Goal: Information Seeking & Learning: Find contact information

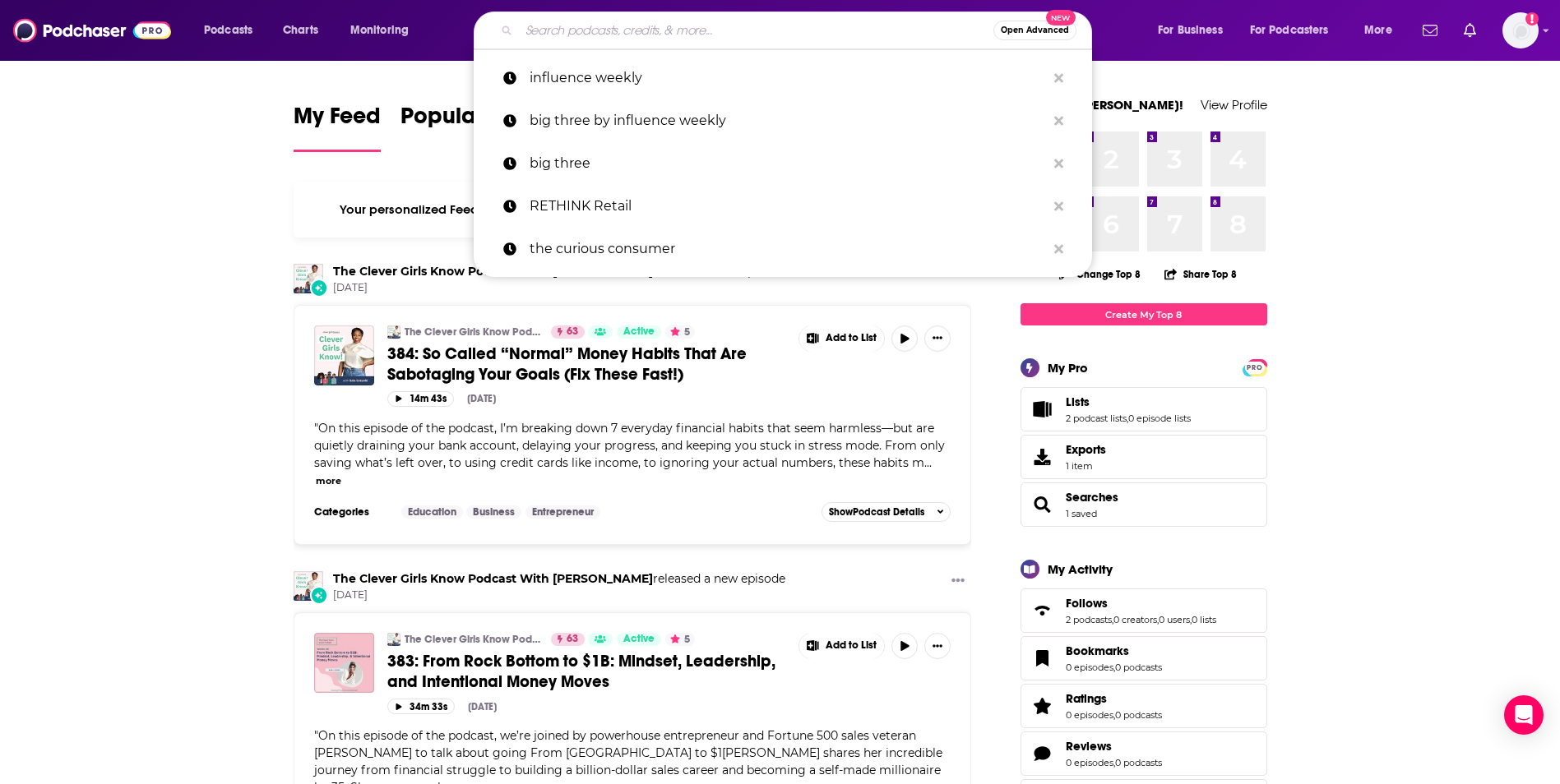
drag, startPoint x: 617, startPoint y: 27, endPoint x: 642, endPoint y: 21, distance: 25.7
click at [617, 26] on input "Search podcasts, credits, & more..." at bounding box center [756, 31] width 475 height 26
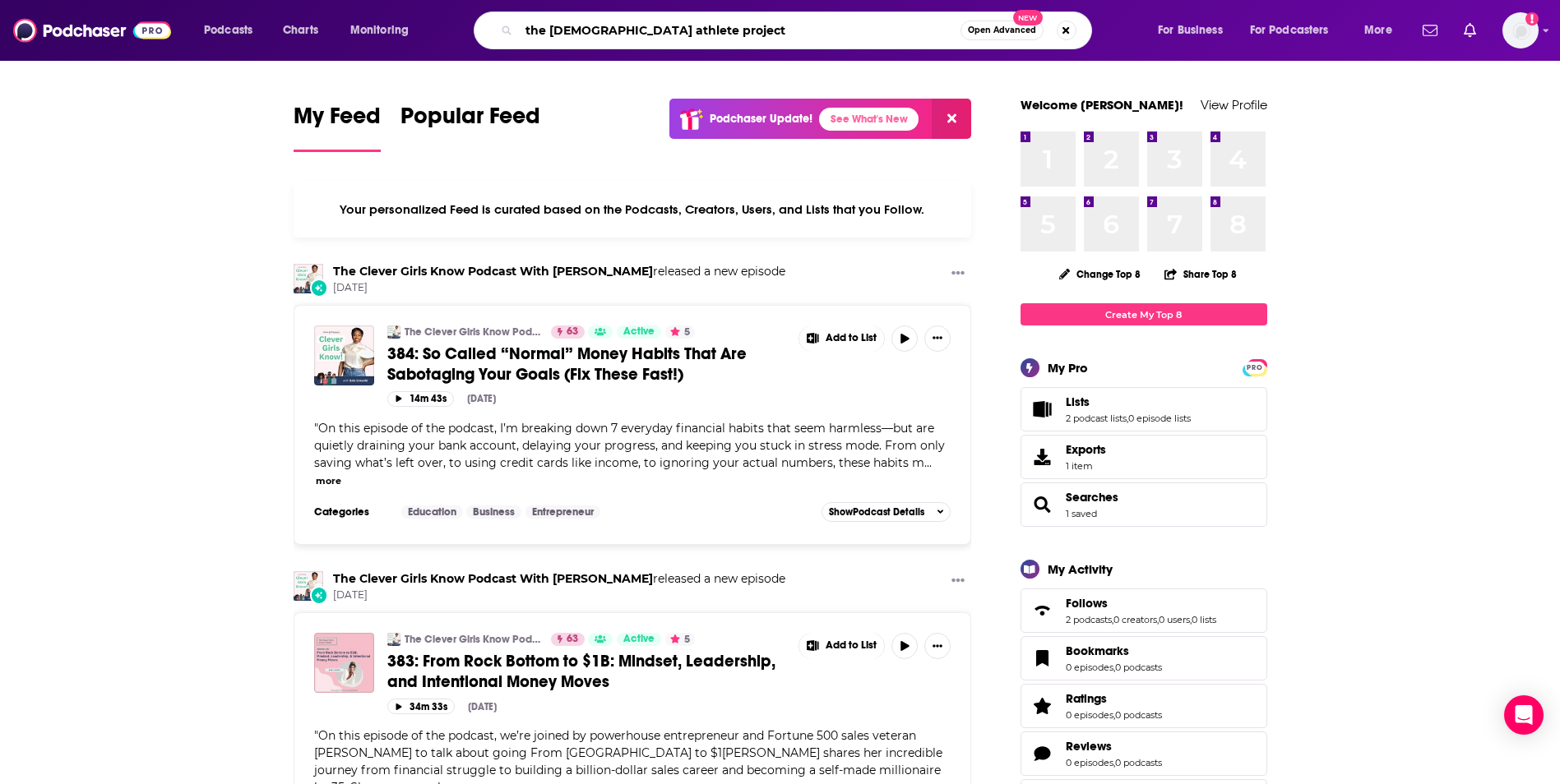
type input "the [DEMOGRAPHIC_DATA] athlete project"
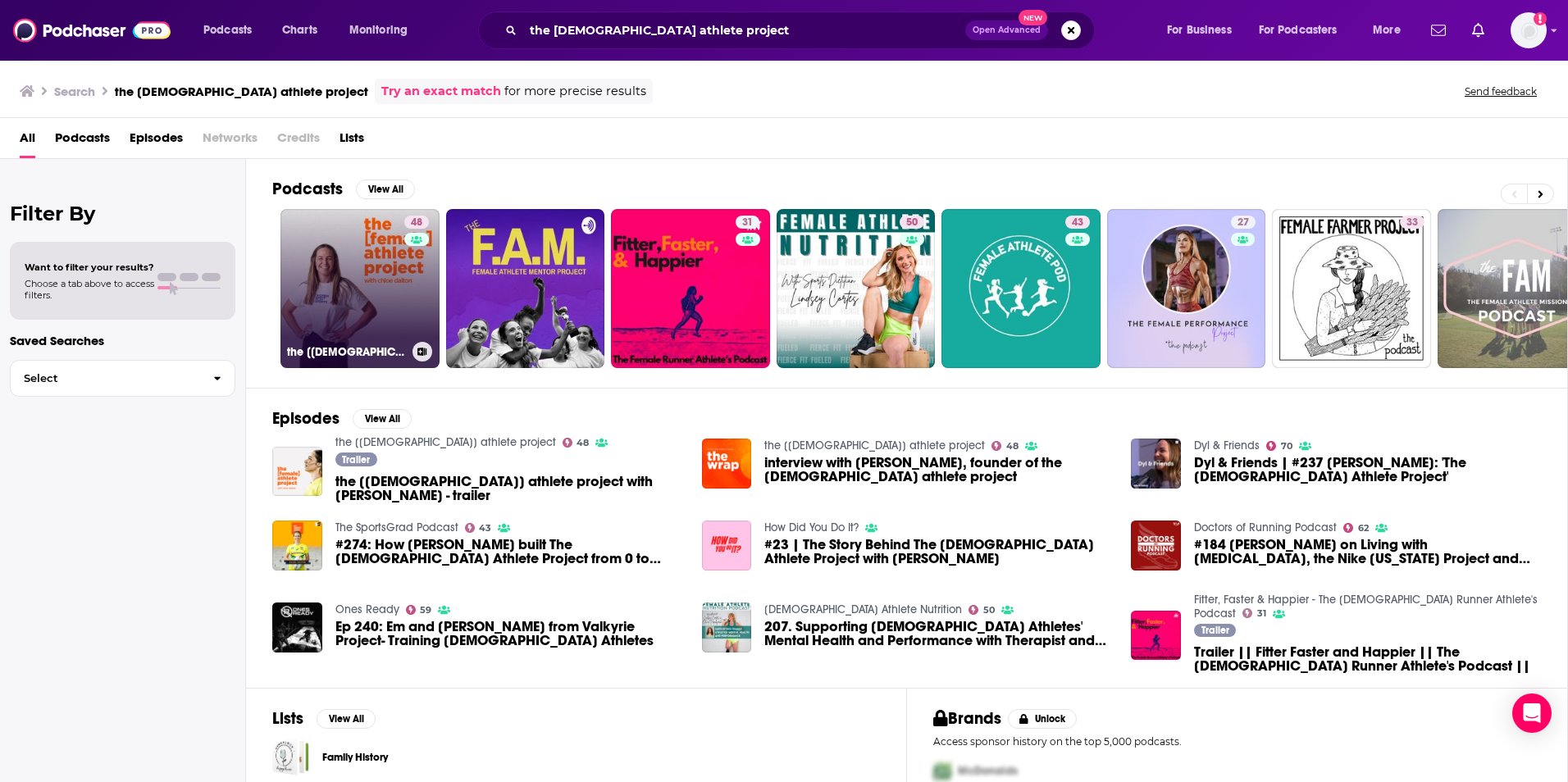
click at [368, 284] on link "48 the [[DEMOGRAPHIC_DATA]] athlete project" at bounding box center [360, 289] width 159 height 159
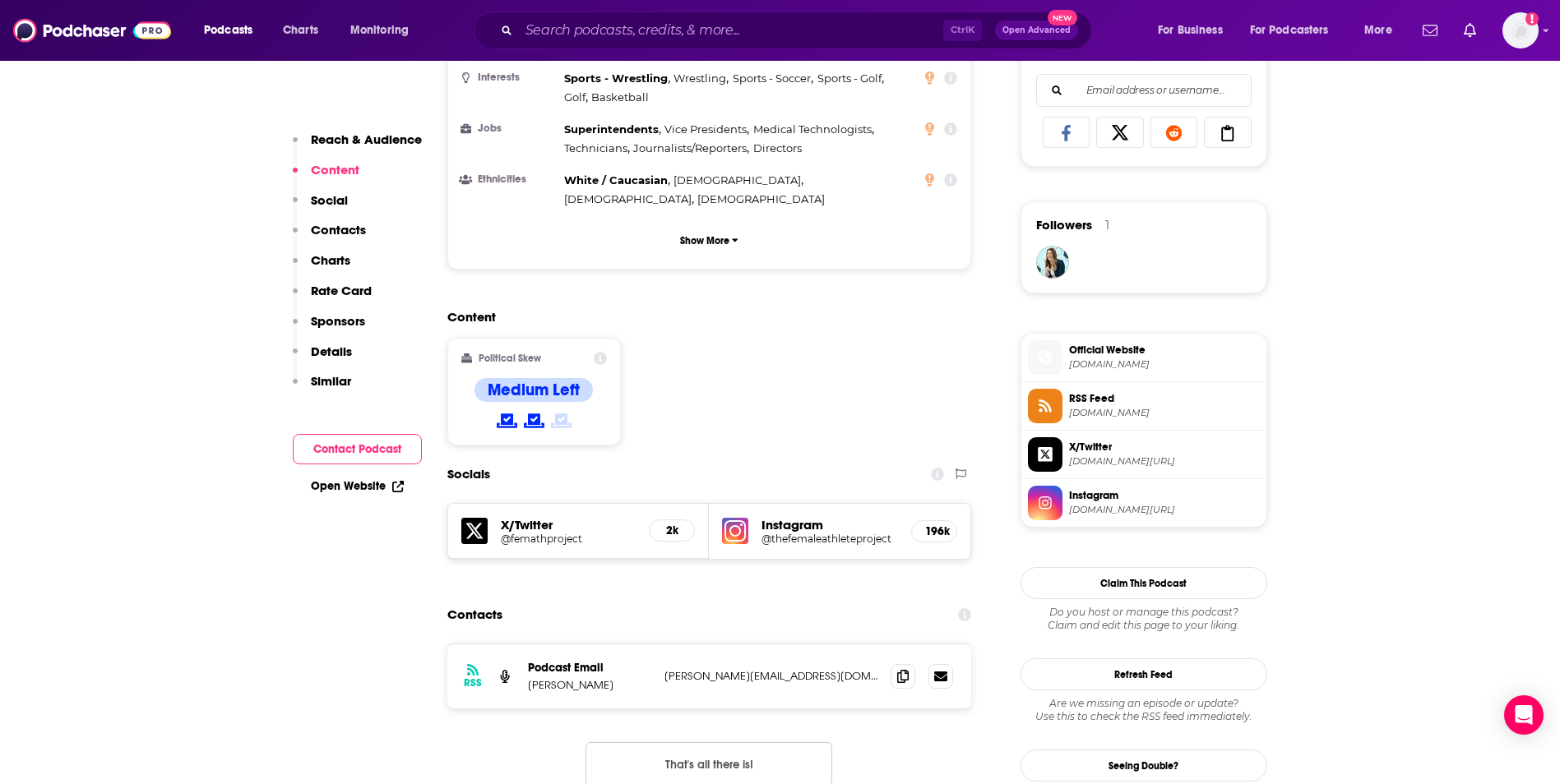
scroll to position [1117, 0]
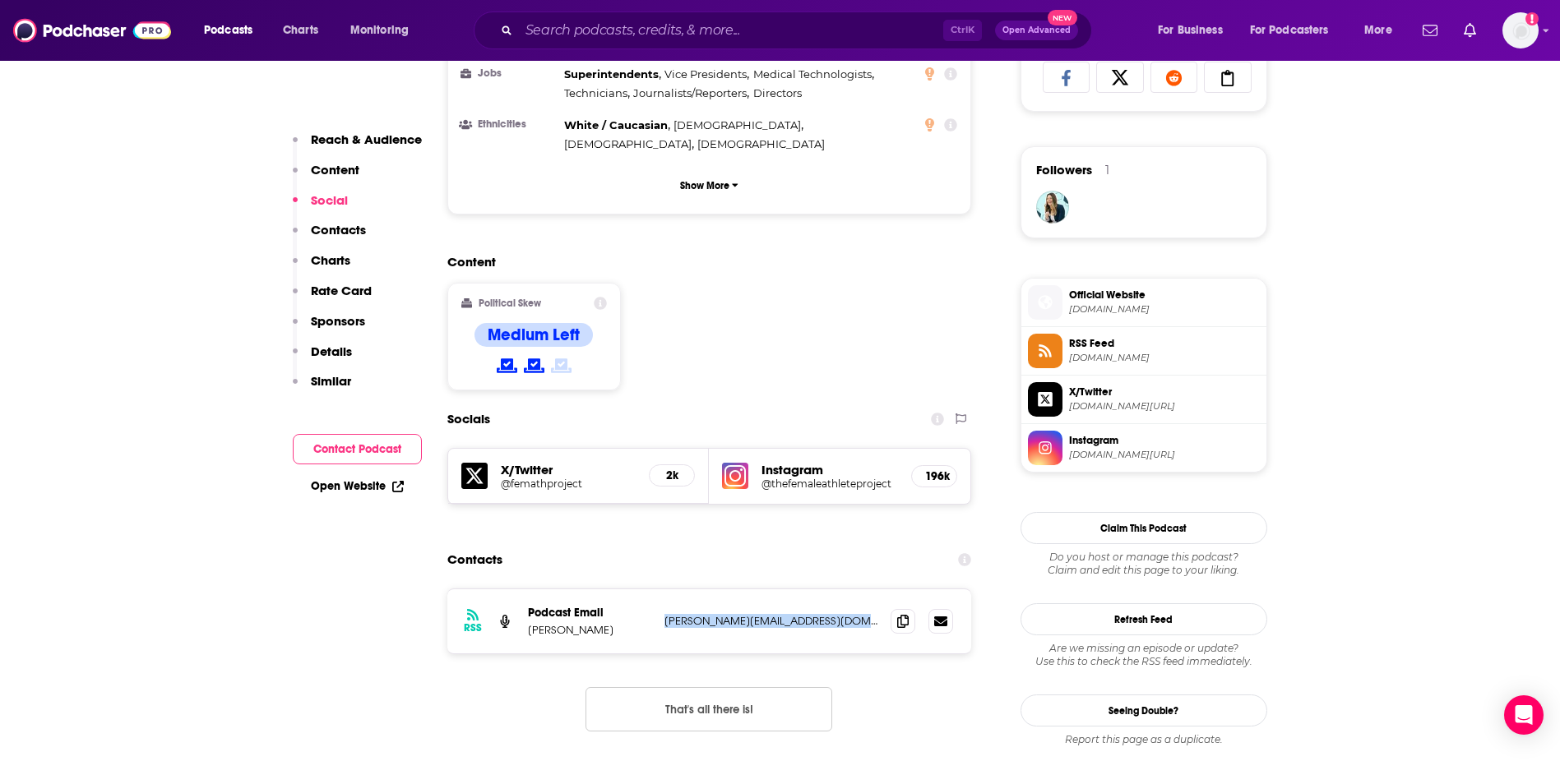
drag, startPoint x: 856, startPoint y: 522, endPoint x: 667, endPoint y: 522, distance: 189.0
click at [667, 614] on p "[PERSON_NAME][EMAIL_ADDRESS][DOMAIN_NAME]" at bounding box center [771, 621] width 214 height 14
copy p "[PERSON_NAME][EMAIL_ADDRESS][DOMAIN_NAME]"
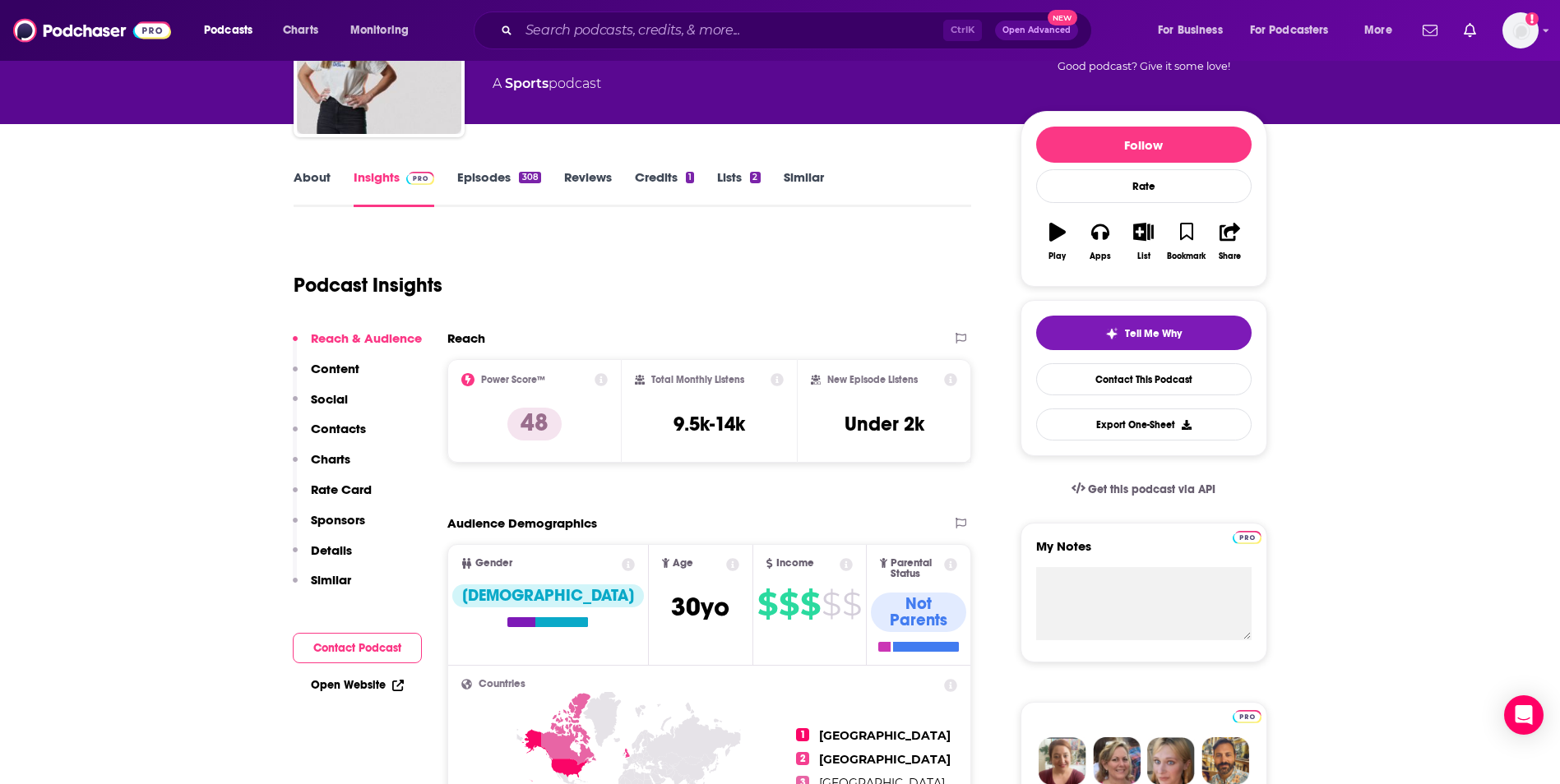
scroll to position [0, 0]
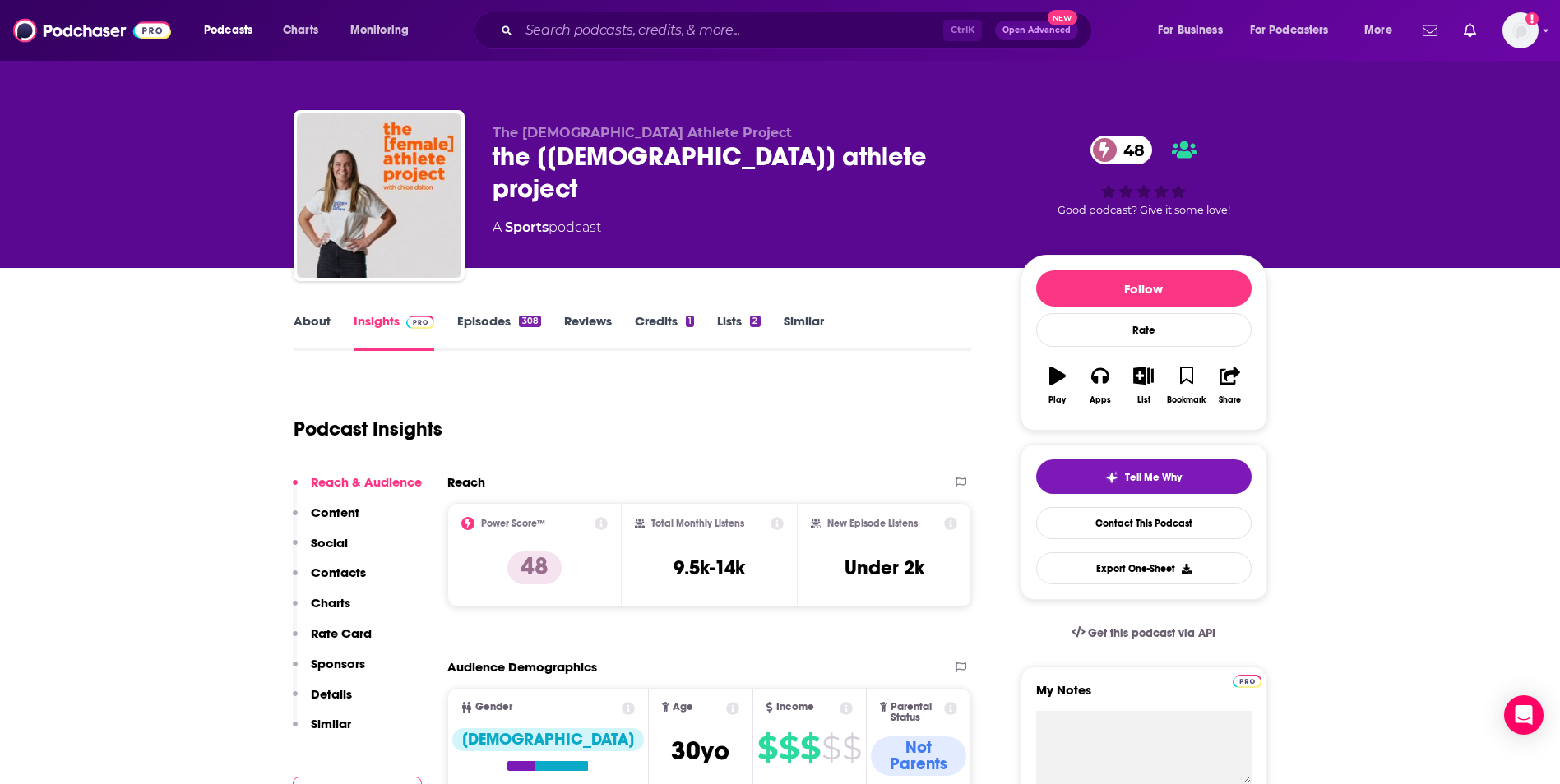
click at [672, 424] on div "Podcast Insights" at bounding box center [626, 419] width 665 height 84
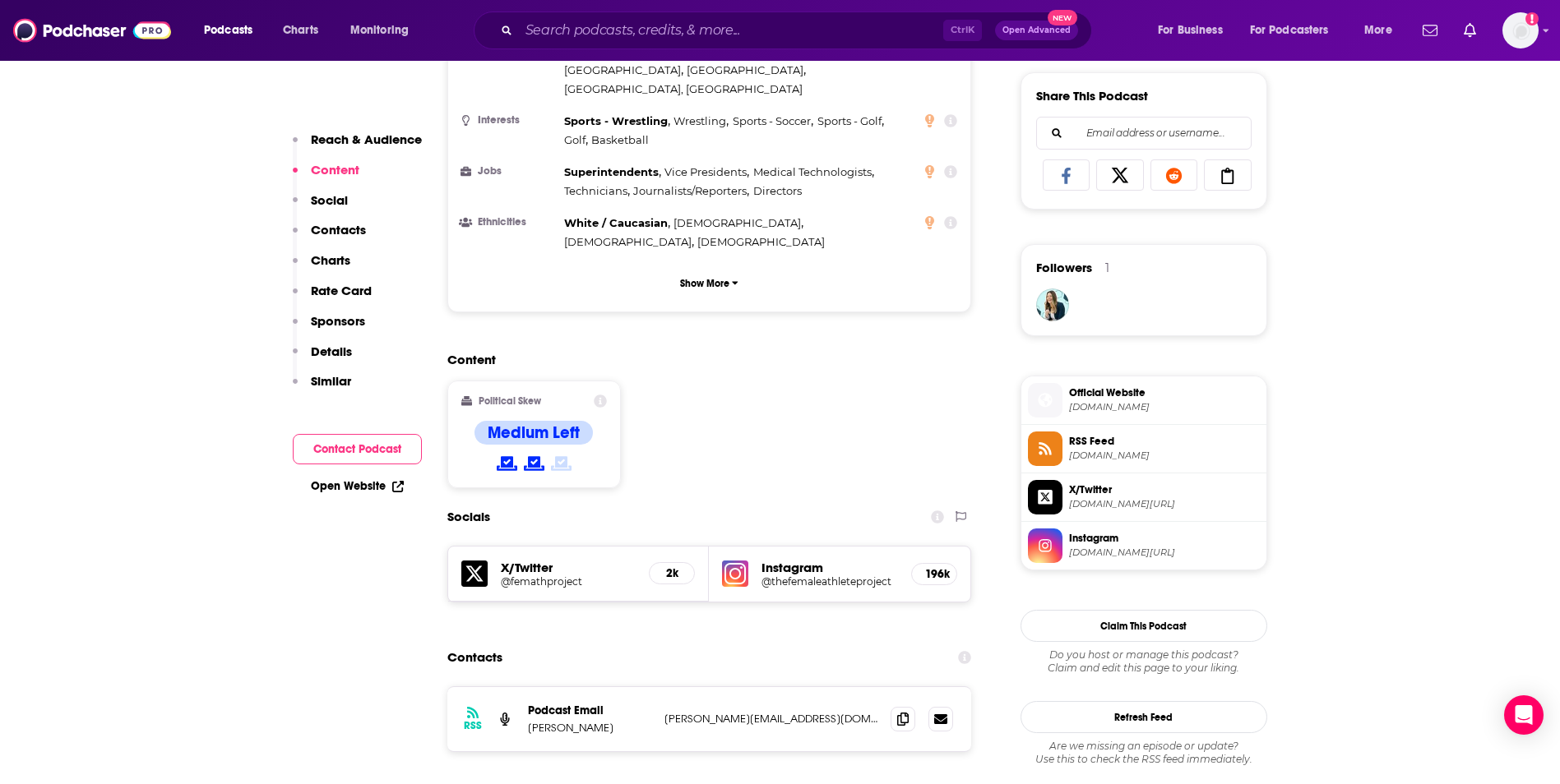
scroll to position [1085, 0]
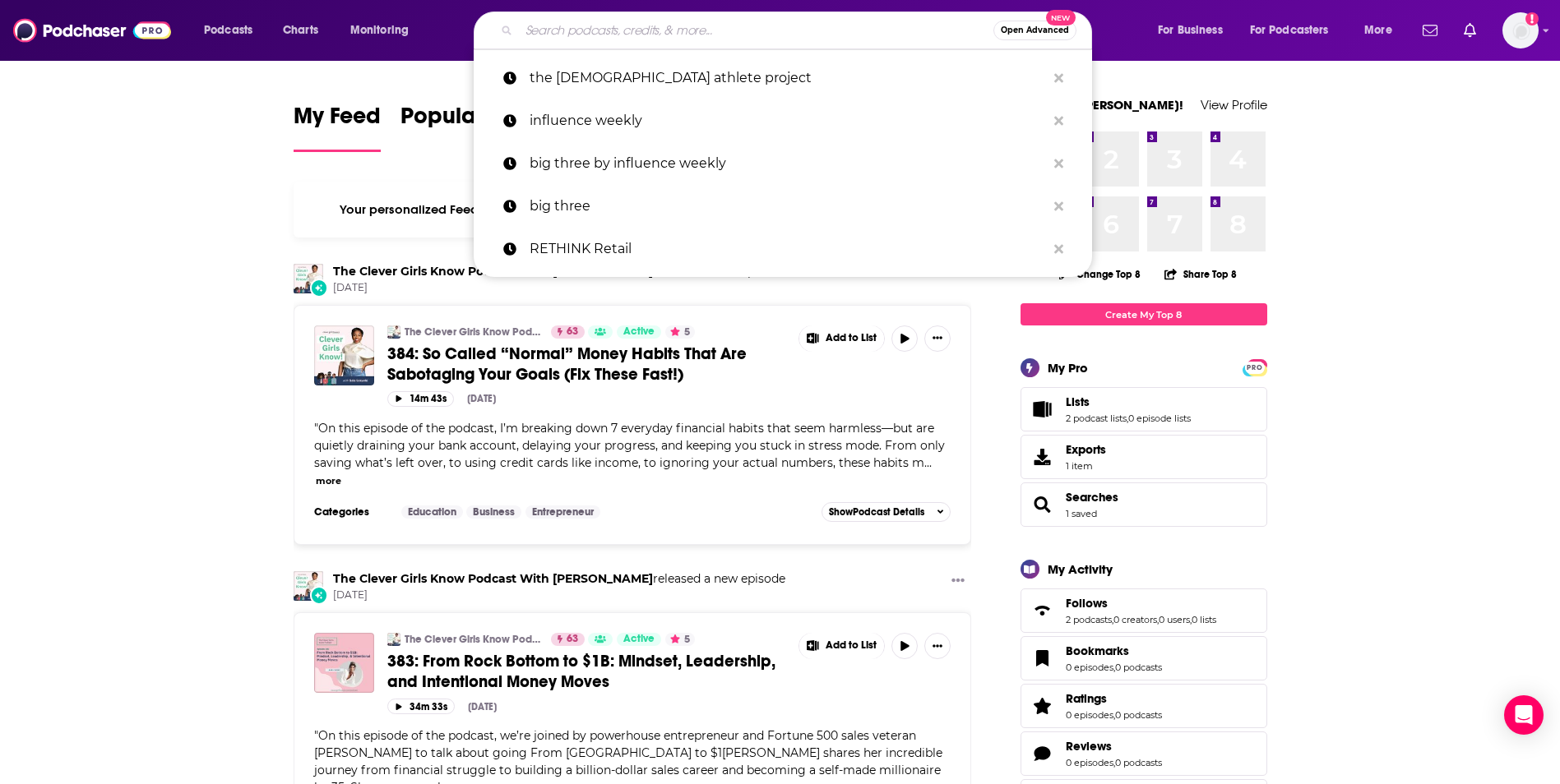
click at [750, 32] on input "Search podcasts, credits, & more..." at bounding box center [756, 31] width 475 height 26
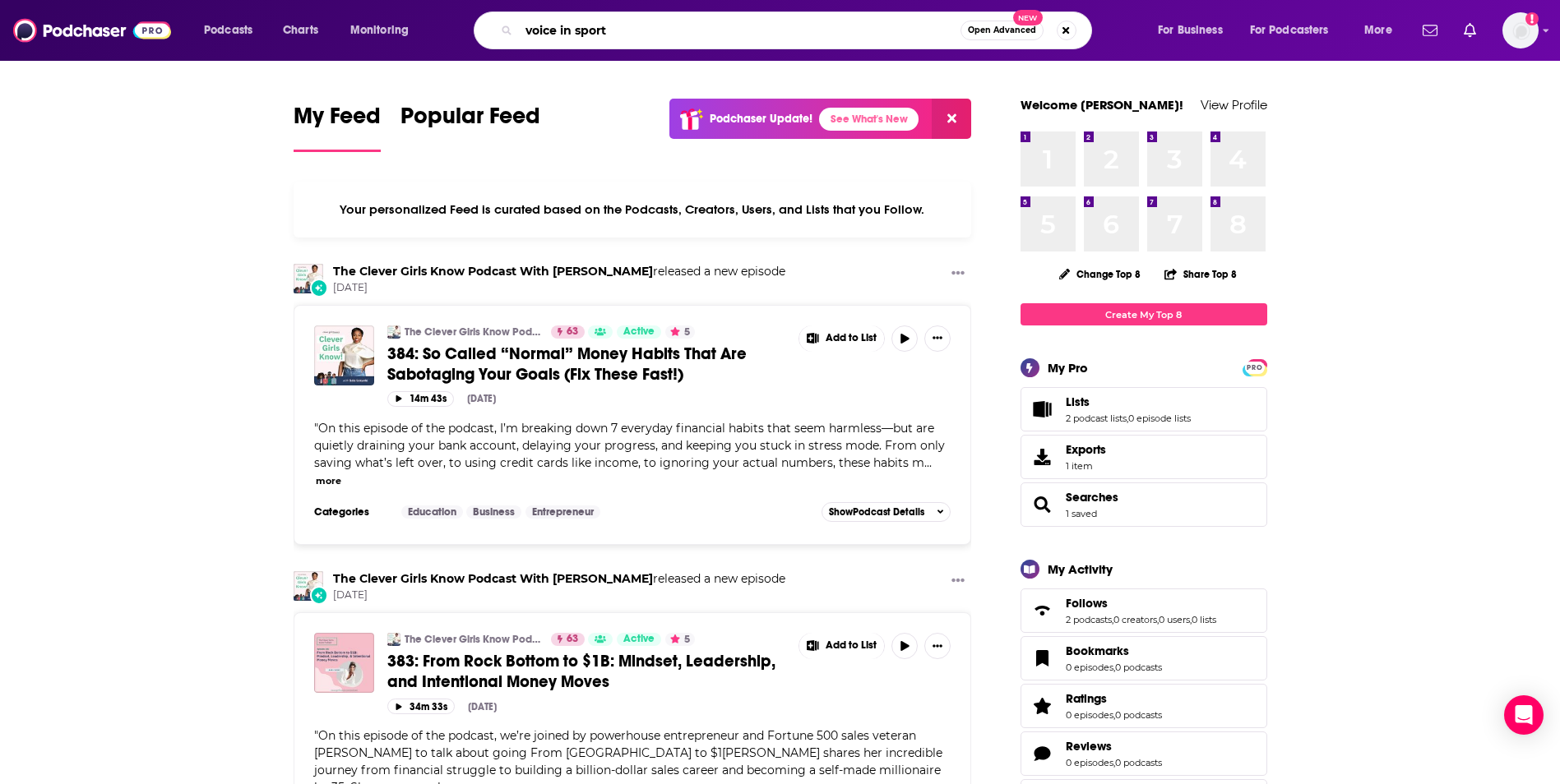
type input "voice in sport"
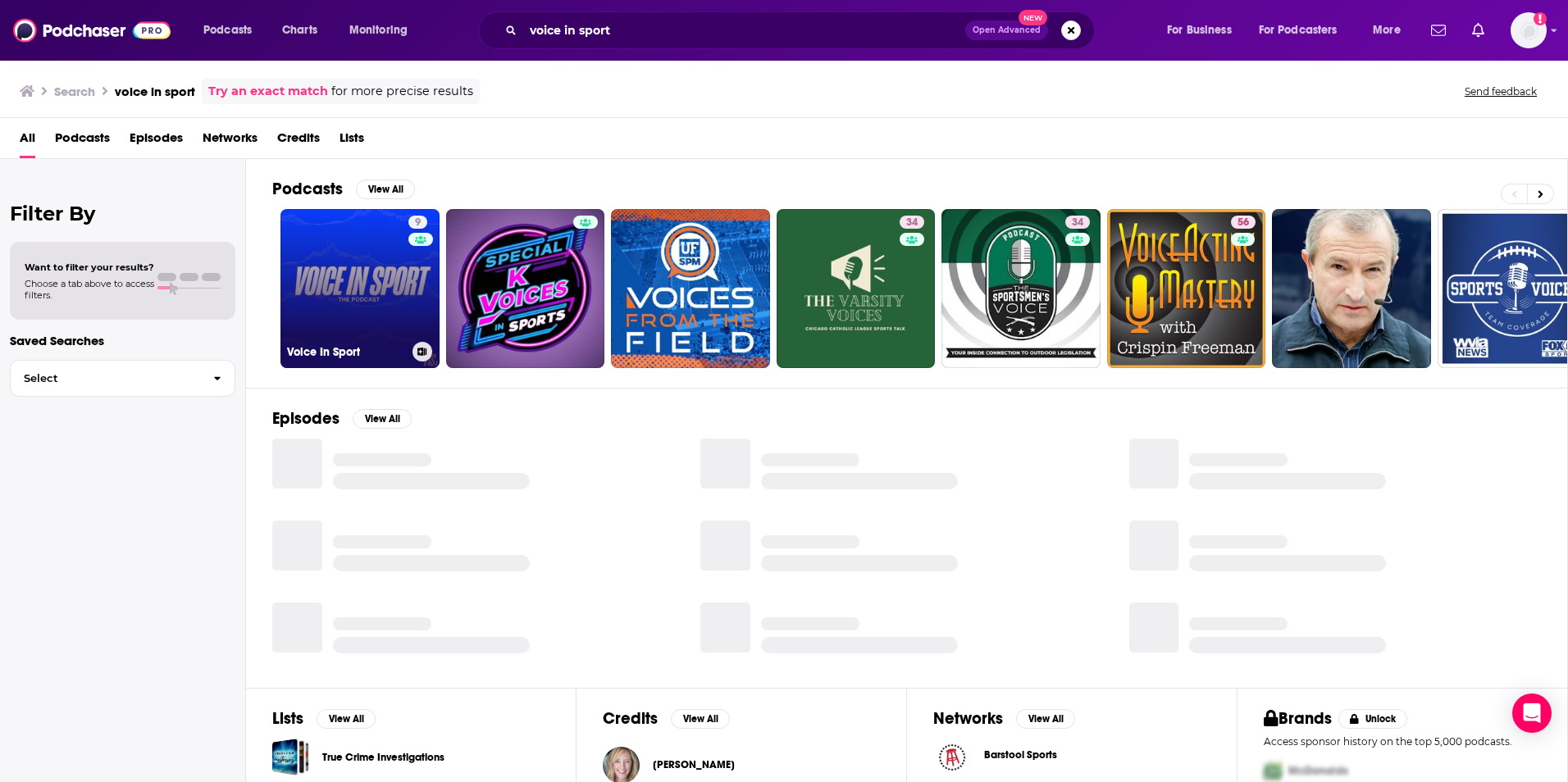
click at [353, 246] on link "9 Voice In Sport" at bounding box center [360, 289] width 159 height 159
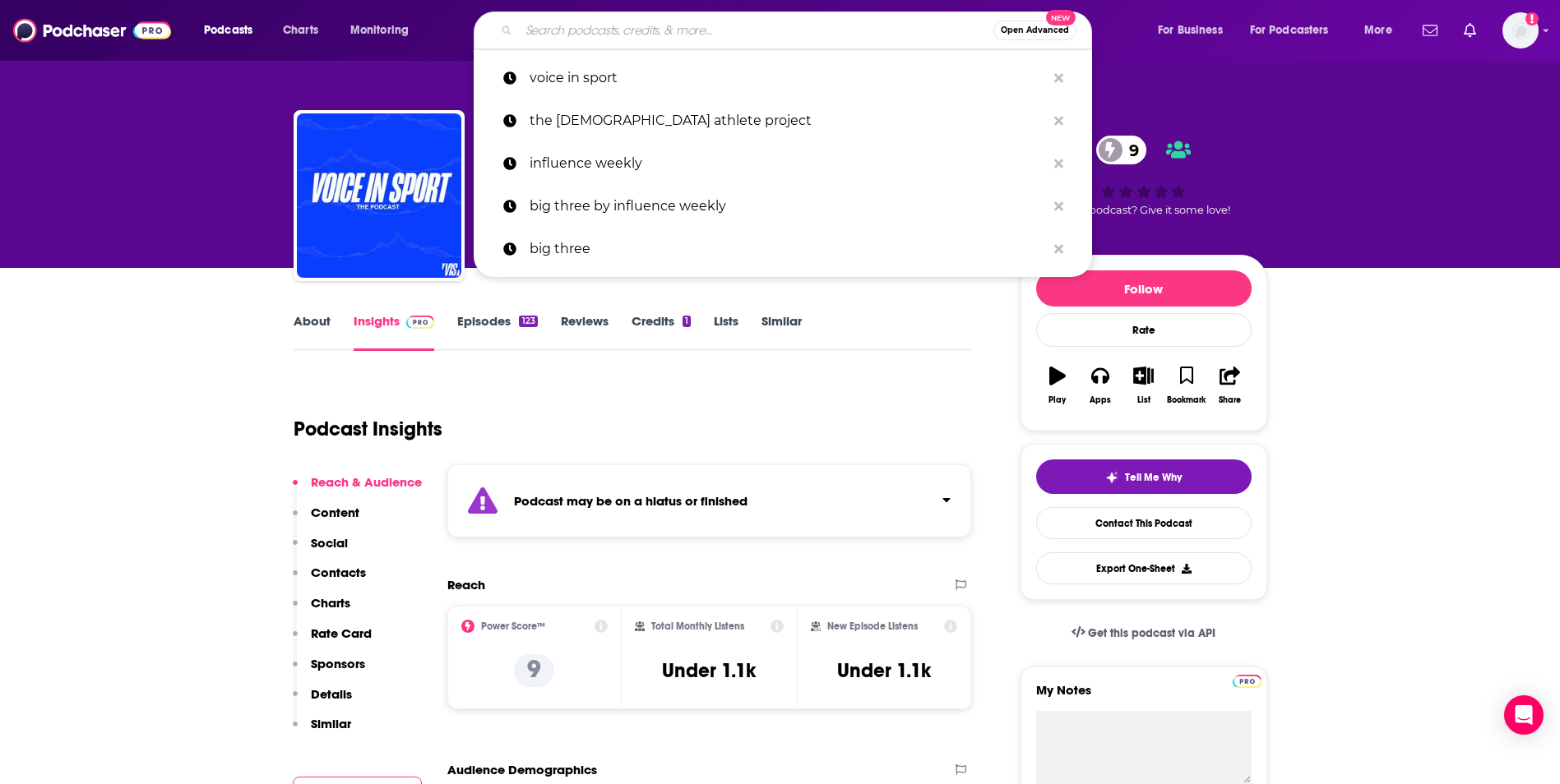
click at [739, 33] on input "Search podcasts, credits, & more..." at bounding box center [756, 31] width 475 height 26
type input "e"
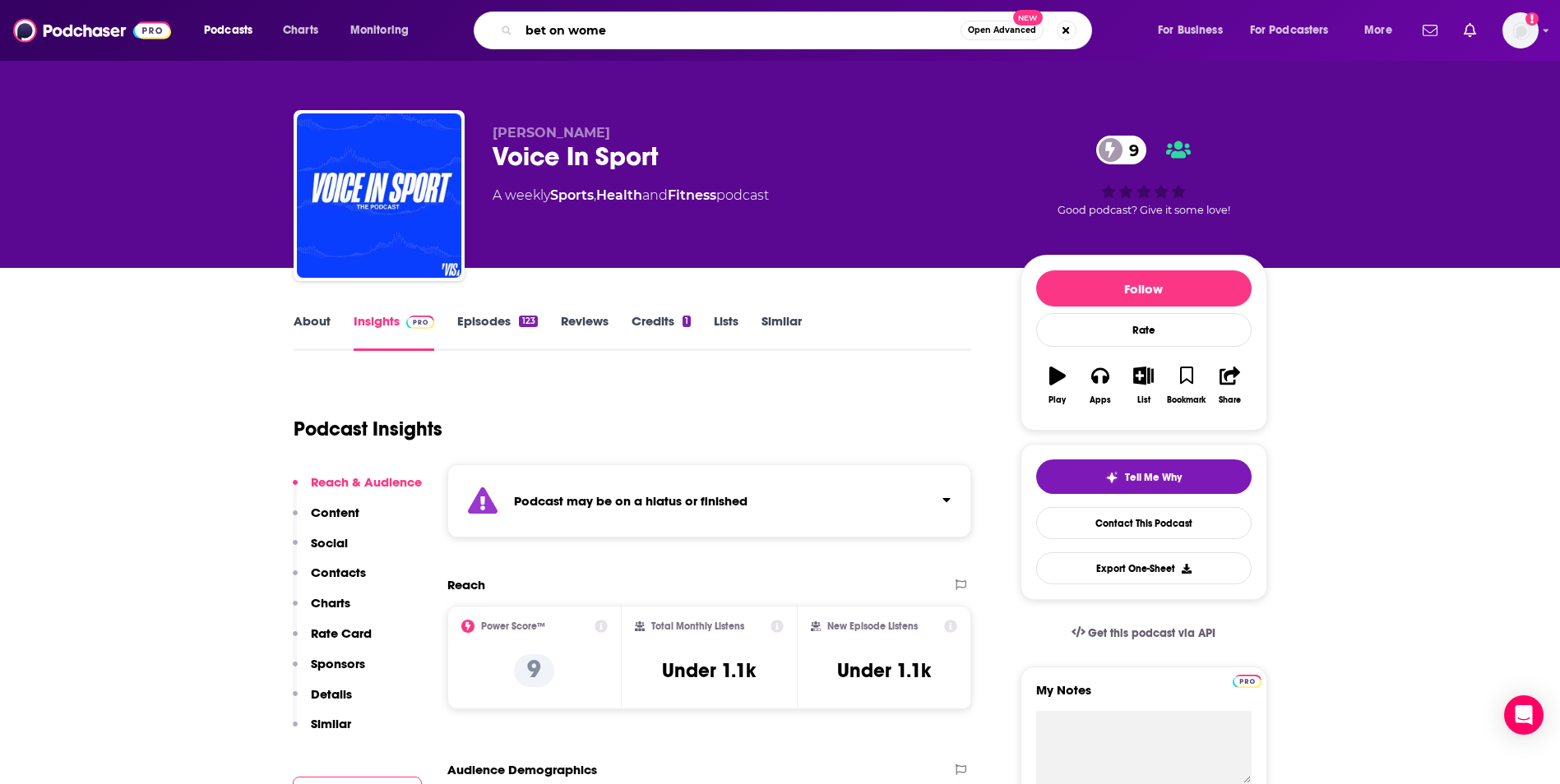
type input "bet on women"
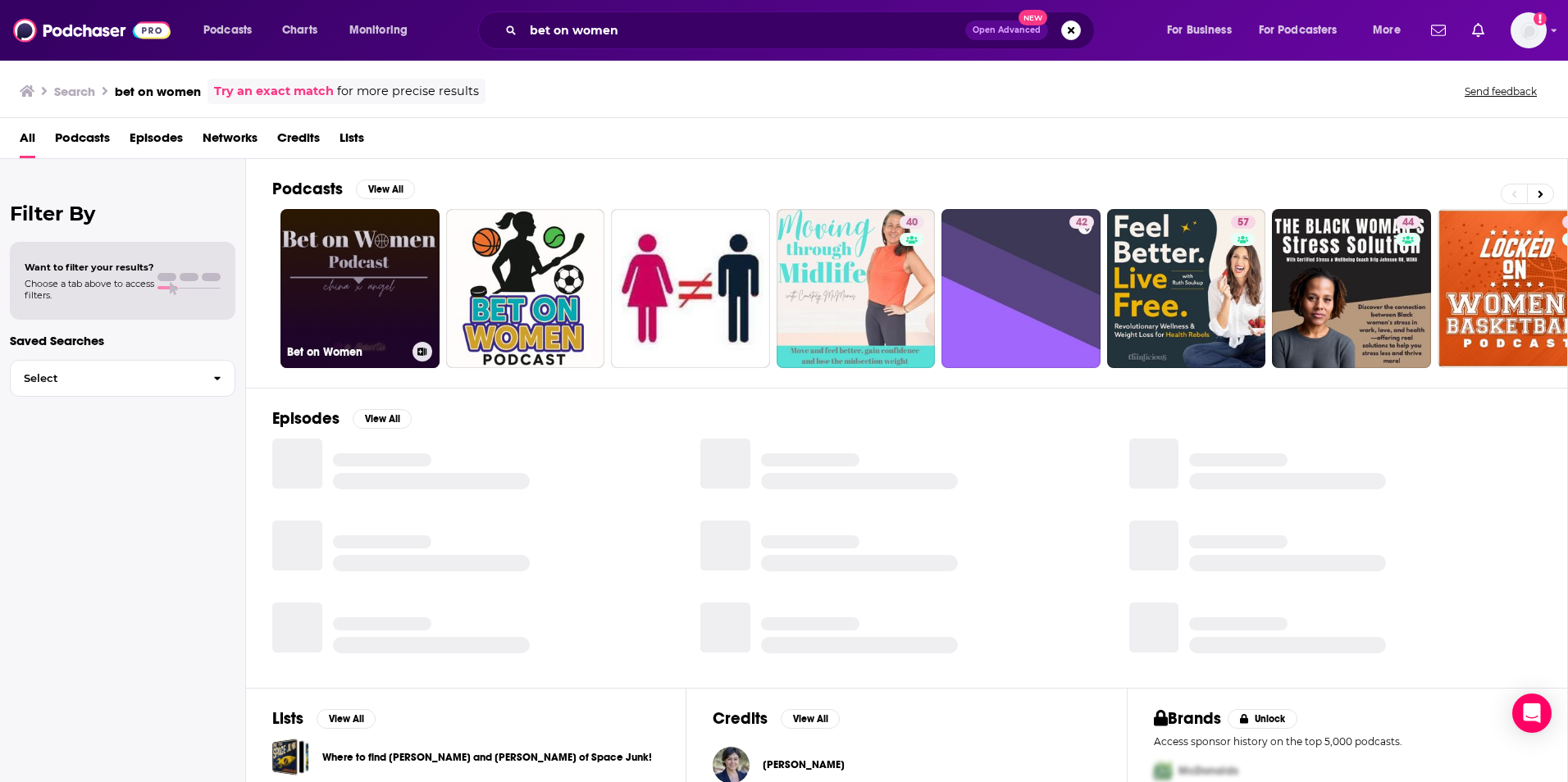
click at [399, 286] on link "Bet on Women" at bounding box center [360, 289] width 159 height 159
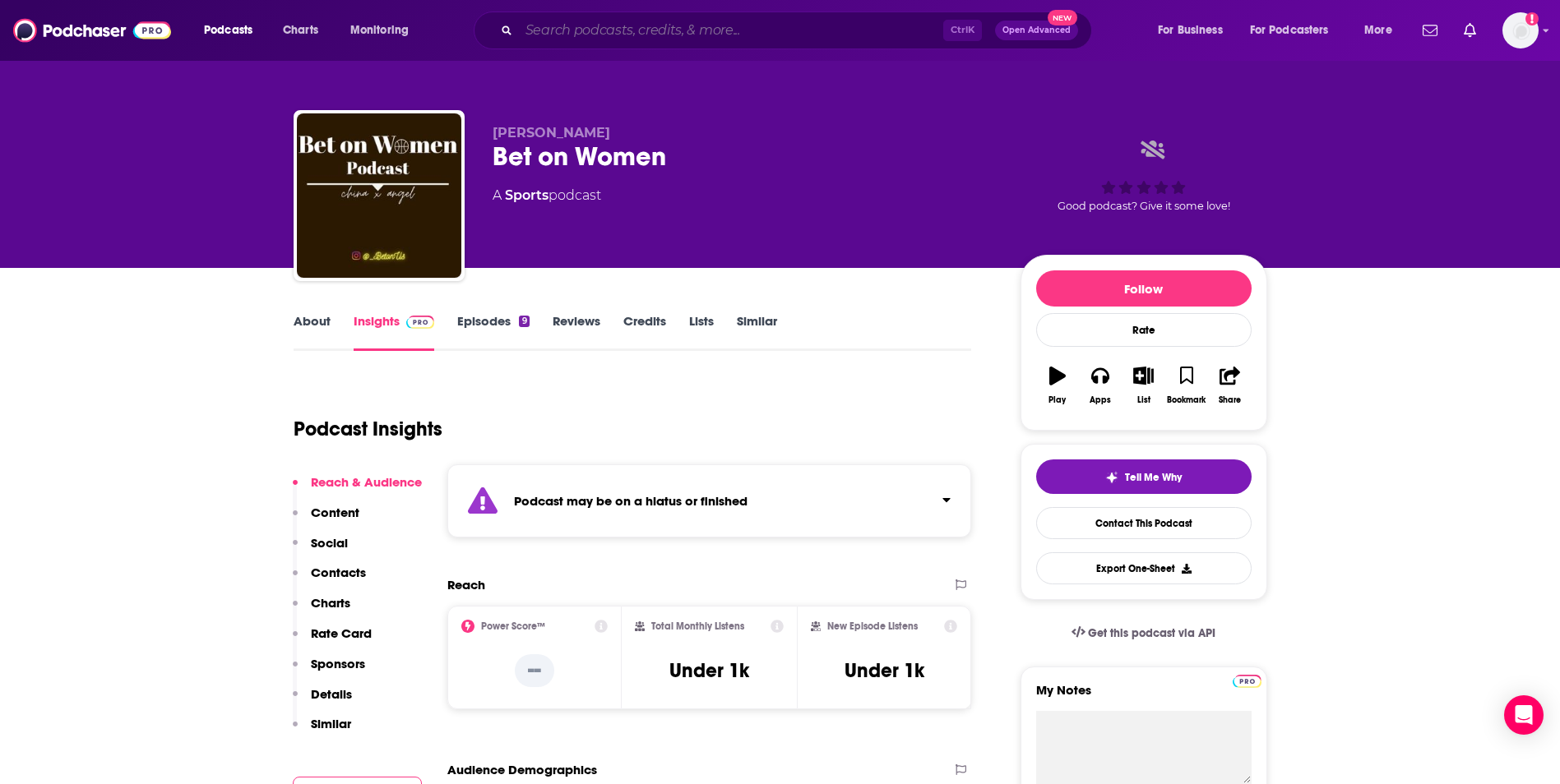
click at [669, 25] on input "Search podcasts, credits, & more..." at bounding box center [731, 31] width 424 height 26
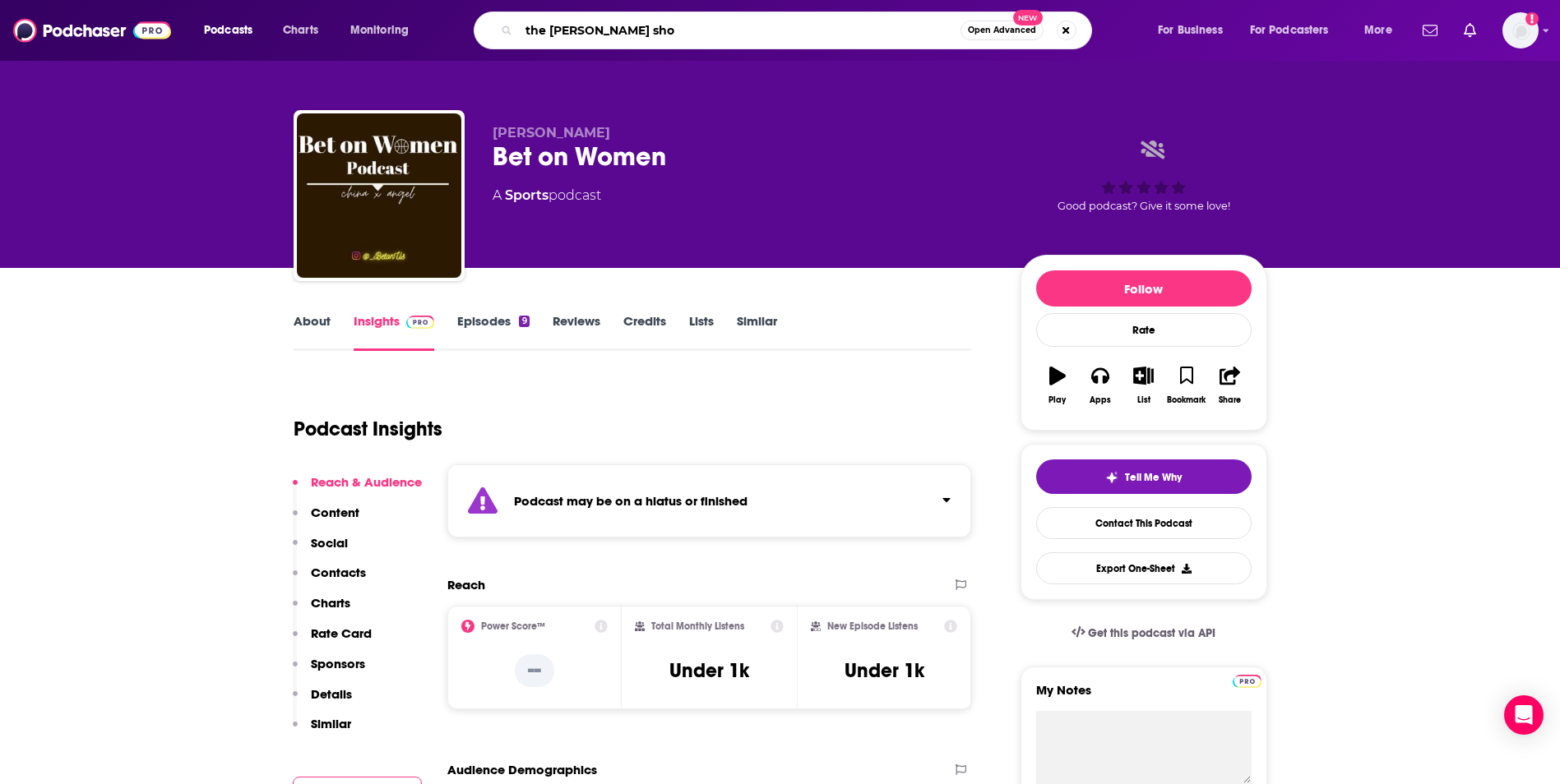
type input "the pat macafee show"
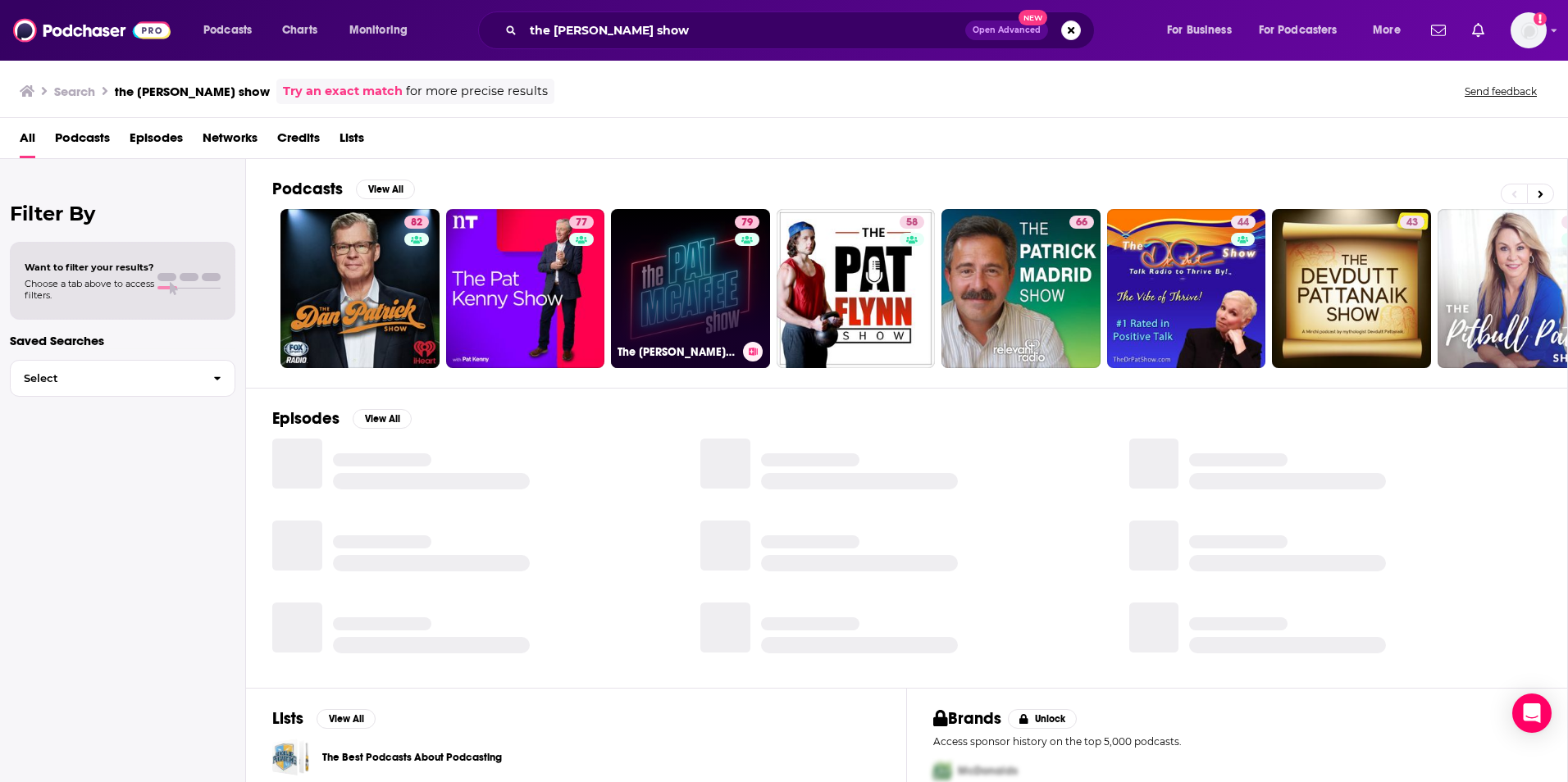
click at [697, 262] on link "79 The Pat McAfee Show" at bounding box center [690, 289] width 159 height 159
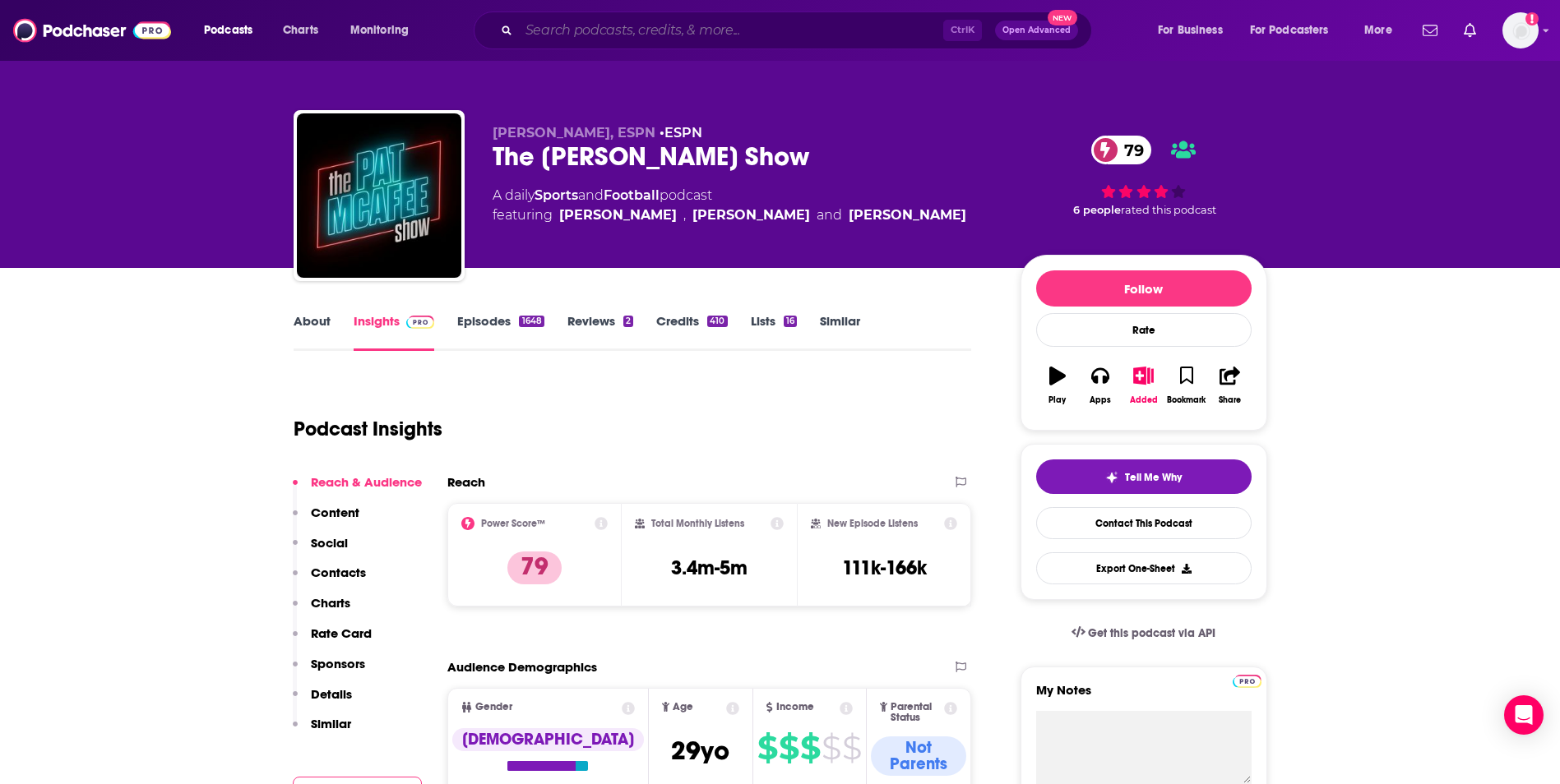
click at [576, 36] on input "Search podcasts, credits, & more..." at bounding box center [731, 31] width 424 height 26
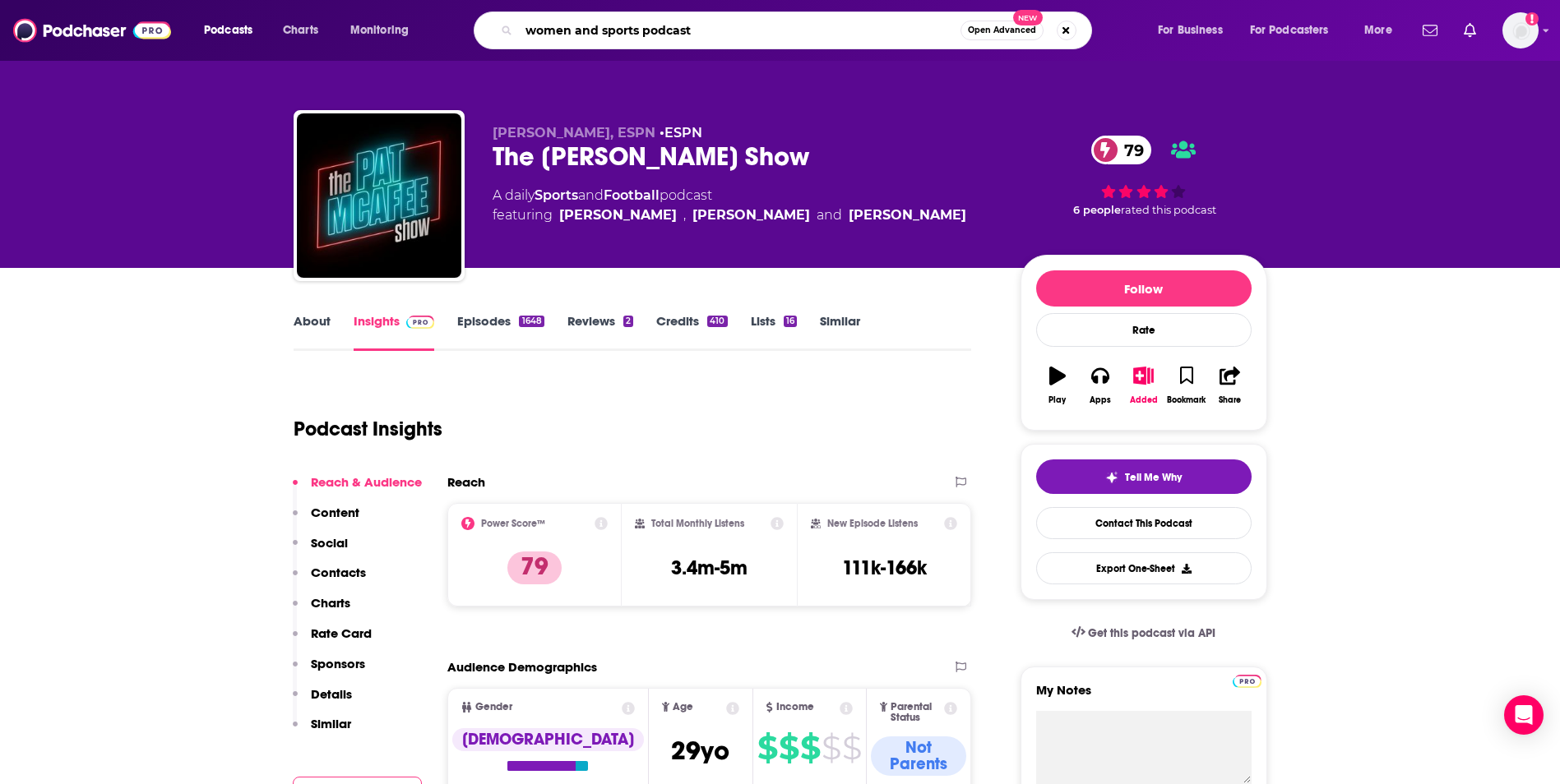
type input "women and sports podcasts"
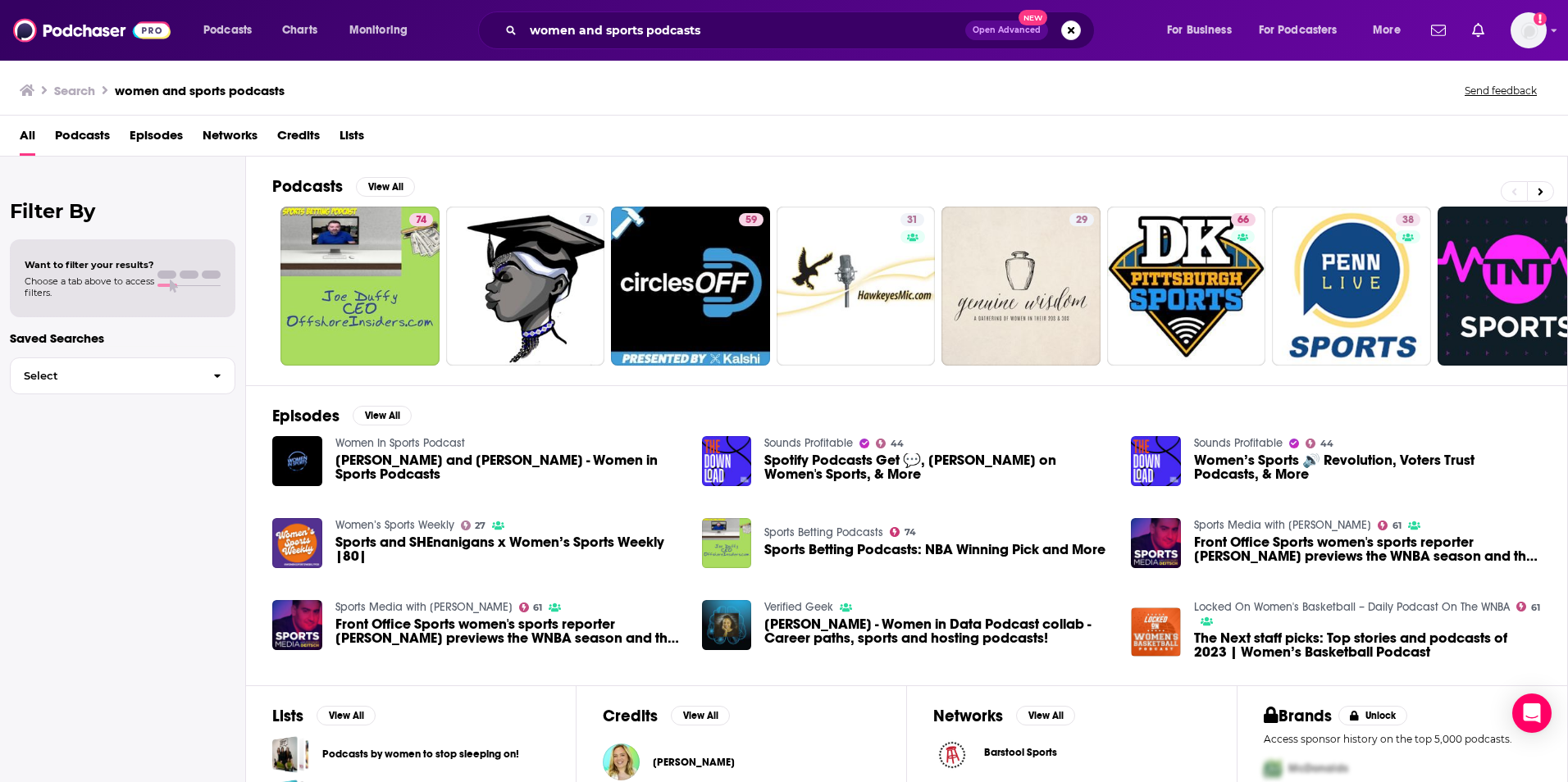
click at [201, 508] on div "Filter By Want to filter your results? Choose a tab above to access filters. Sa…" at bounding box center [123, 547] width 246 height 782
click at [187, 493] on div "Filter By Want to filter your results? Choose a tab above to access filters. Sa…" at bounding box center [123, 547] width 246 height 782
click at [100, 128] on span "Podcasts" at bounding box center [82, 139] width 55 height 33
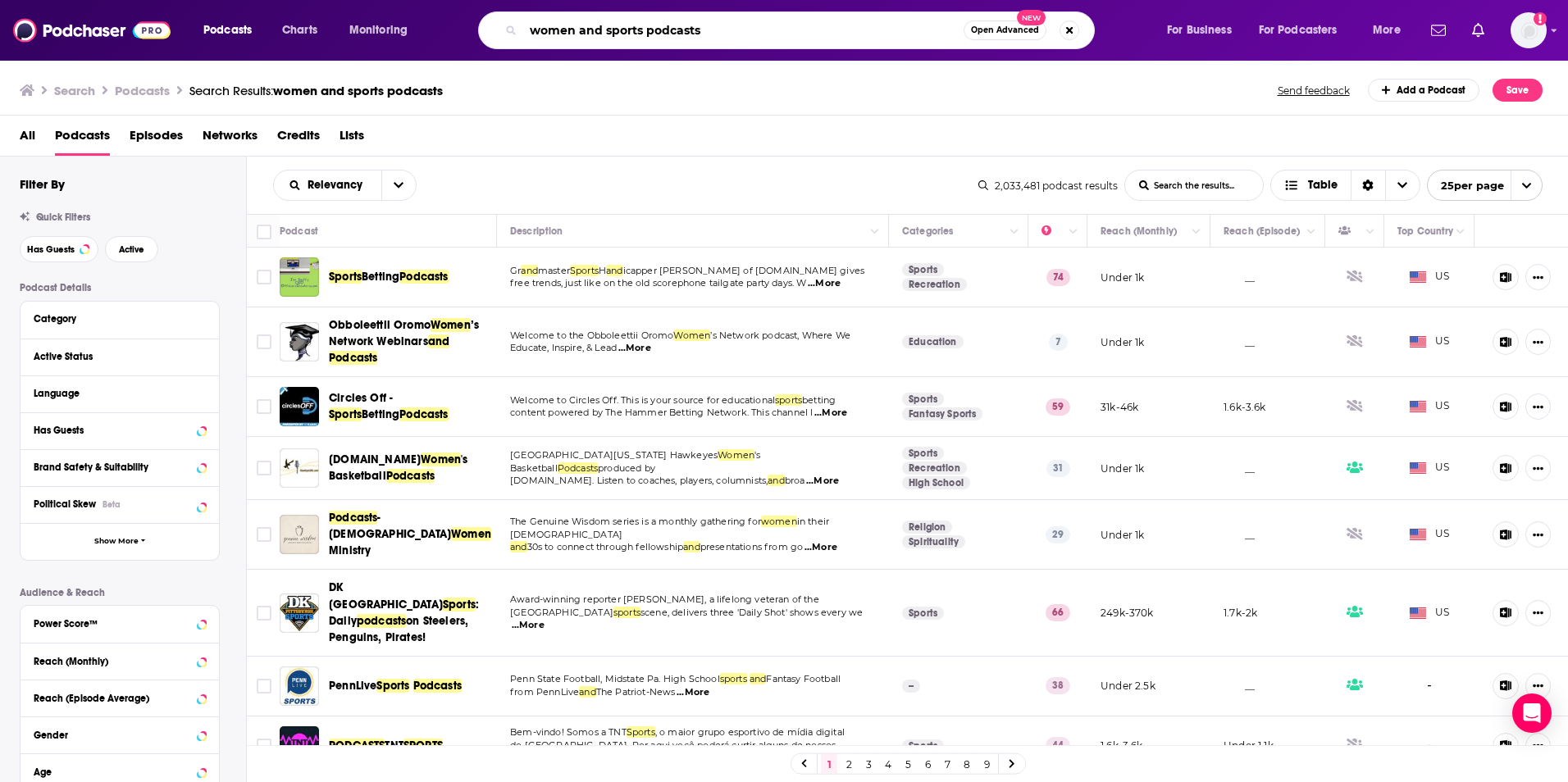
drag, startPoint x: 699, startPoint y: 33, endPoint x: 499, endPoint y: 23, distance: 200.2
click at [497, 24] on div "women and sports podcasts Open Advanced New" at bounding box center [786, 30] width 617 height 38
type input "women + sports"
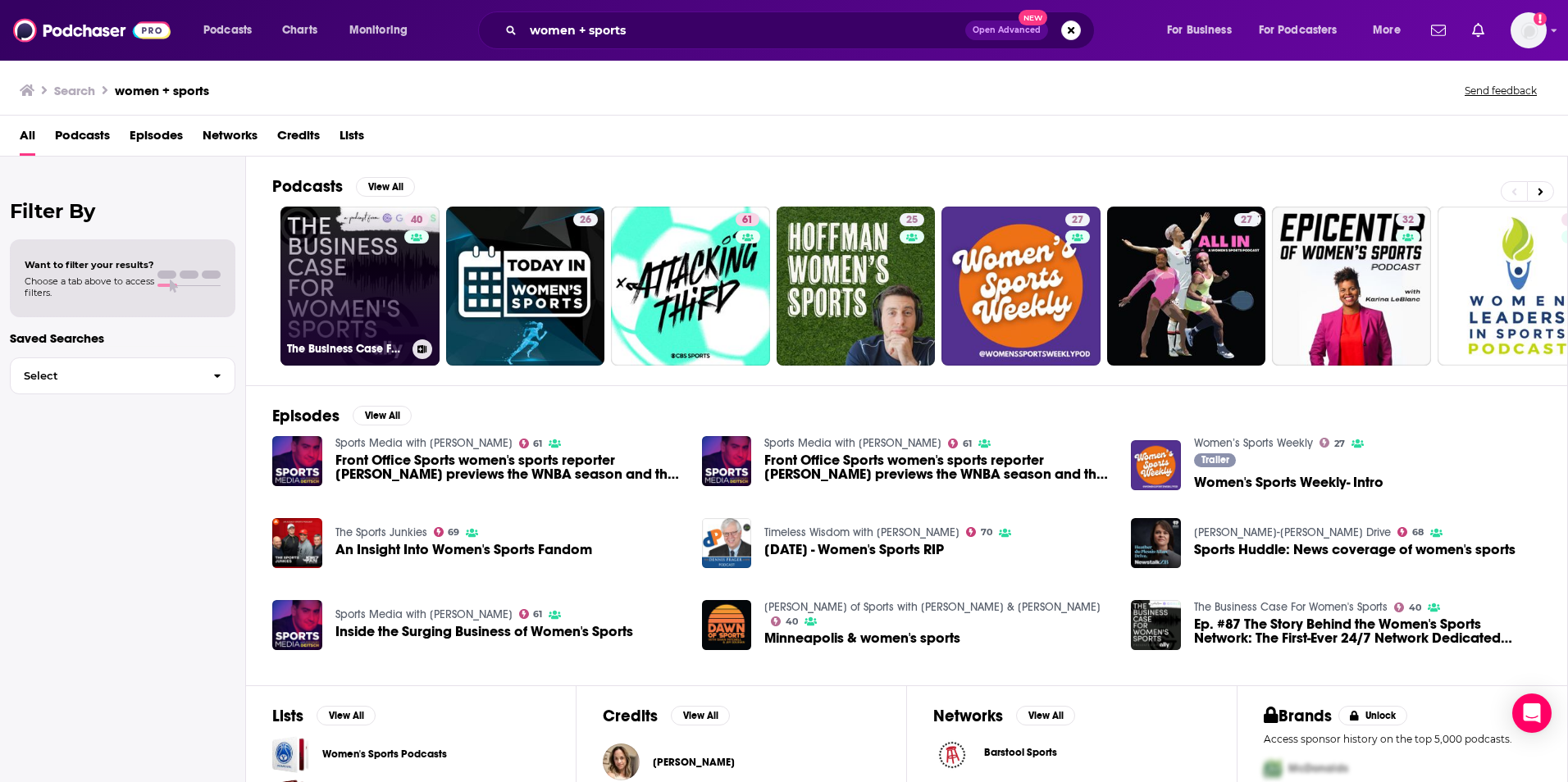
click at [365, 325] on link "40 The Business Case For Women's Sports" at bounding box center [360, 286] width 159 height 159
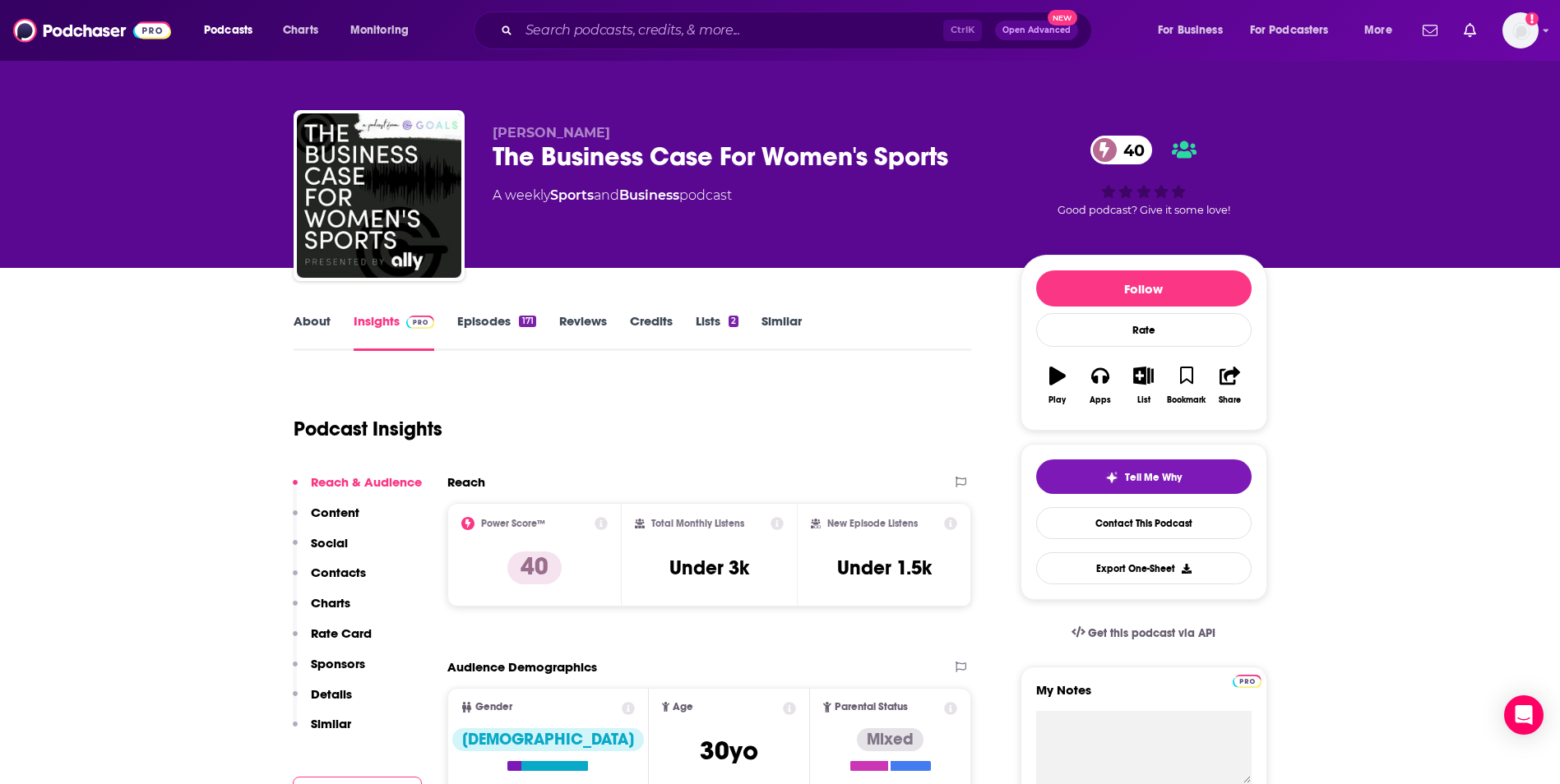
click at [889, 398] on div "Podcast Insights" at bounding box center [626, 419] width 665 height 84
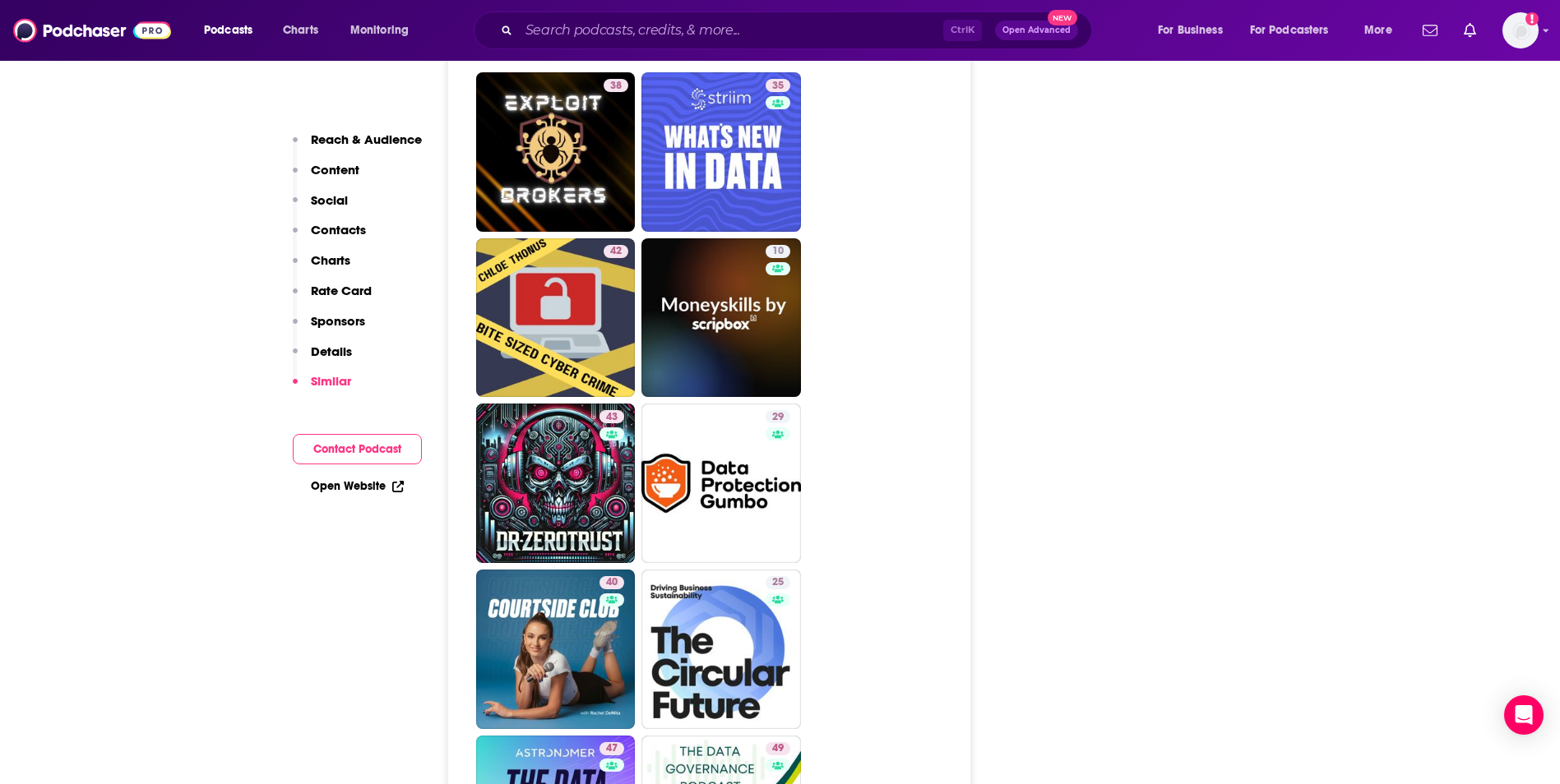
scroll to position [3123, 0]
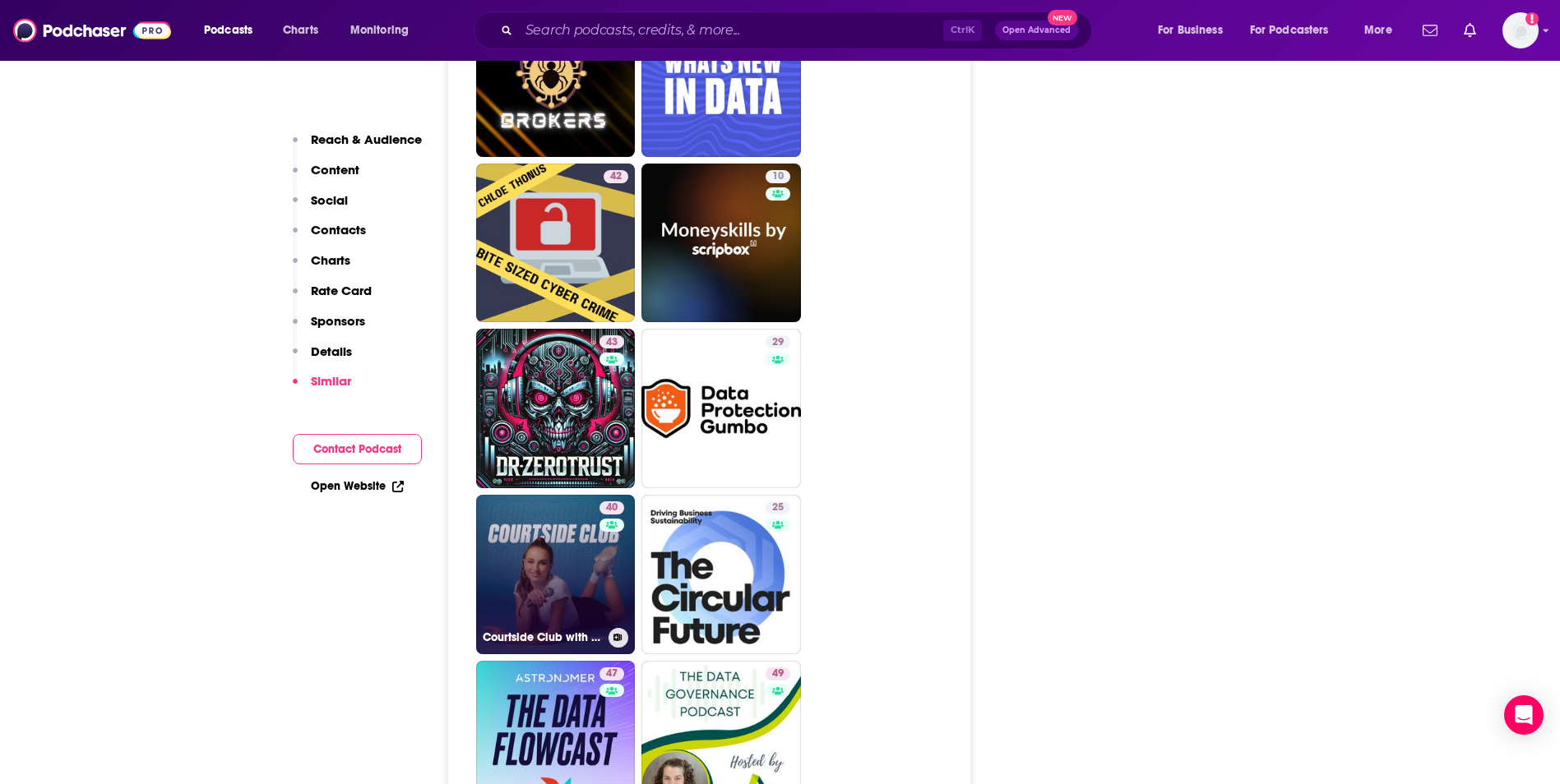
click at [578, 616] on link "40 Courtside Club with Rachel DeMita" at bounding box center [556, 574] width 160 height 160
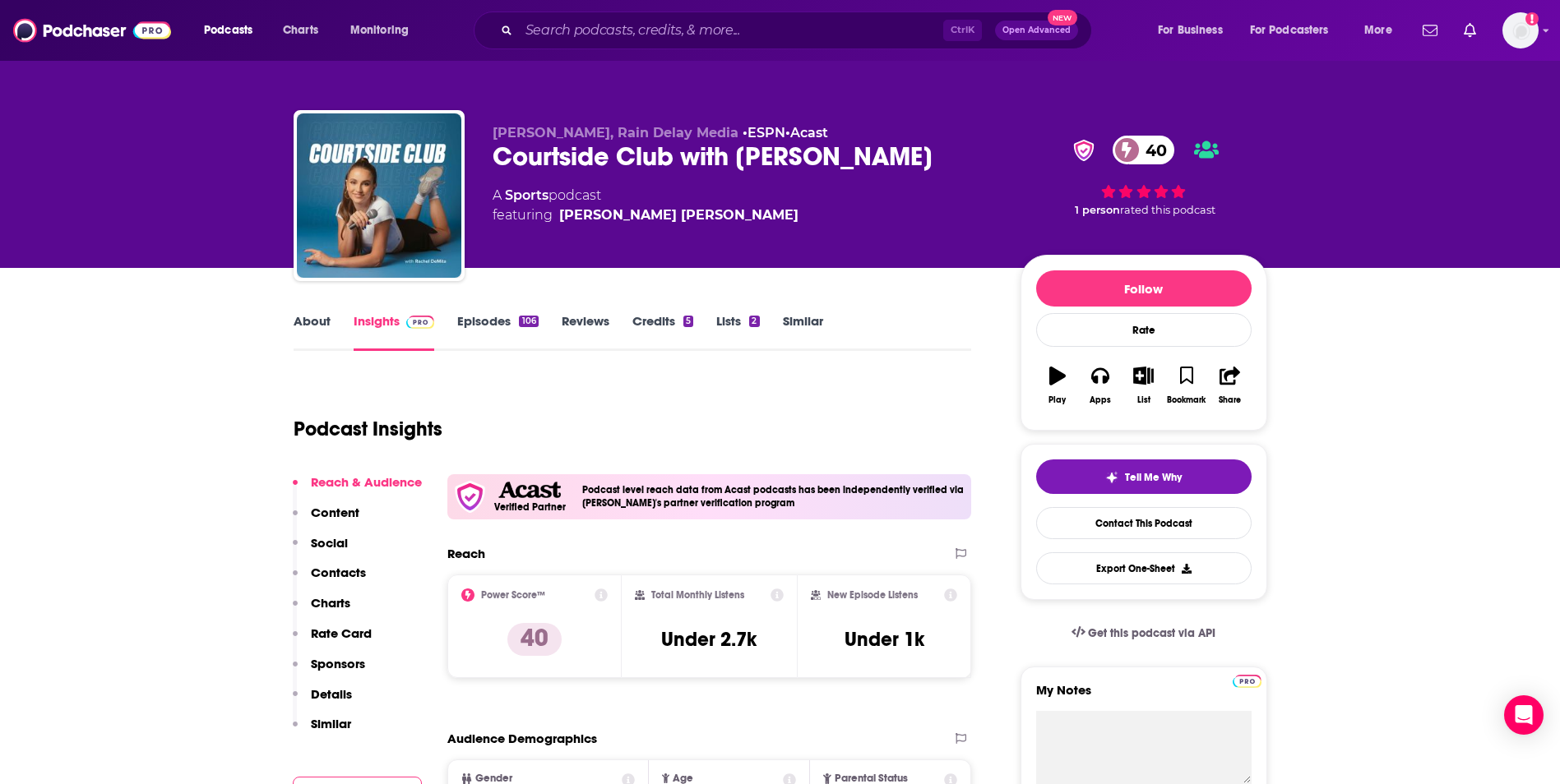
type input "https://www.podchaser.com/podcasts/the-business-case-for-womens-s-2060914"
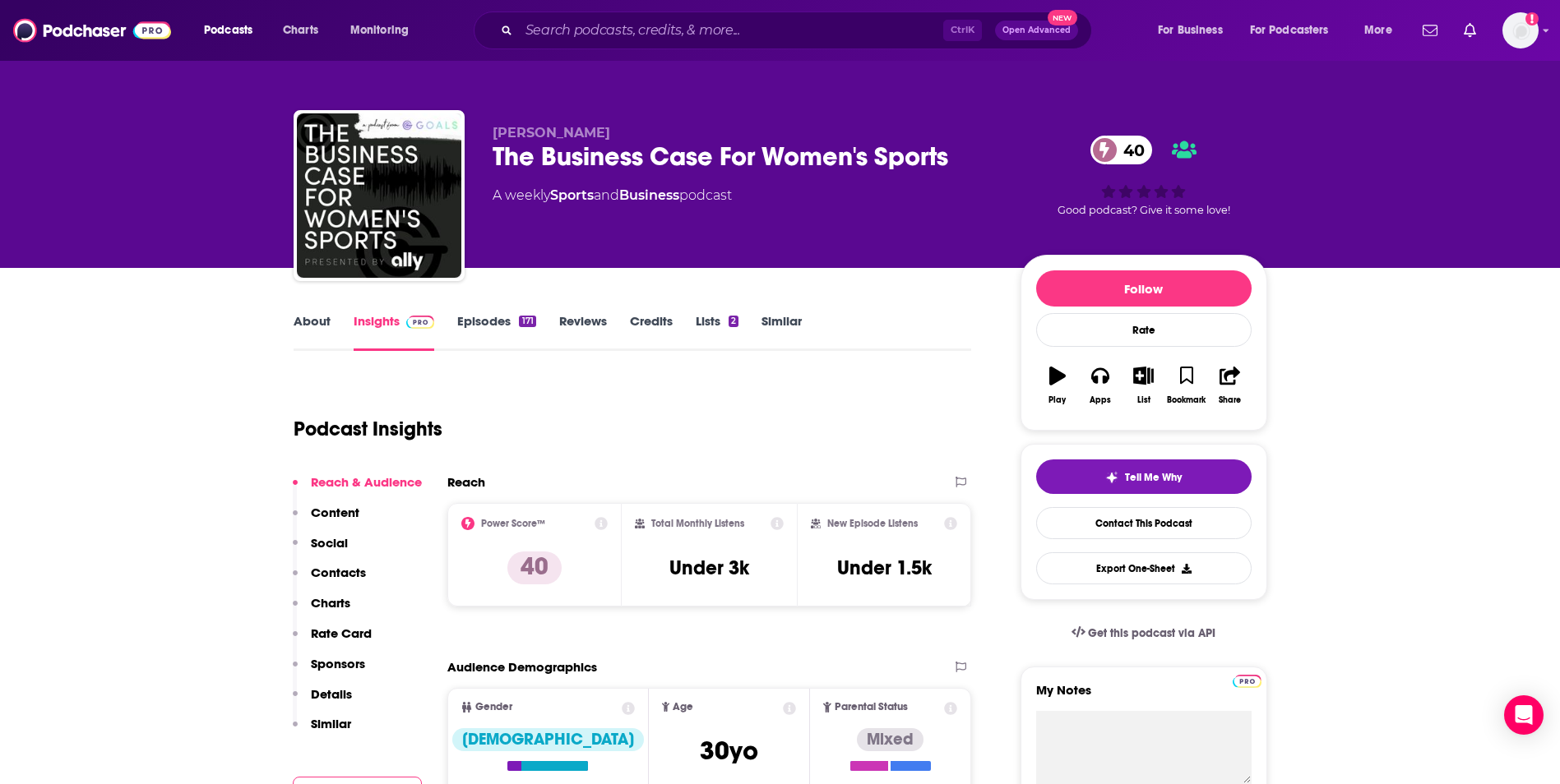
click at [764, 406] on div "Podcast Insights" at bounding box center [626, 419] width 665 height 84
click at [697, 327] on link "Lists 2" at bounding box center [717, 332] width 42 height 38
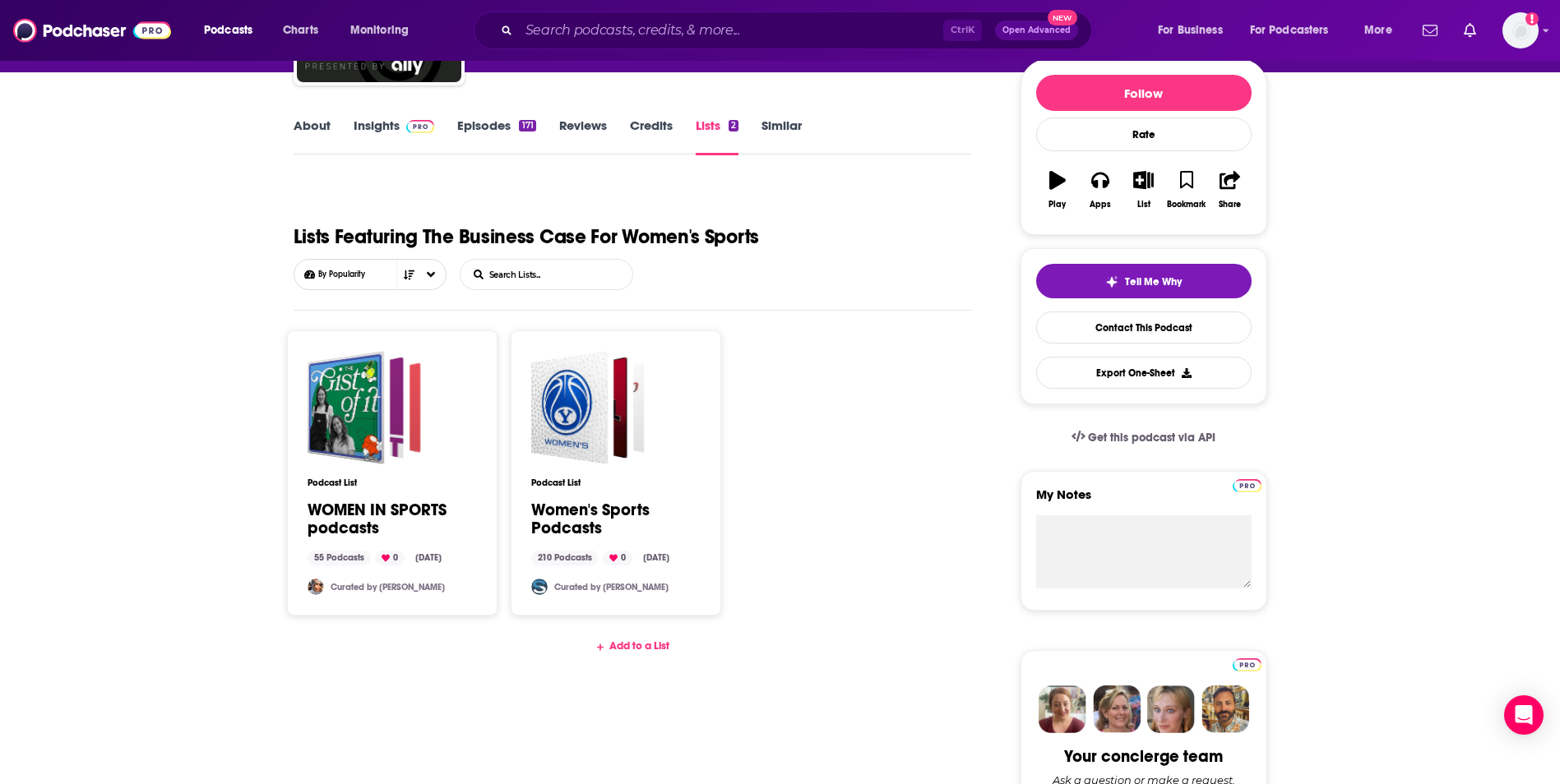
scroll to position [199, 0]
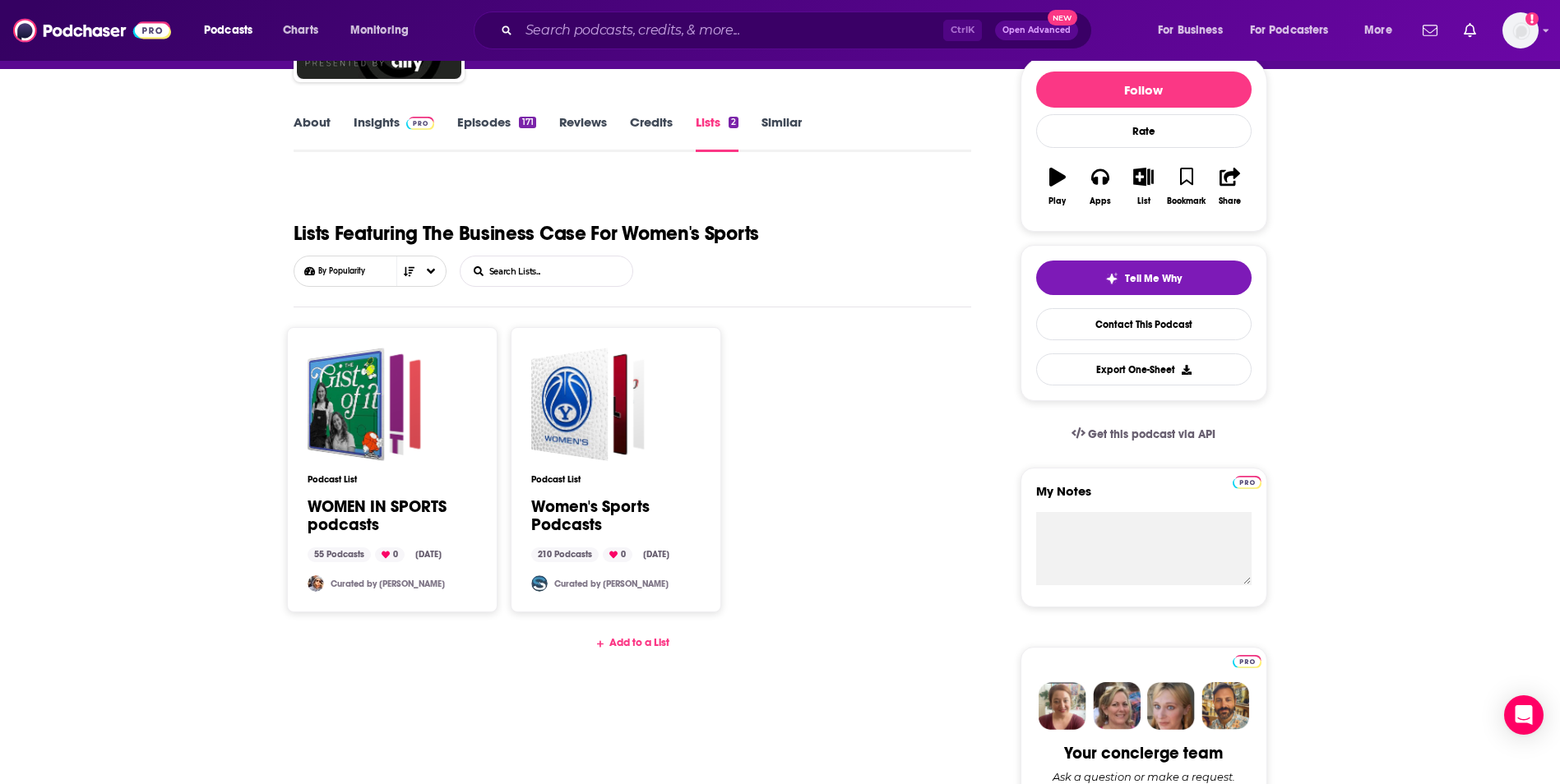
click at [401, 510] on link "WOMEN IN SPORTS podcasts" at bounding box center [393, 516] width 169 height 36
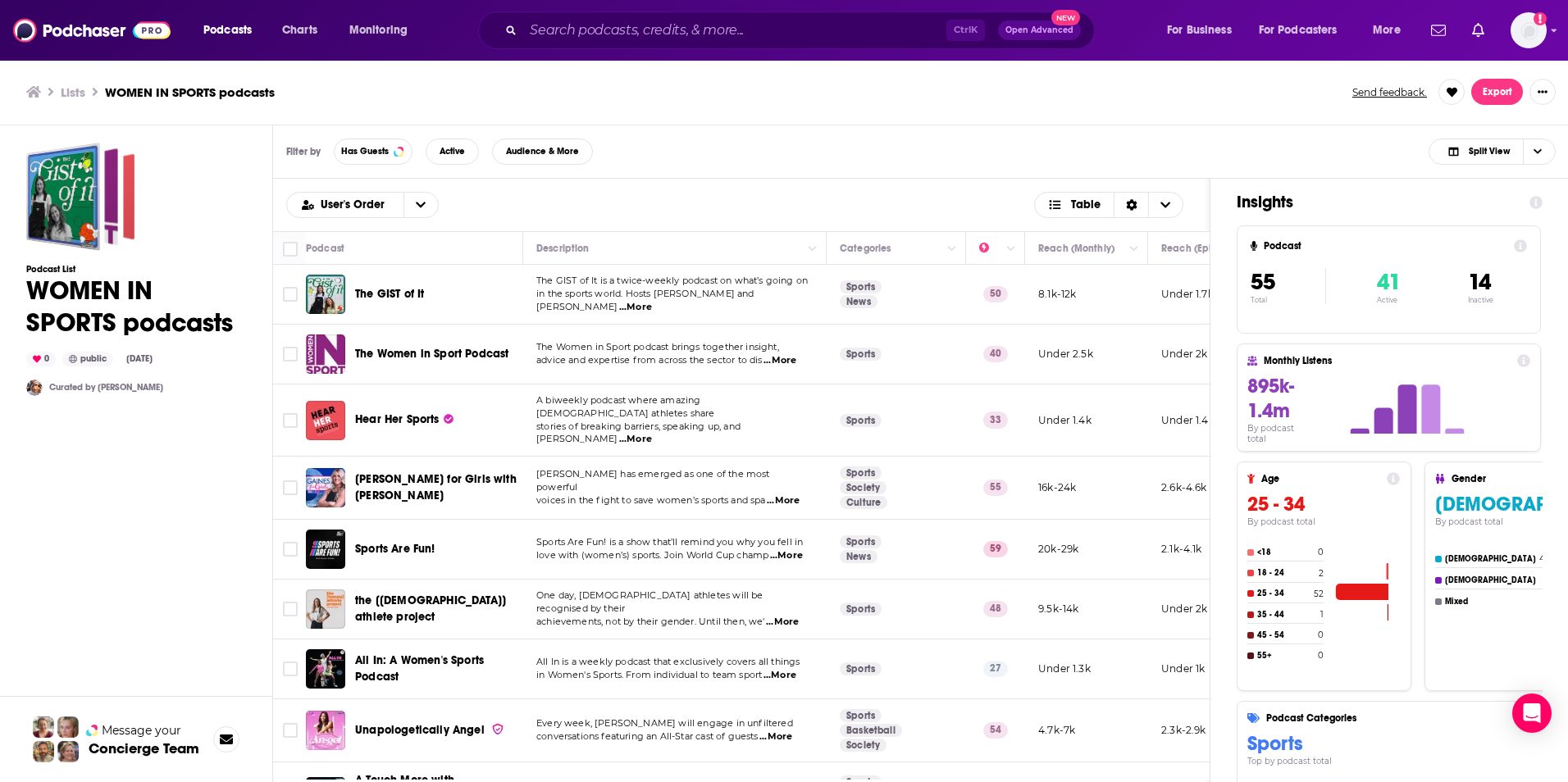
click at [794, 308] on td "The GIST of It is a twice-weekly podcast on what’s going on in the sports world…" at bounding box center [675, 295] width 304 height 60
click at [652, 301] on span "...More" at bounding box center [635, 307] width 33 height 13
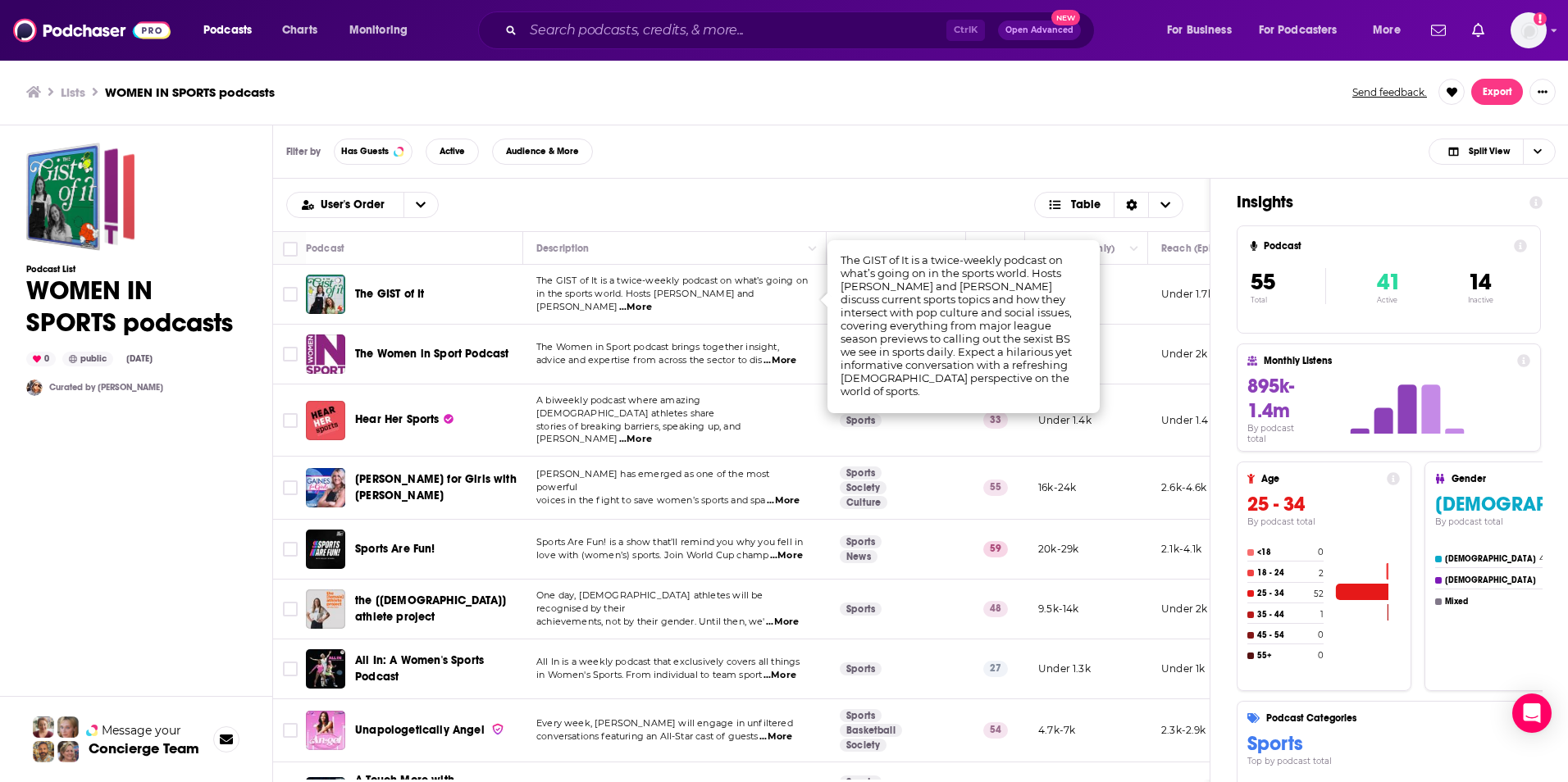
click at [979, 137] on div "Filter by Has Guests Active Audience & More Split View" at bounding box center [920, 152] width 1296 height 54
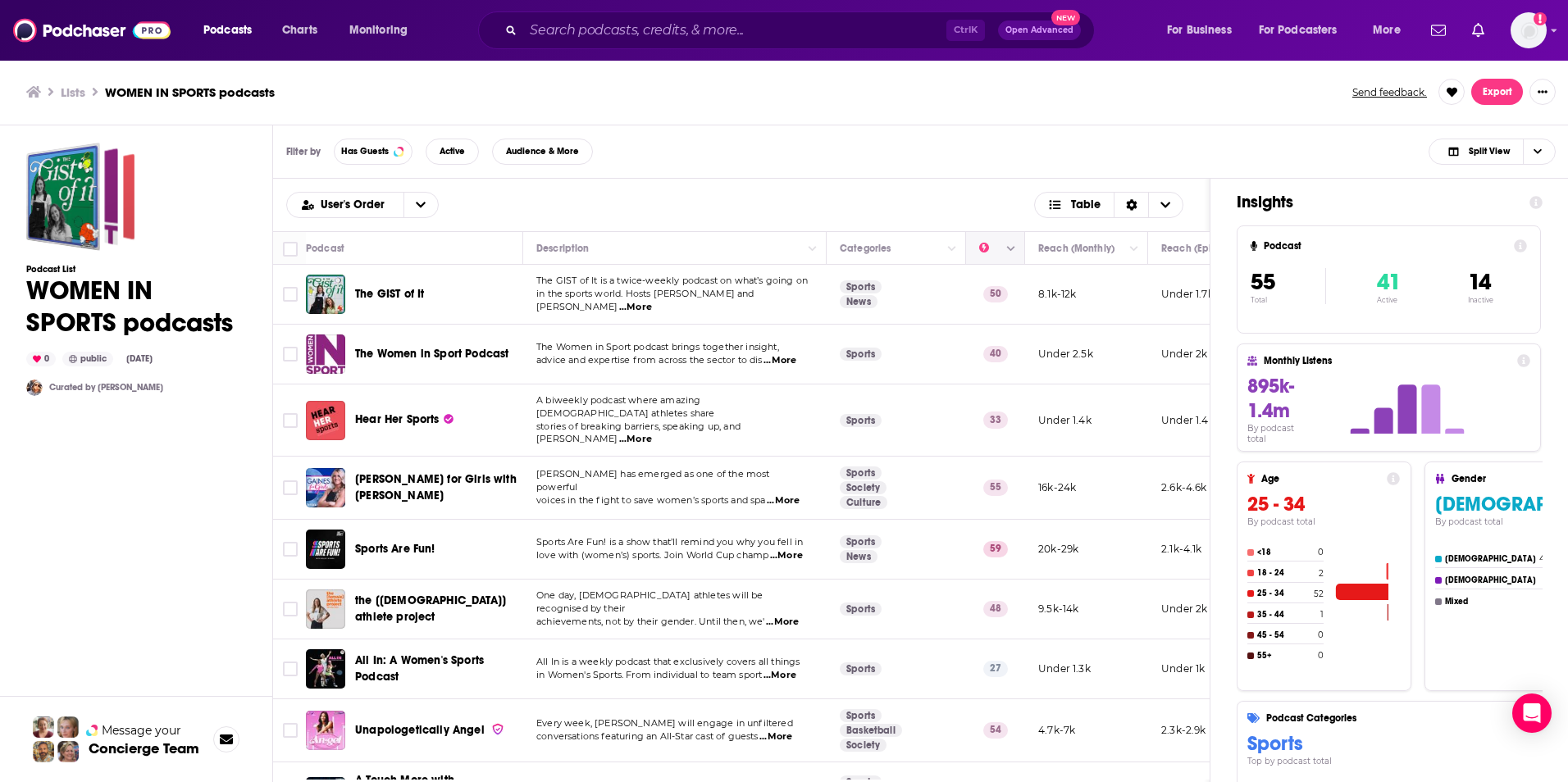
click at [986, 256] on icon "Move" at bounding box center [993, 248] width 19 height 19
click at [1007, 252] on icon "Column Actions" at bounding box center [1011, 249] width 8 height 10
click at [1007, 252] on div at bounding box center [784, 391] width 1568 height 782
drag, startPoint x: 718, startPoint y: 780, endPoint x: 813, endPoint y: 783, distance: 95.0
click at [813, 781] on html "Podcasts Charts Monitoring Ctrl K Open Advanced New For Business For Podcasters…" at bounding box center [784, 391] width 1568 height 782
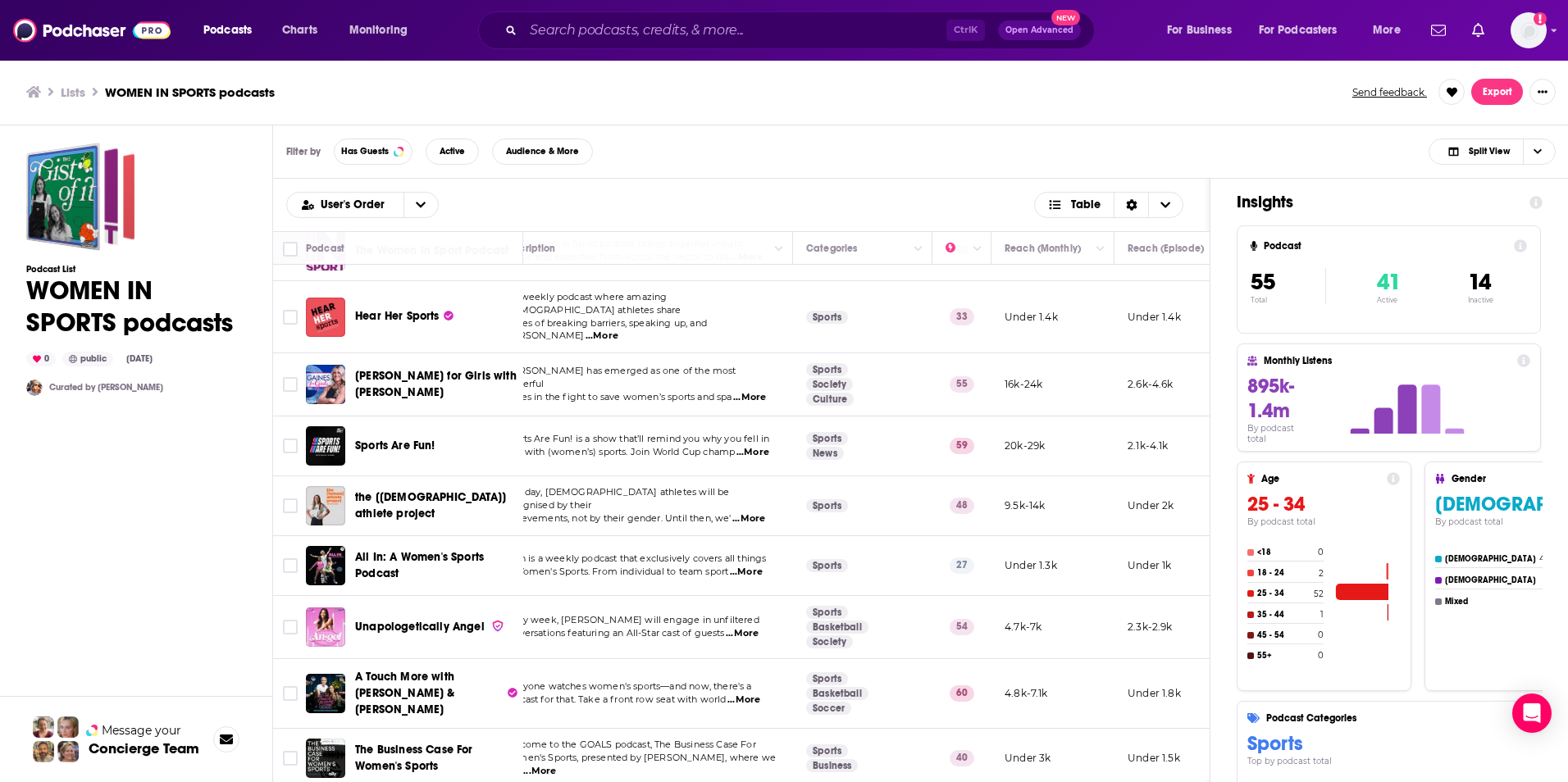
scroll to position [103, 0]
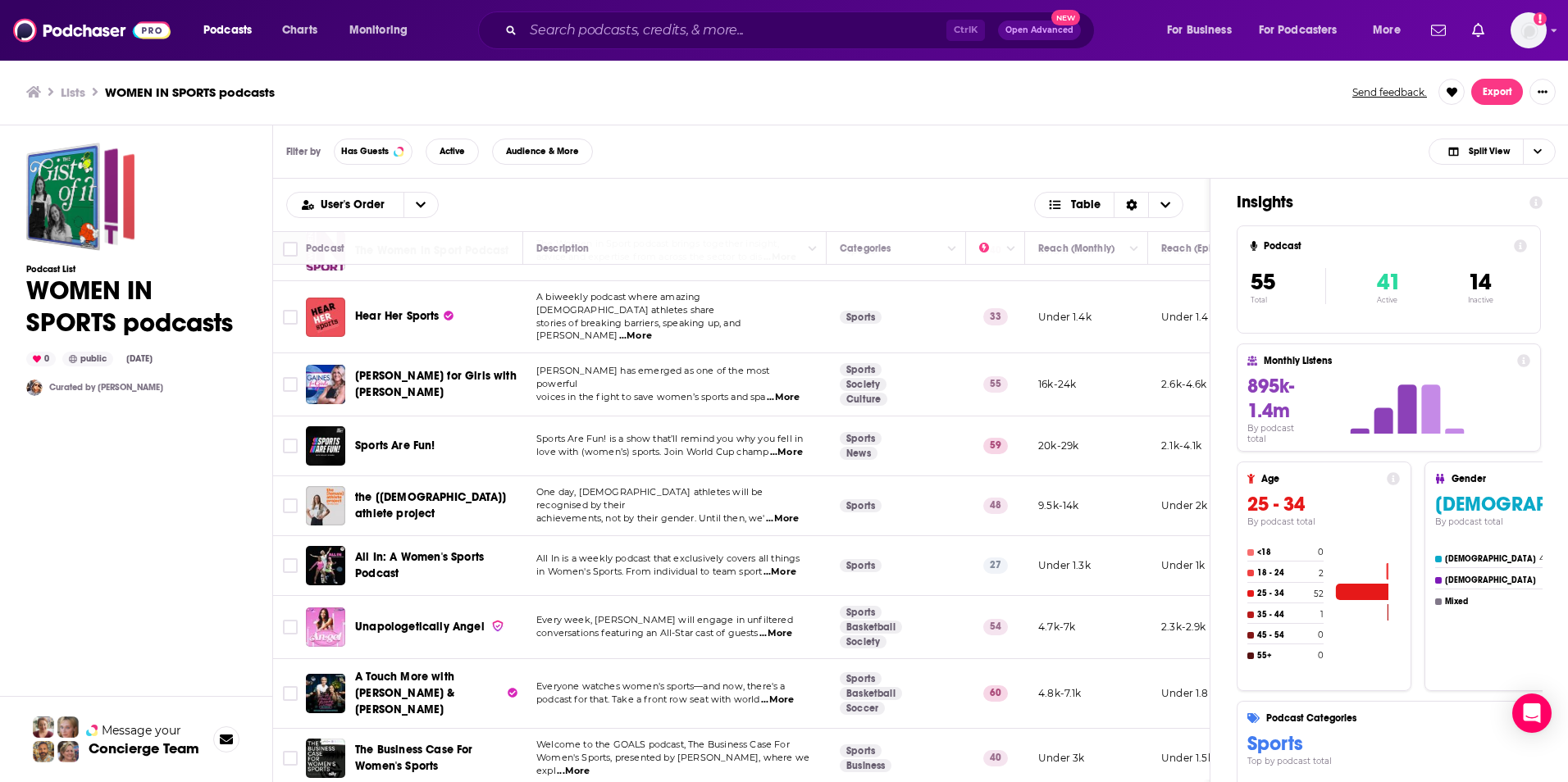
click at [654, 491] on span "One day, female athletes will be recognised by their" at bounding box center [650, 499] width 227 height 25
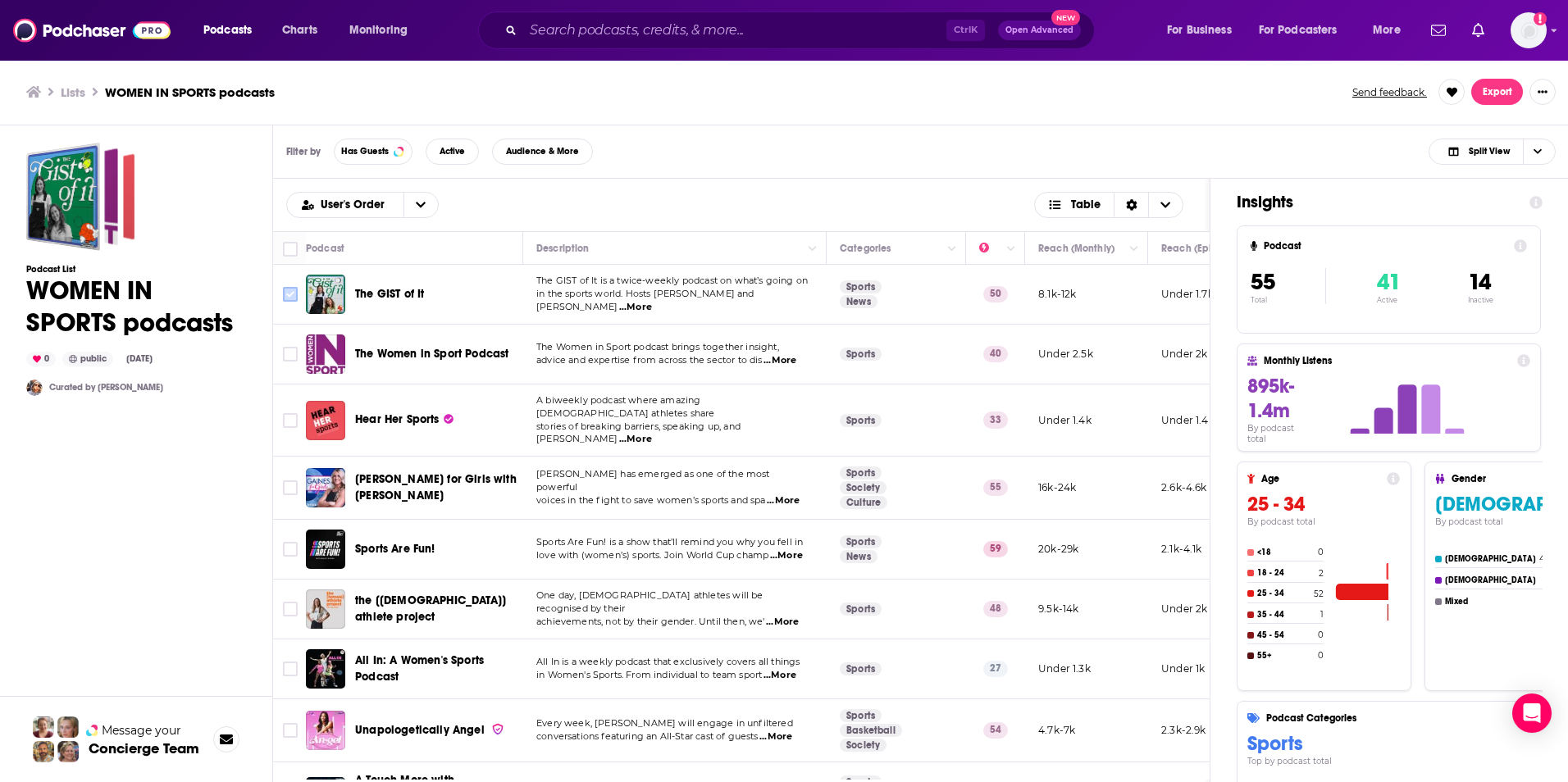
click at [287, 285] on icon "Toggle select row" at bounding box center [290, 294] width 19 height 19
click at [285, 294] on input "Toggle select row" at bounding box center [290, 294] width 15 height 15
checkbox input "true"
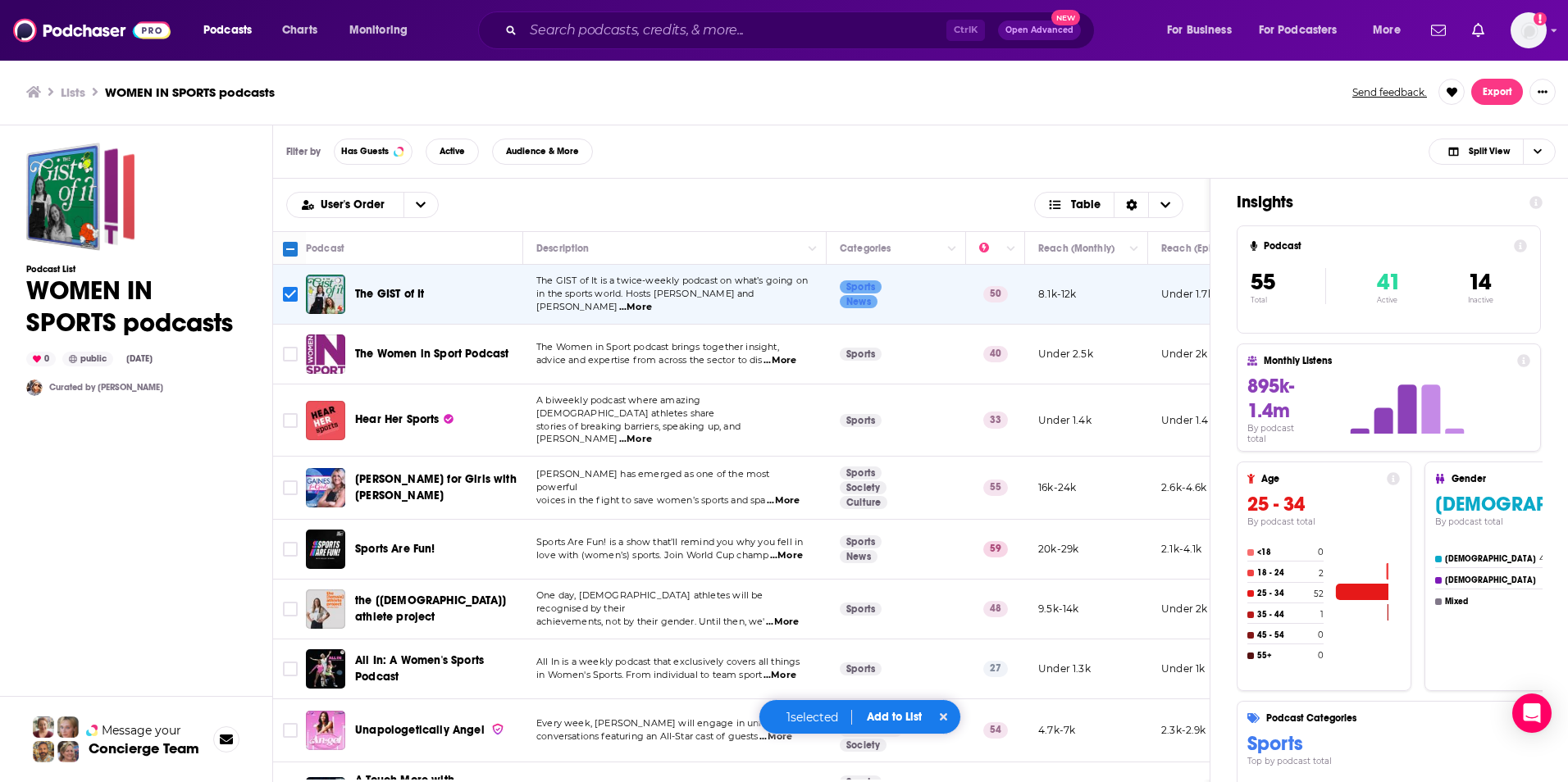
click at [788, 492] on td "Riley Gaines has emerged as one of the most powerful voices in the fight to sav…" at bounding box center [675, 488] width 304 height 63
click at [788, 494] on span "...More" at bounding box center [782, 501] width 33 height 13
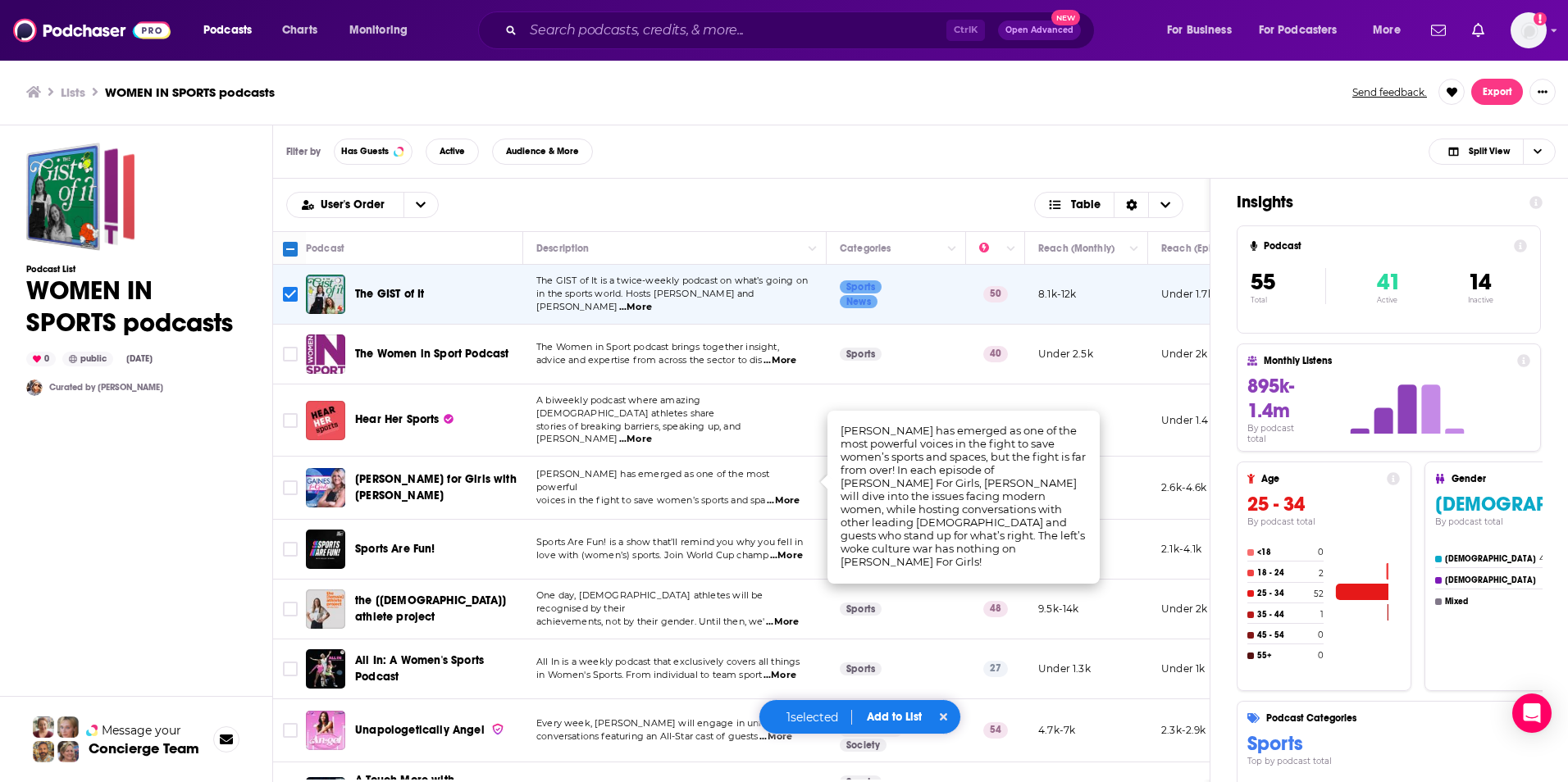
click at [734, 469] on span "Riley Gaines has emerged as one of the most powerful" at bounding box center [654, 480] width 234 height 25
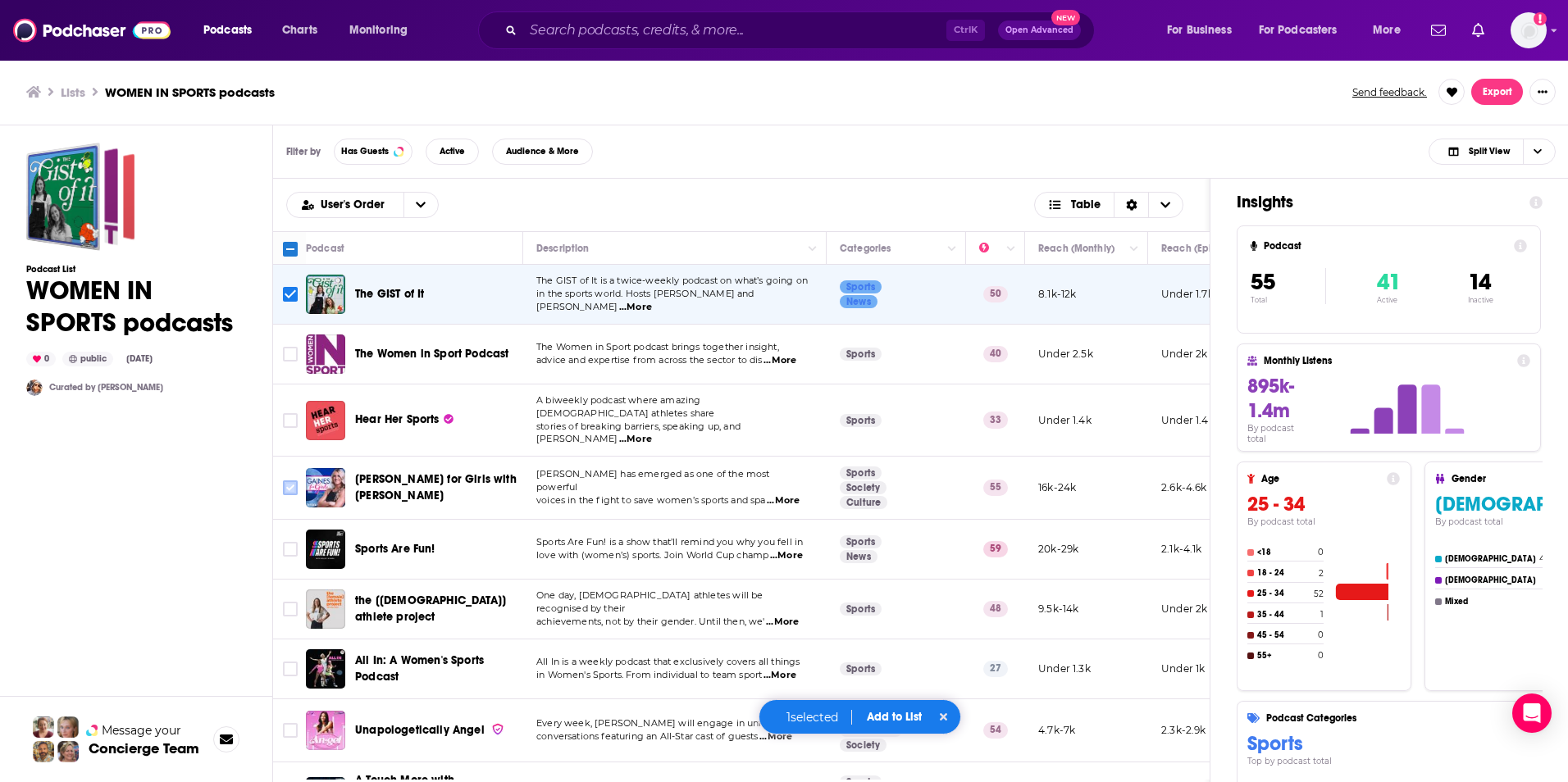
click at [296, 480] on input "Toggle select row" at bounding box center [290, 487] width 15 height 15
checkbox input "true"
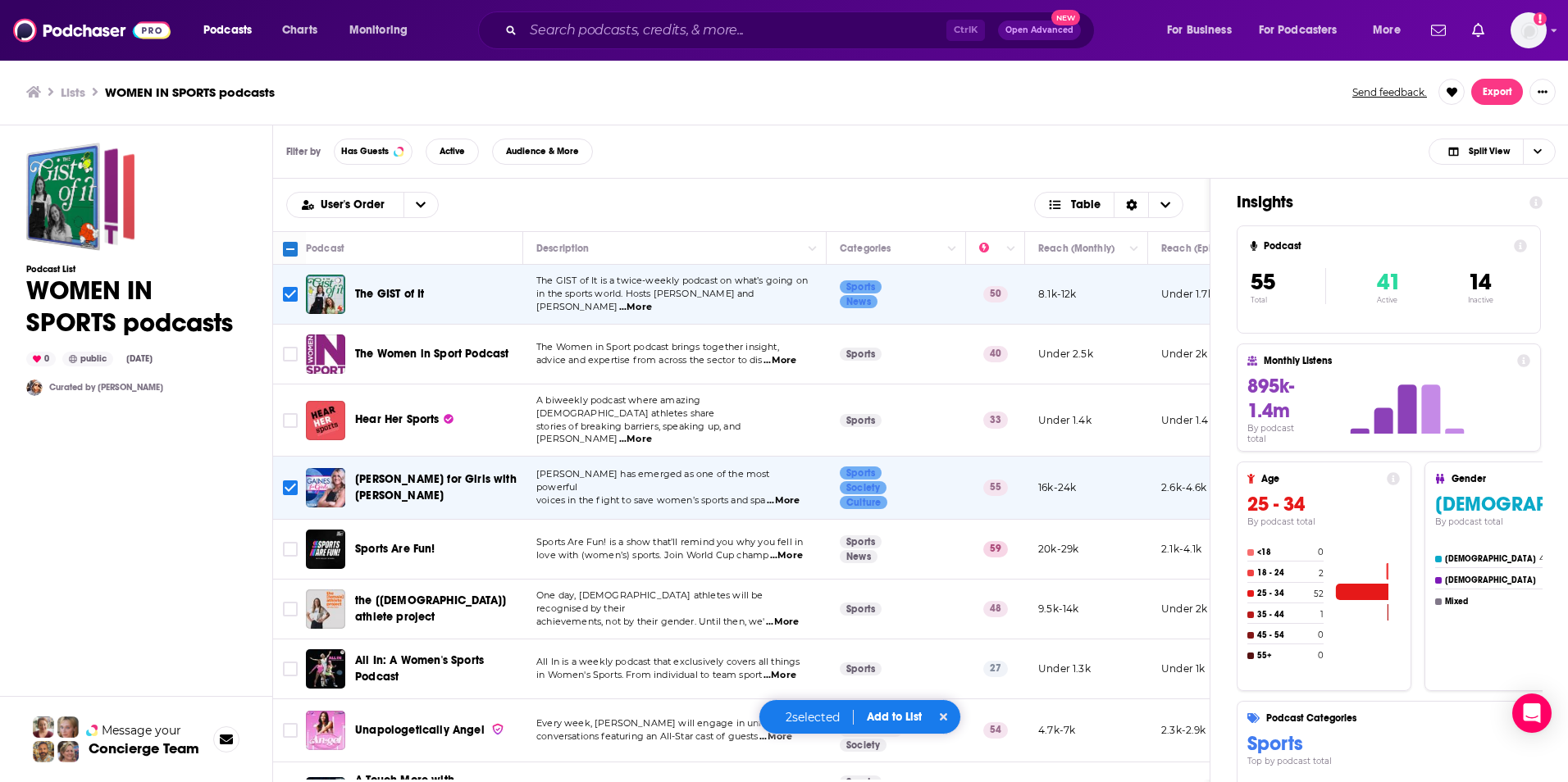
click at [786, 549] on span "...More" at bounding box center [786, 555] width 33 height 13
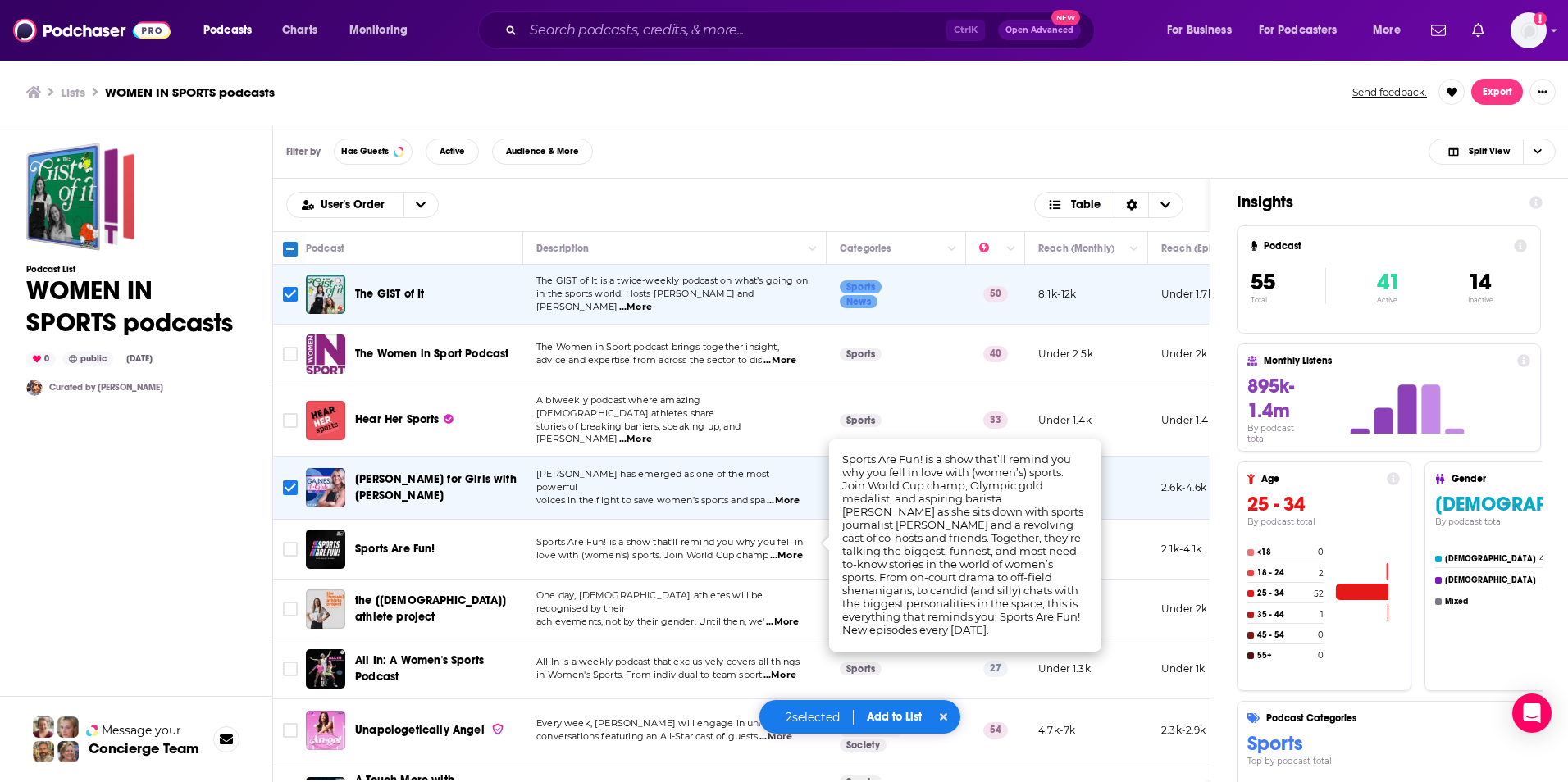
click at [702, 537] on div "Sports Are Fun! is a show that’ll remind you why you fell in love with (women’s…" at bounding box center [675, 550] width 277 height 26
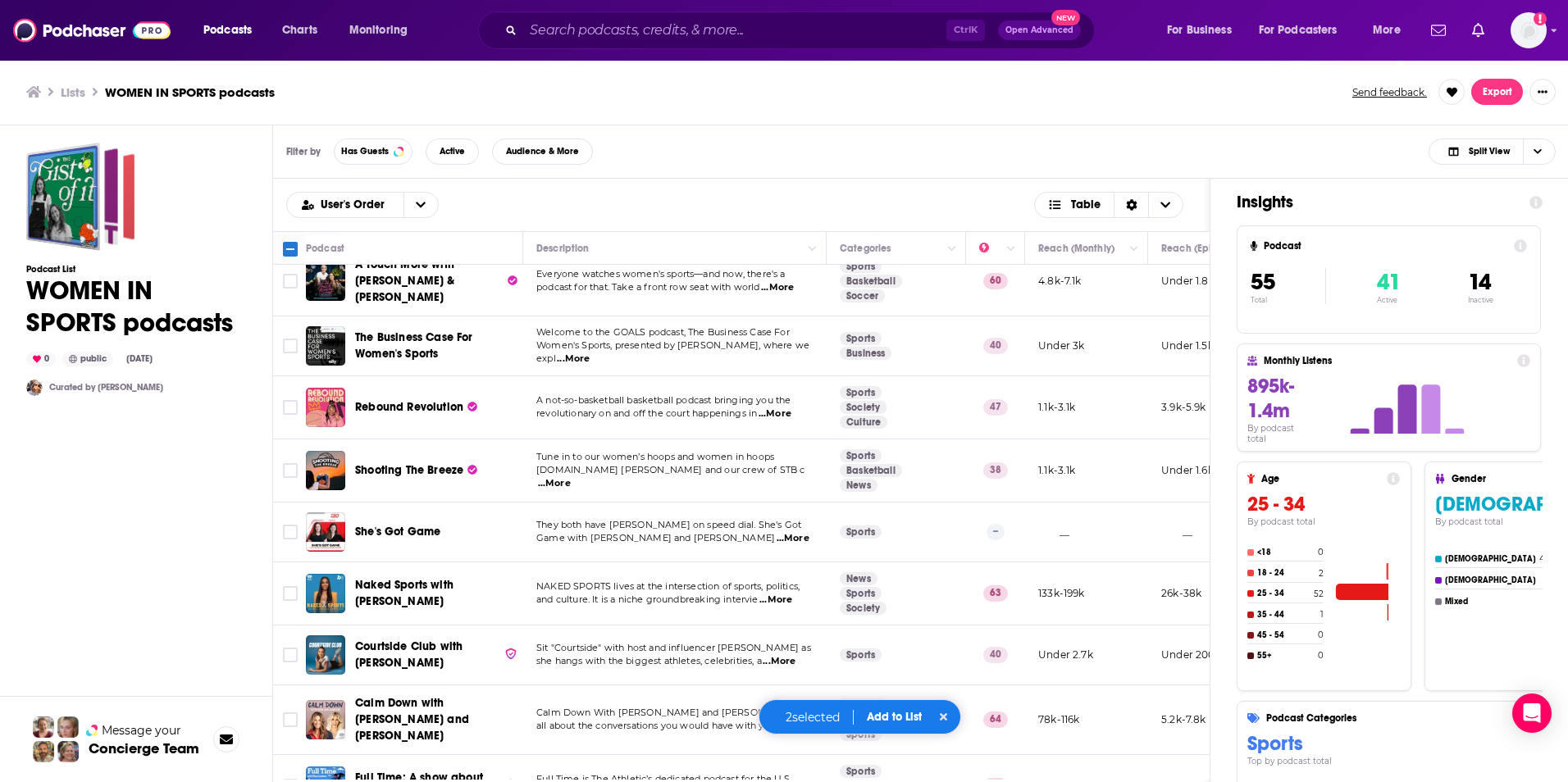
scroll to position [640, 0]
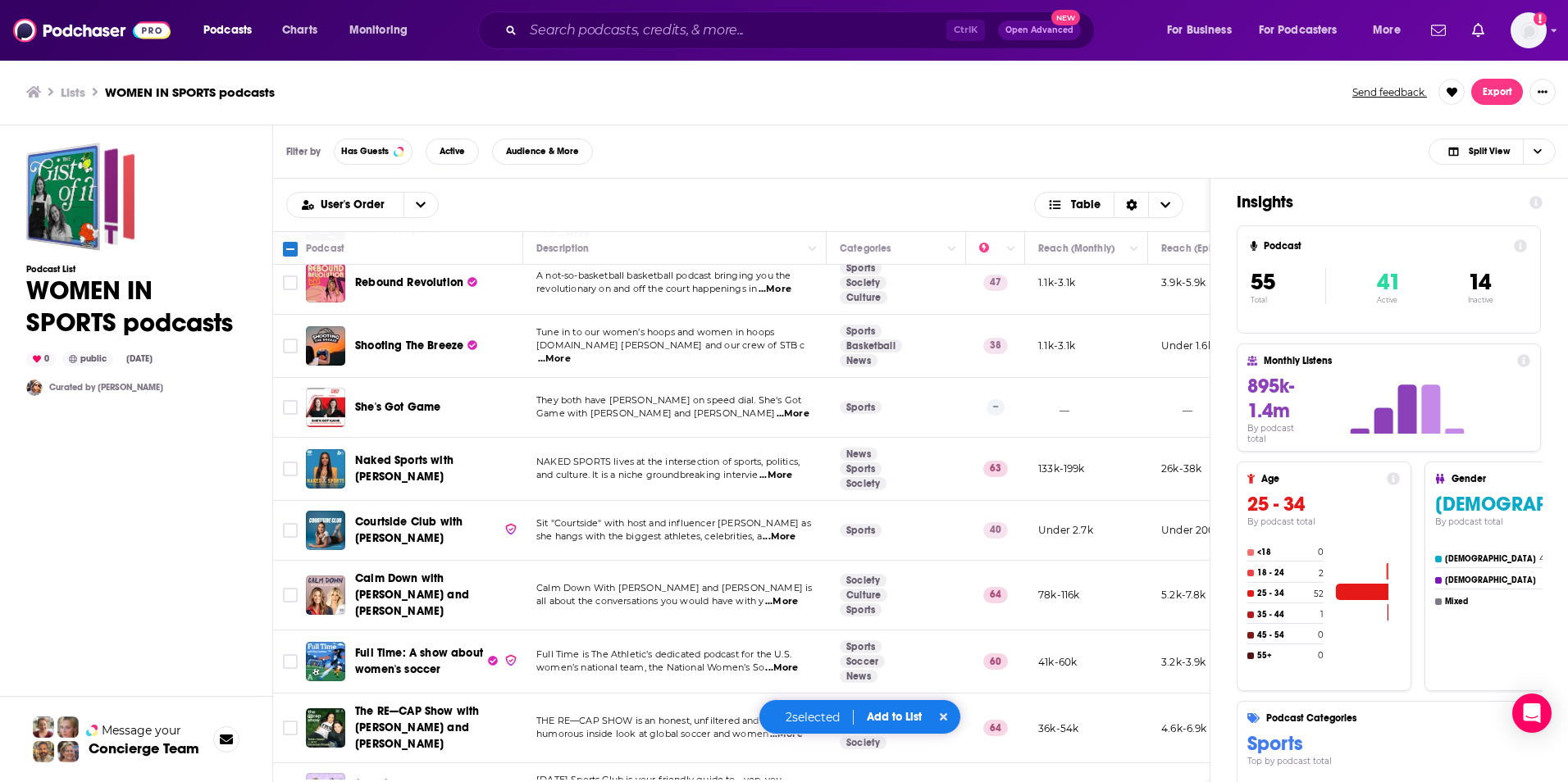
click at [780, 469] on span "...More" at bounding box center [775, 475] width 33 height 13
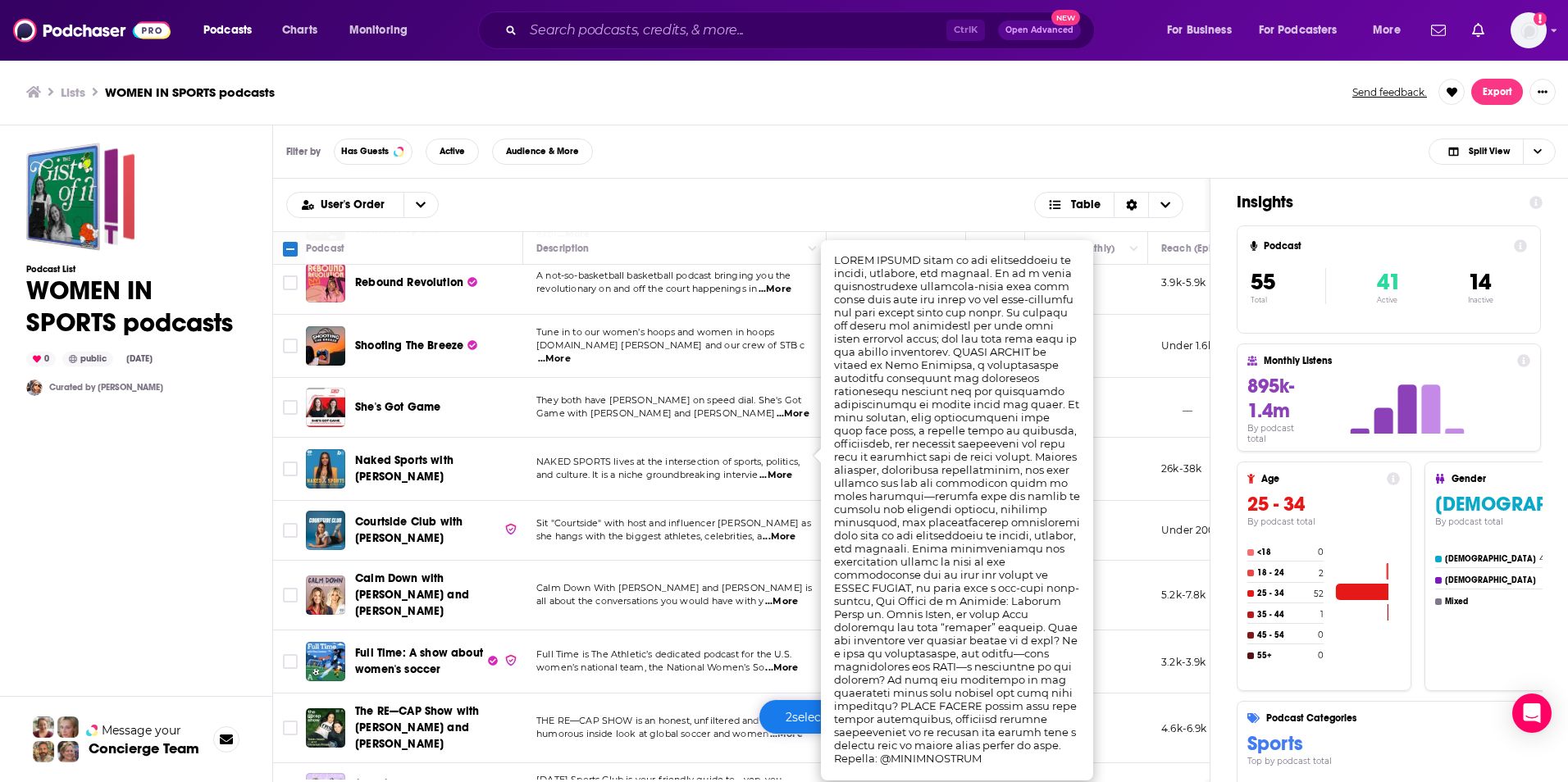
click at [780, 469] on span "...More" at bounding box center [775, 475] width 33 height 13
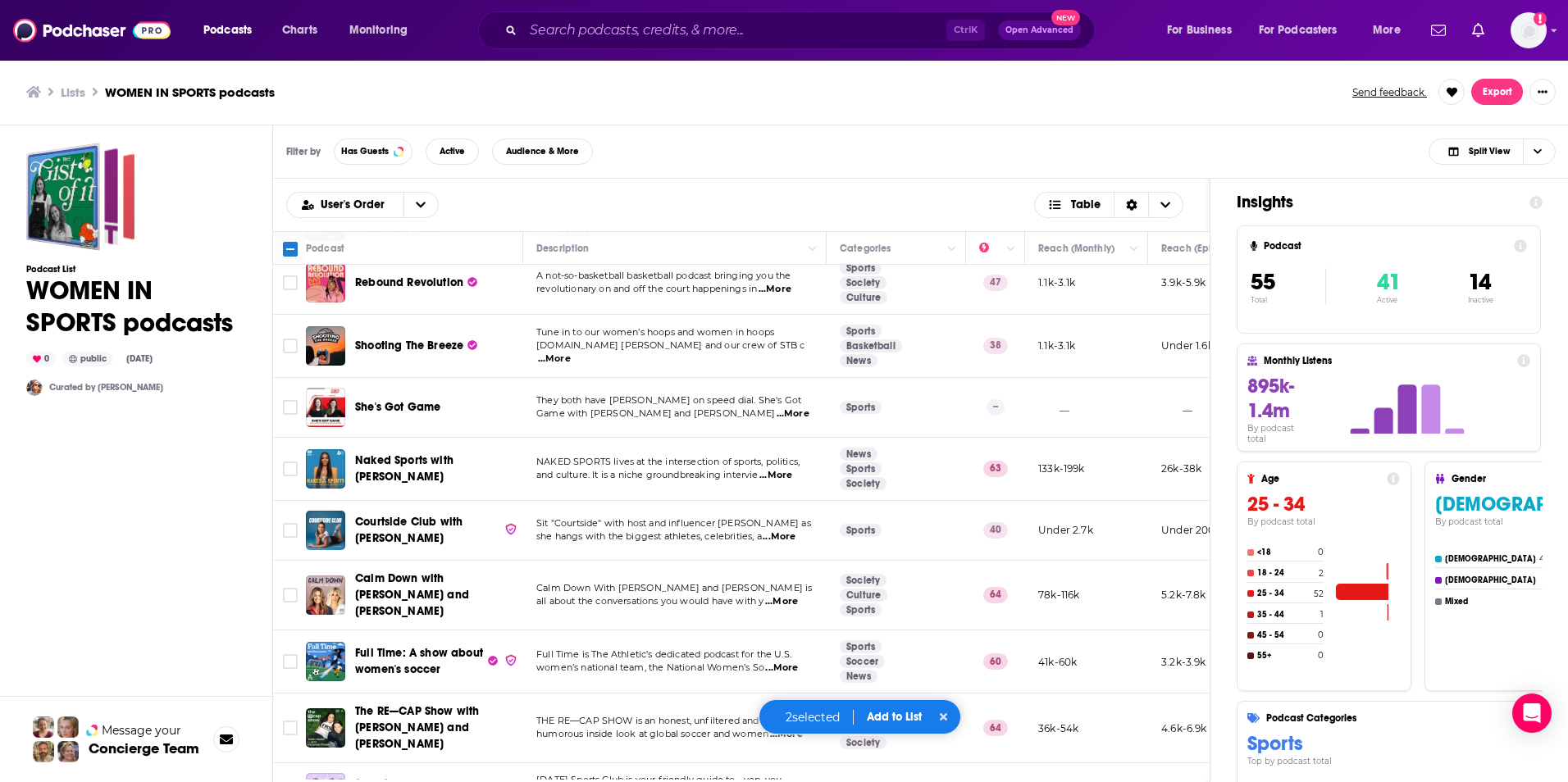
click at [780, 469] on span "...More" at bounding box center [775, 475] width 33 height 13
click at [299, 459] on icon "Toggle select row" at bounding box center [290, 469] width 19 height 19
click at [783, 596] on span "...More" at bounding box center [781, 602] width 33 height 13
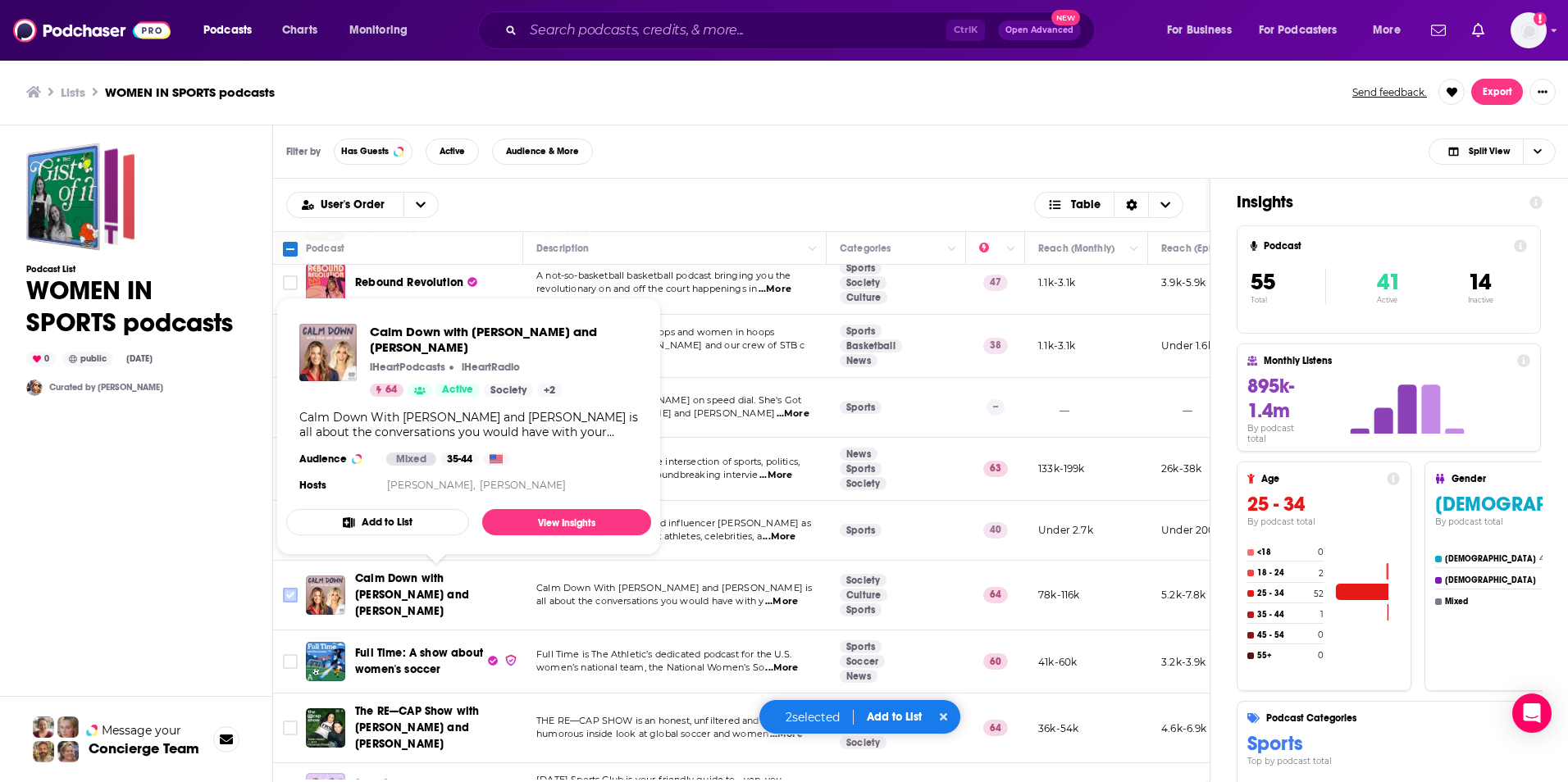
click at [298, 585] on icon "Toggle select row" at bounding box center [290, 595] width 19 height 19
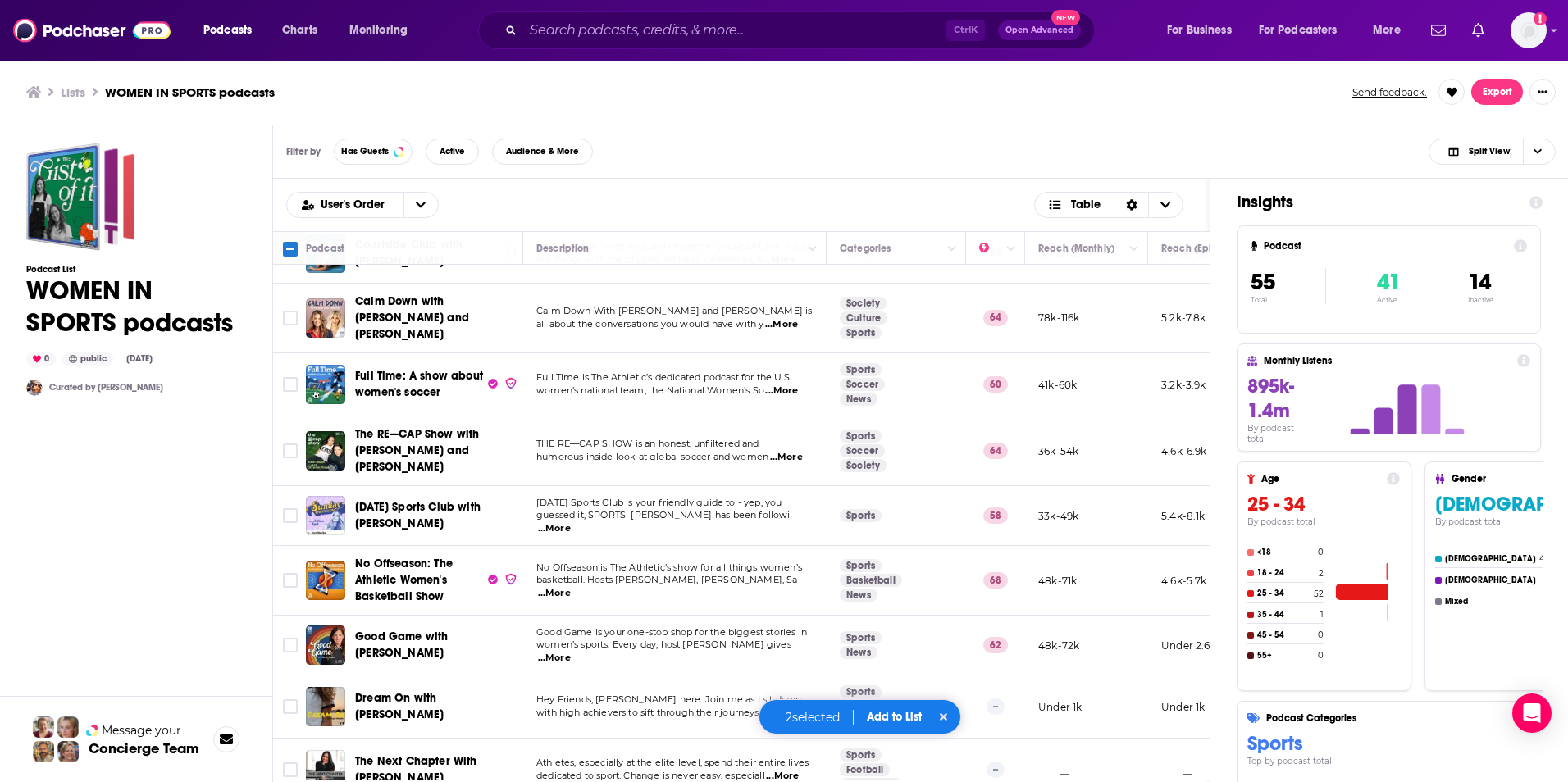
scroll to position [923, 0]
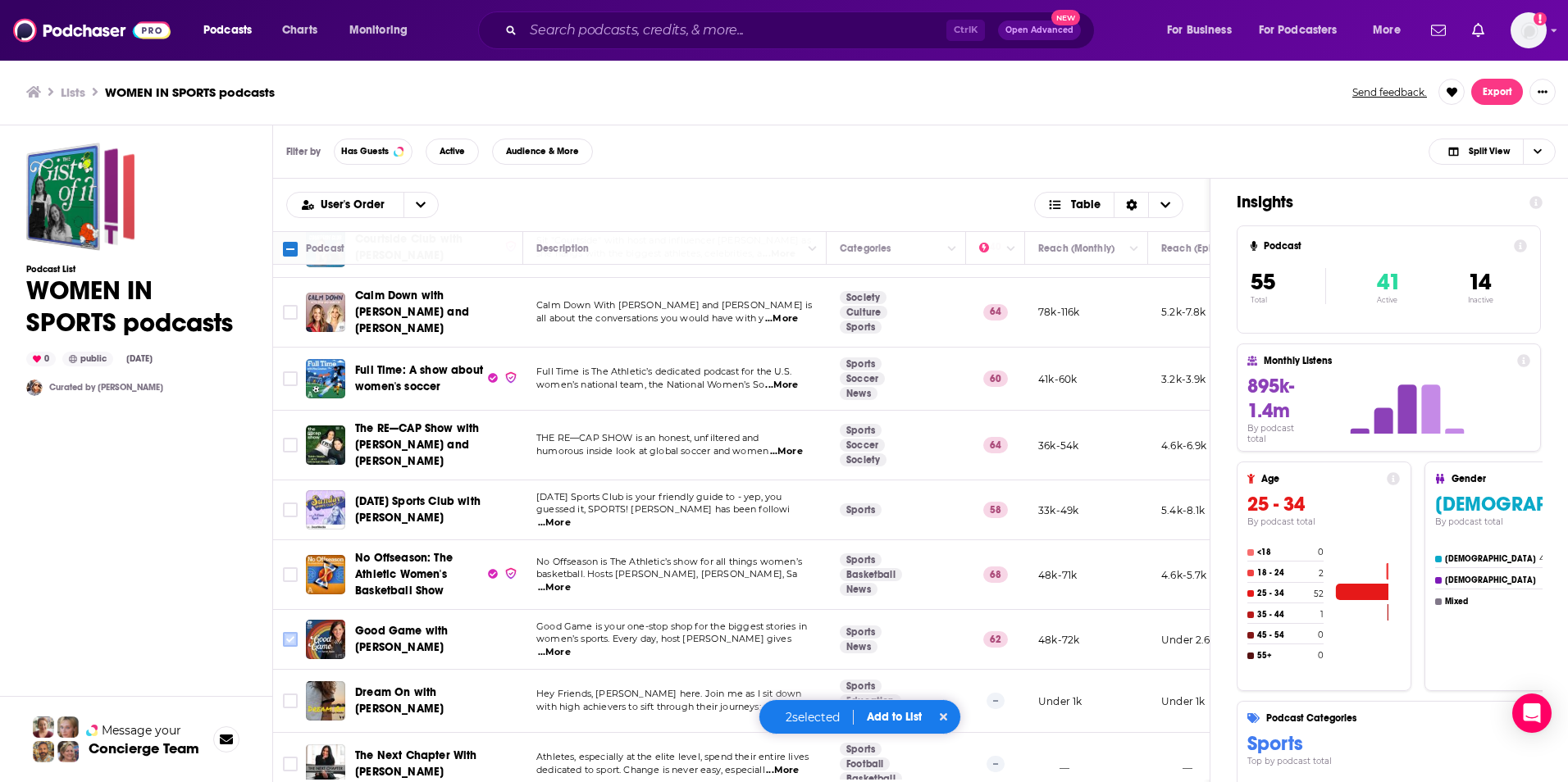
click at [283, 632] on input "Toggle select row" at bounding box center [290, 639] width 15 height 15
checkbox input "true"
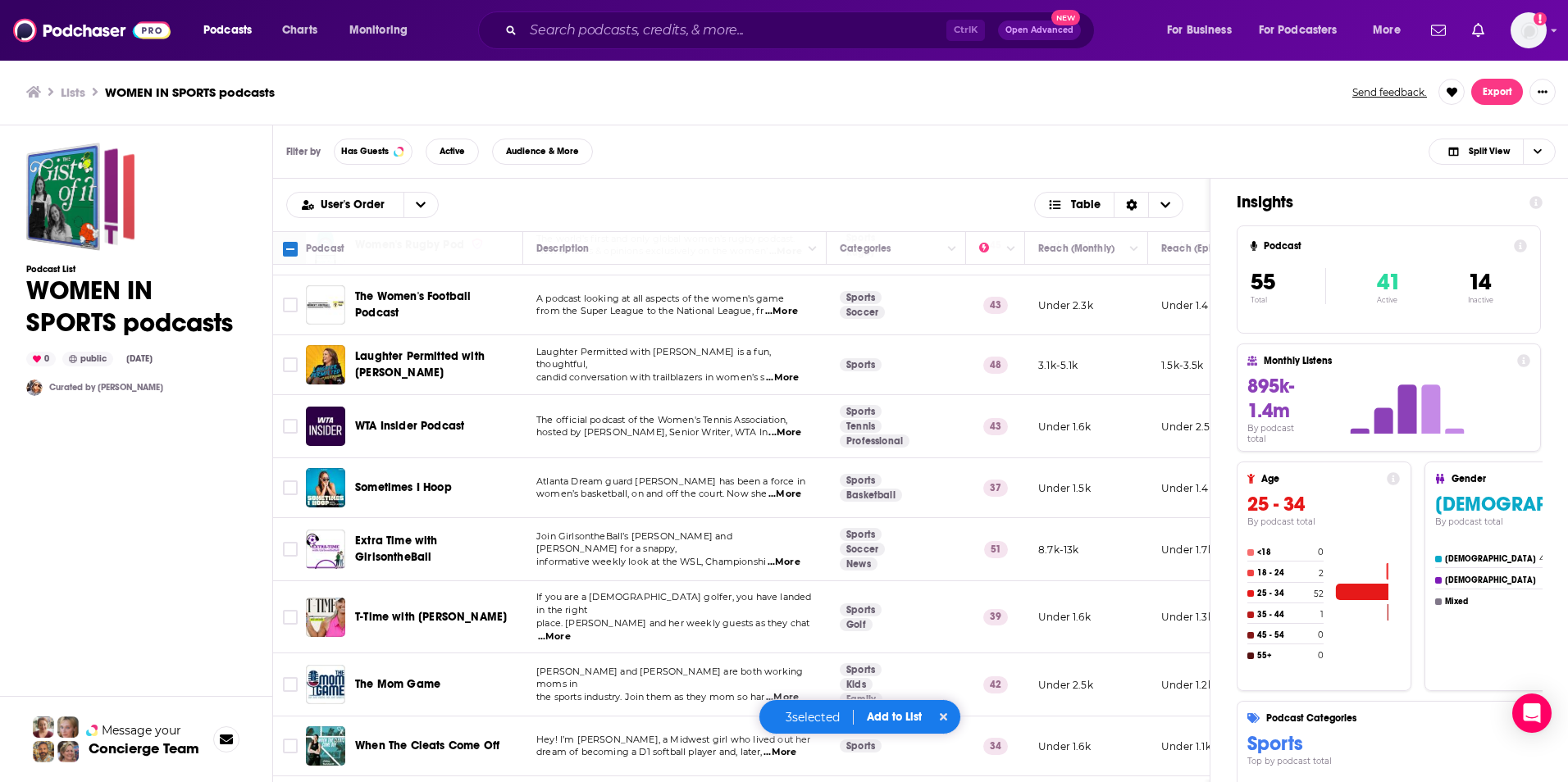
scroll to position [2906, 0]
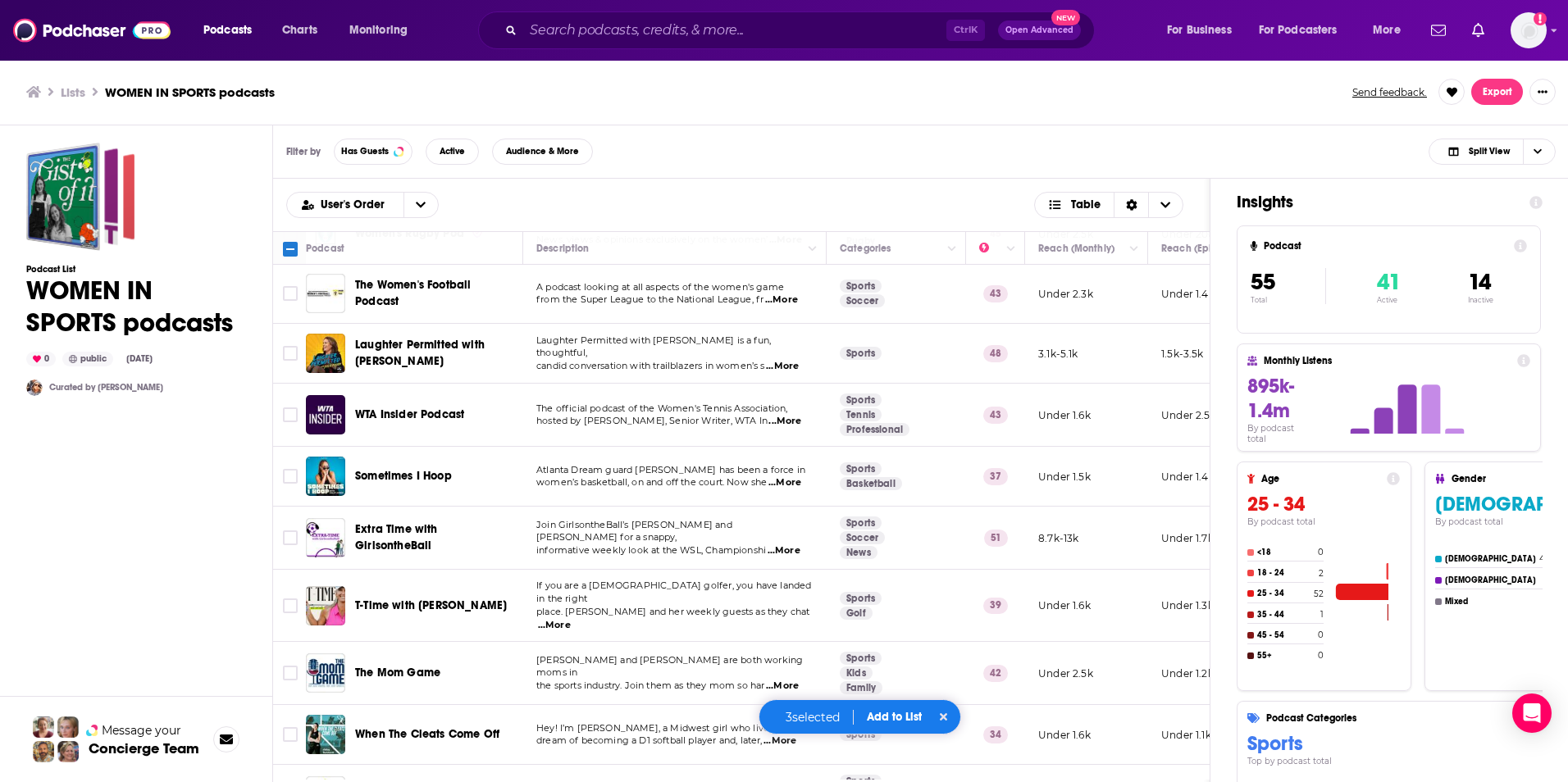
click at [883, 713] on button "Add to List" at bounding box center [894, 717] width 81 height 14
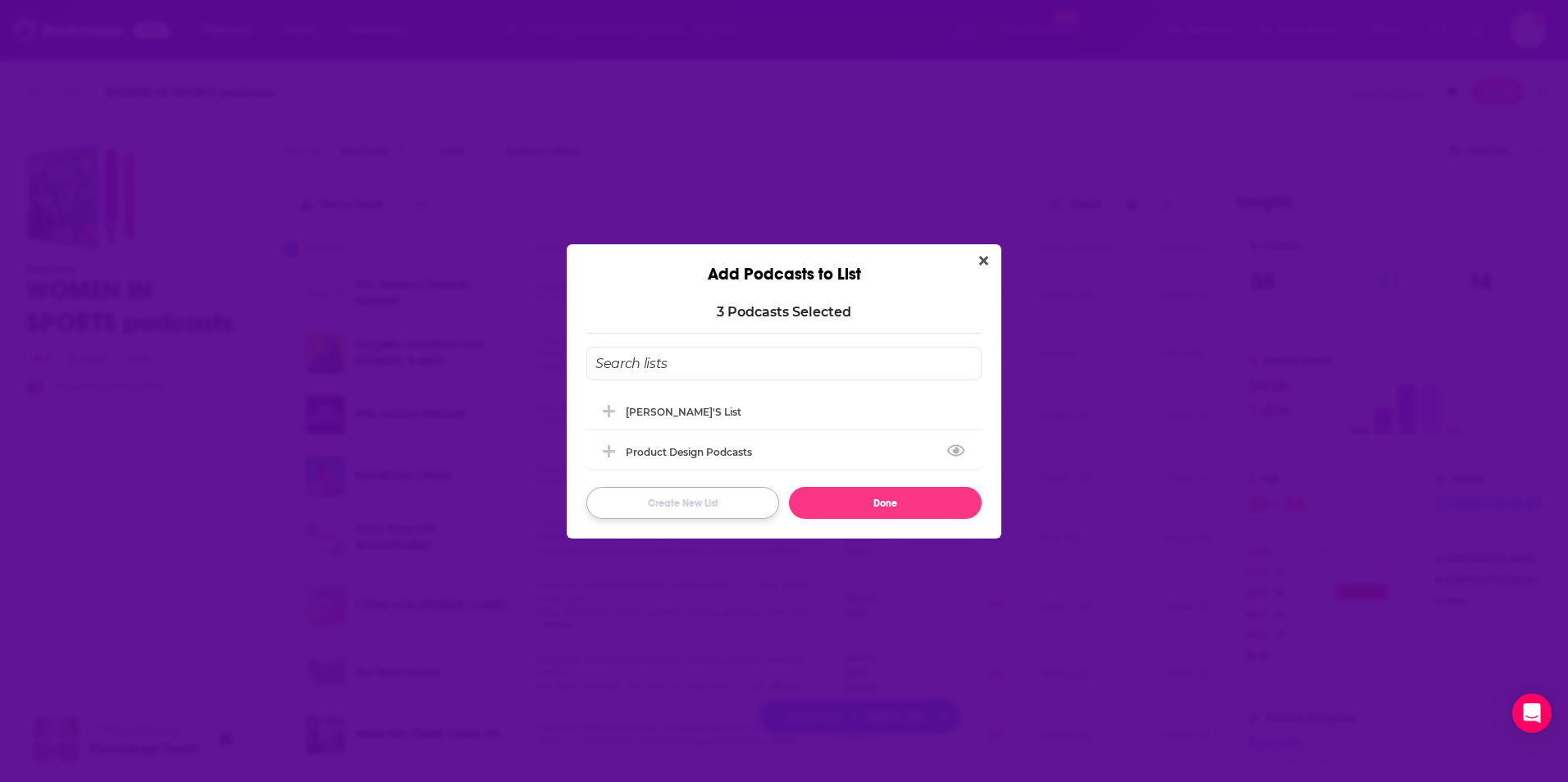
click at [693, 515] on button "Create New List" at bounding box center [682, 503] width 193 height 32
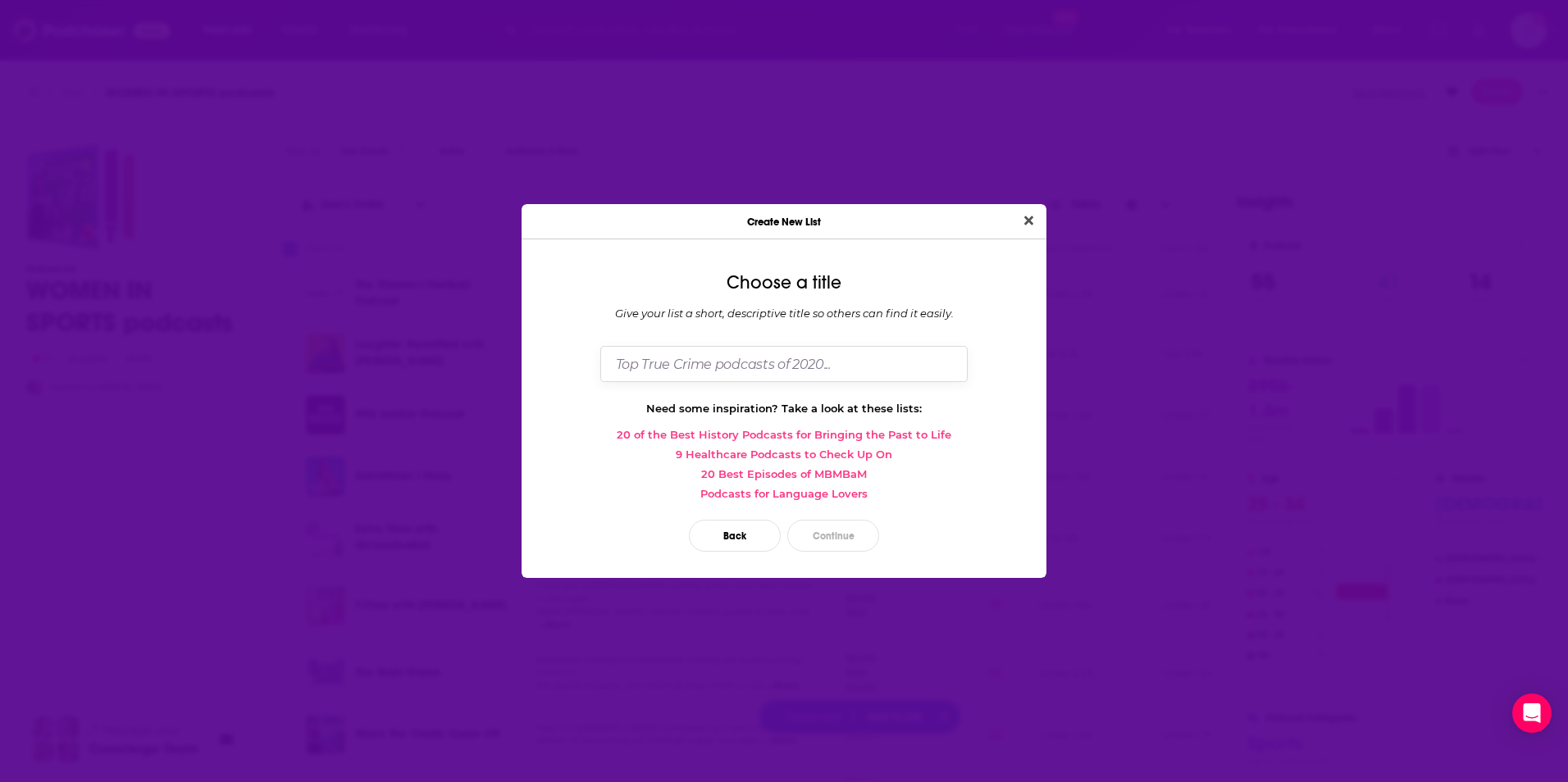
click at [765, 367] on input "Dialog" at bounding box center [784, 363] width 368 height 35
type input "Annie R's List"
click at [1018, 211] on button "Close" at bounding box center [1029, 221] width 22 height 20
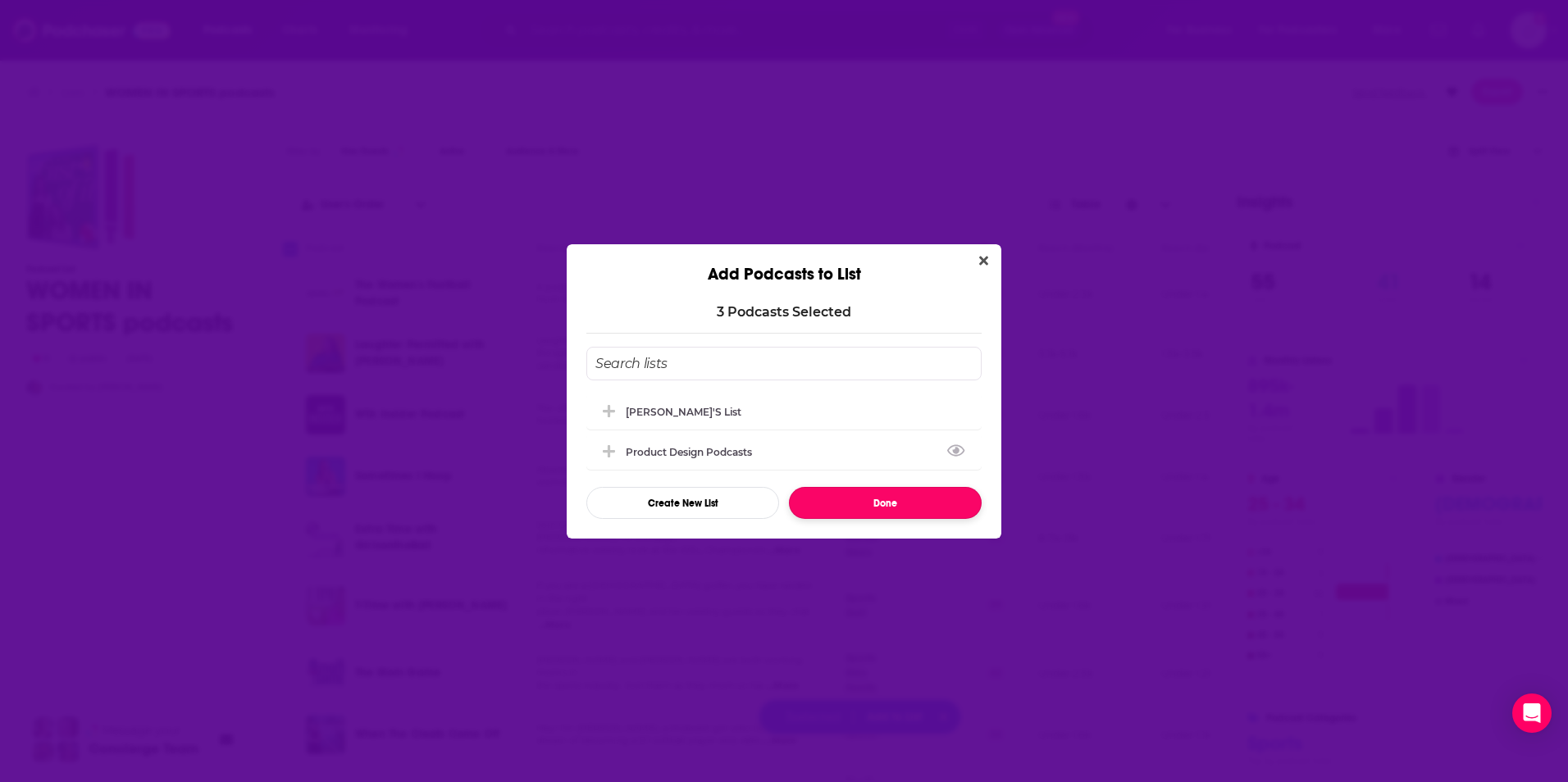
click at [840, 511] on button "Done" at bounding box center [885, 503] width 193 height 32
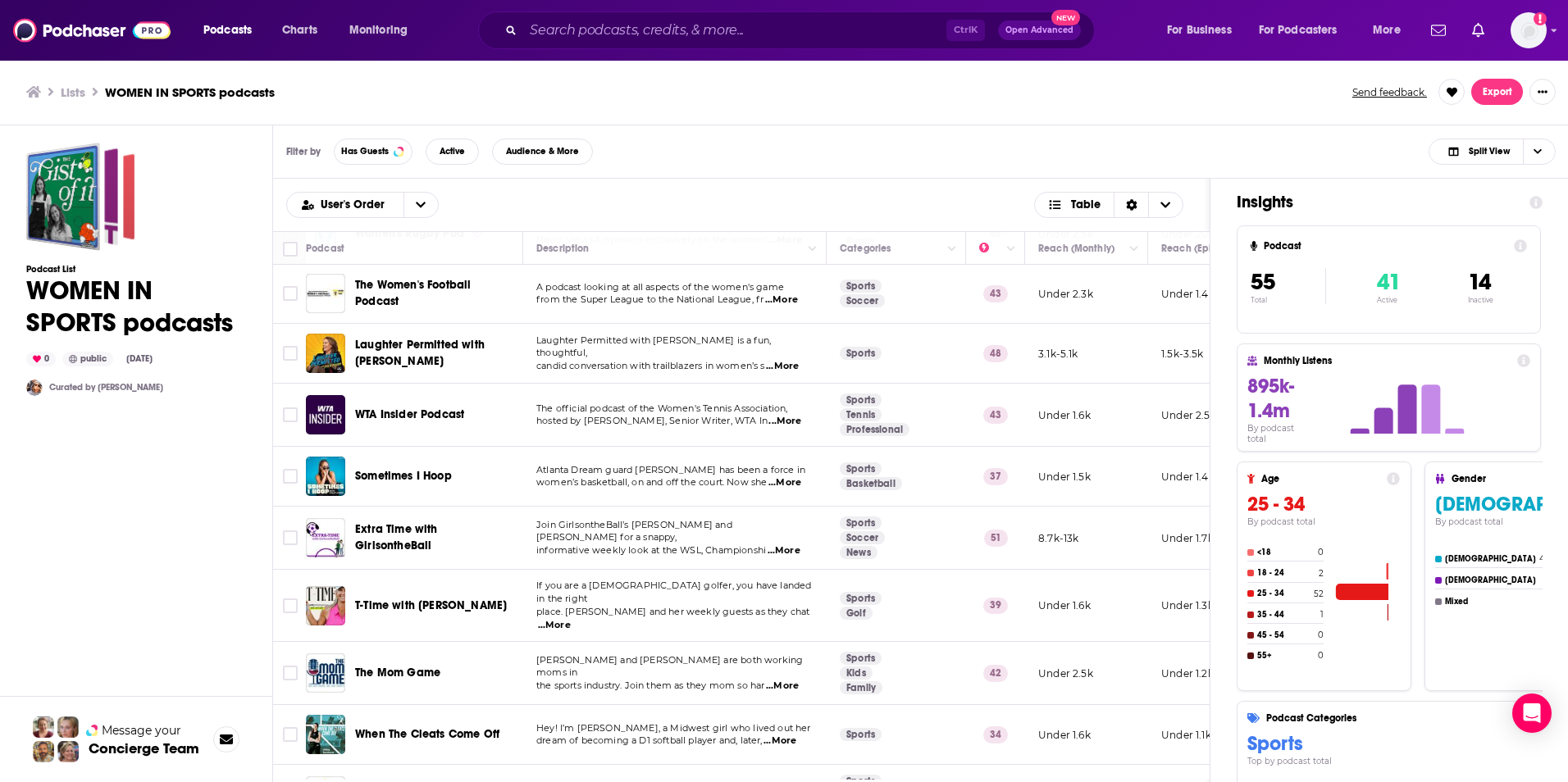
checkbox input "false"
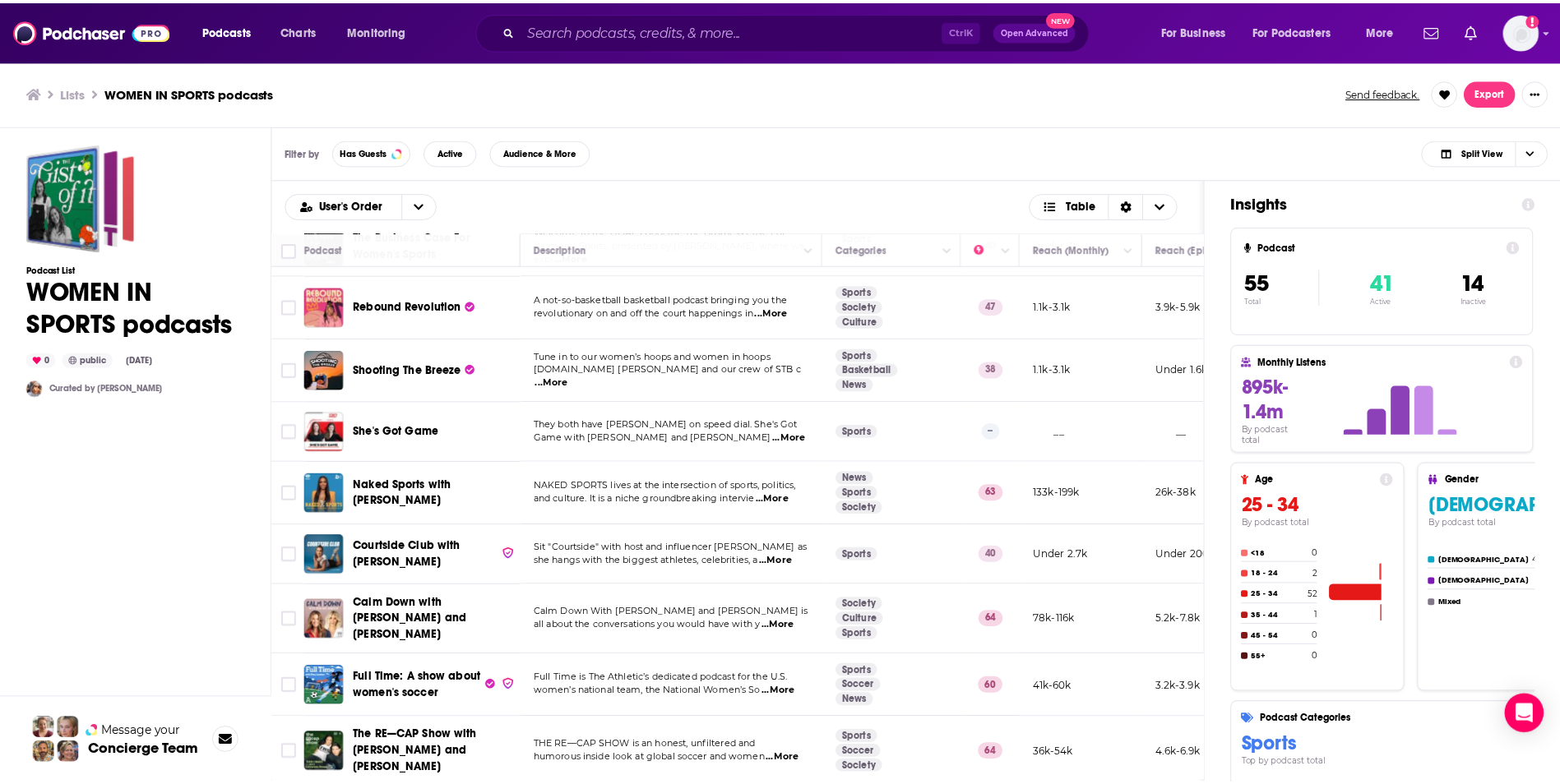
scroll to position [0, 0]
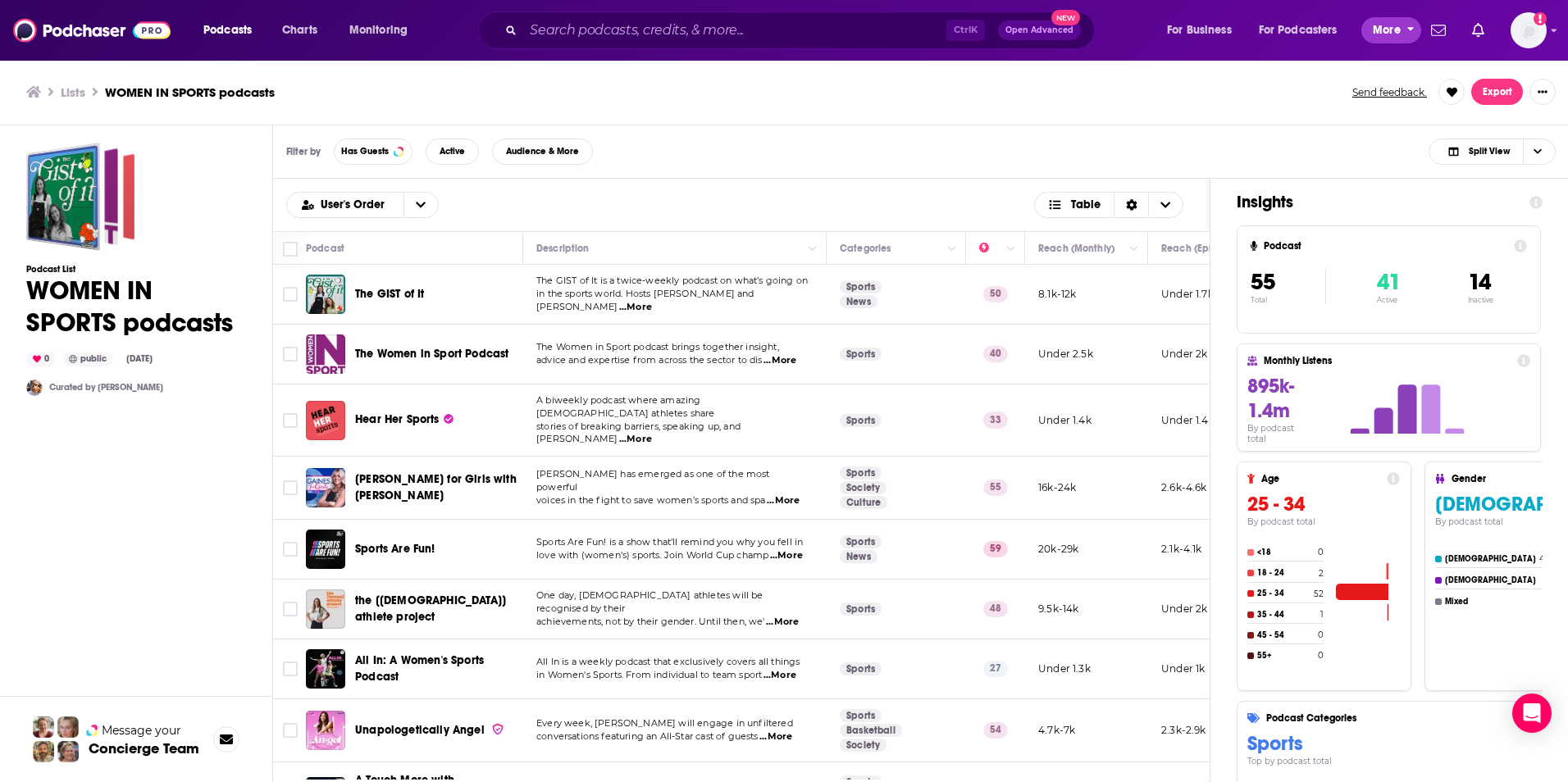
click at [1386, 27] on span "More" at bounding box center [1387, 30] width 28 height 23
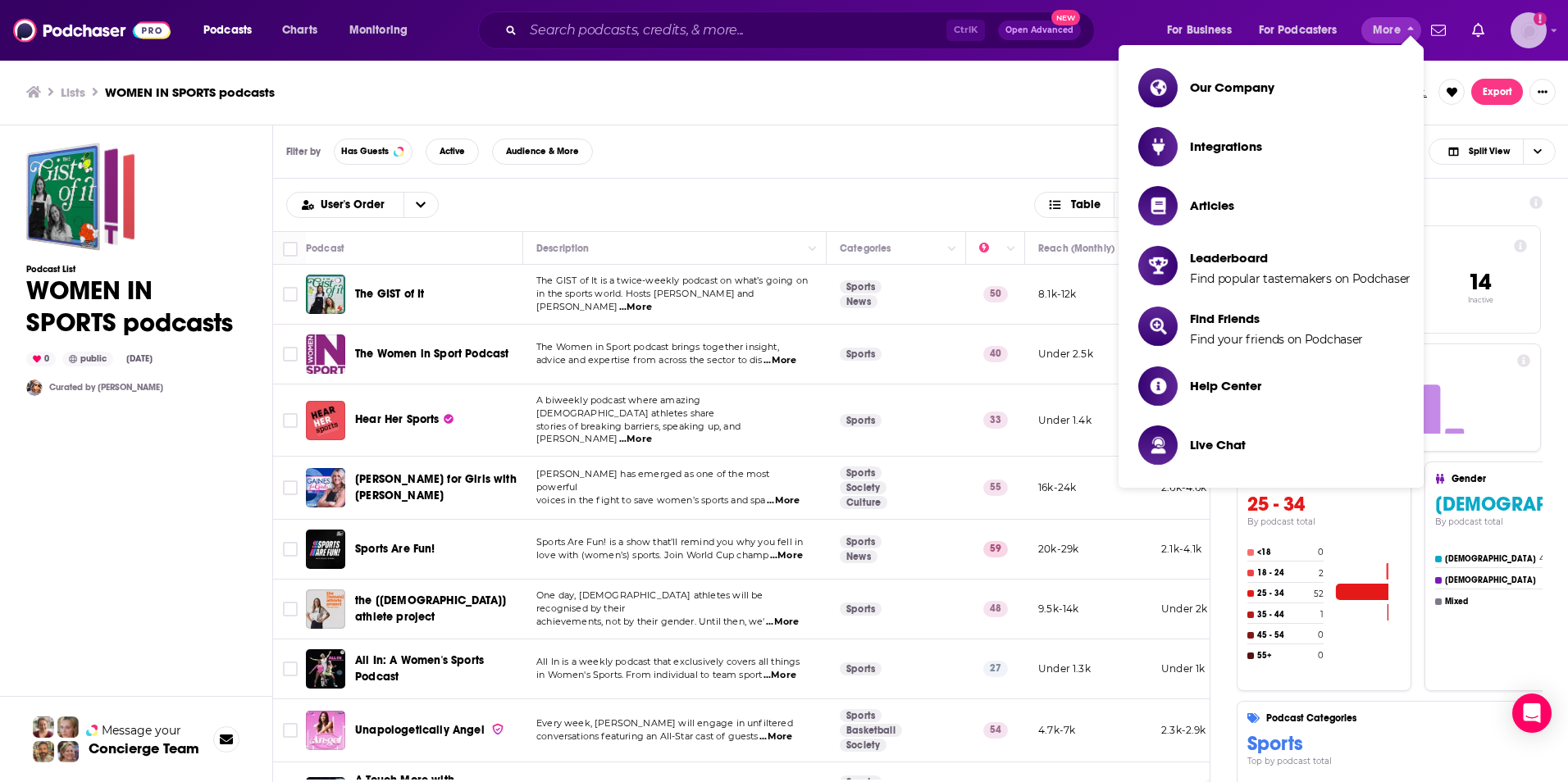
click at [1545, 26] on img "Logged in as amooers" at bounding box center [1528, 30] width 36 height 36
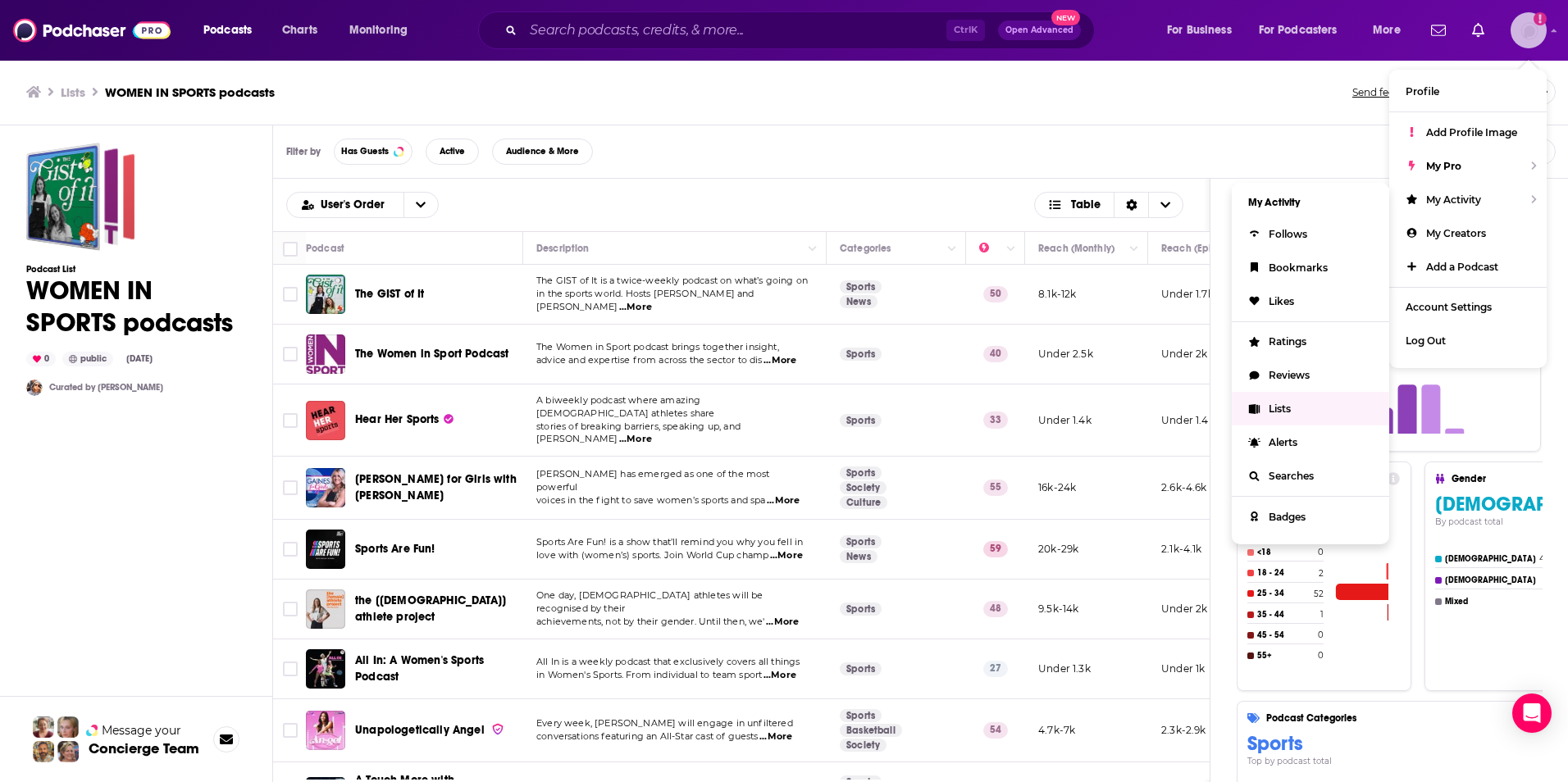
click at [1293, 404] on link "Lists" at bounding box center [1310, 409] width 158 height 33
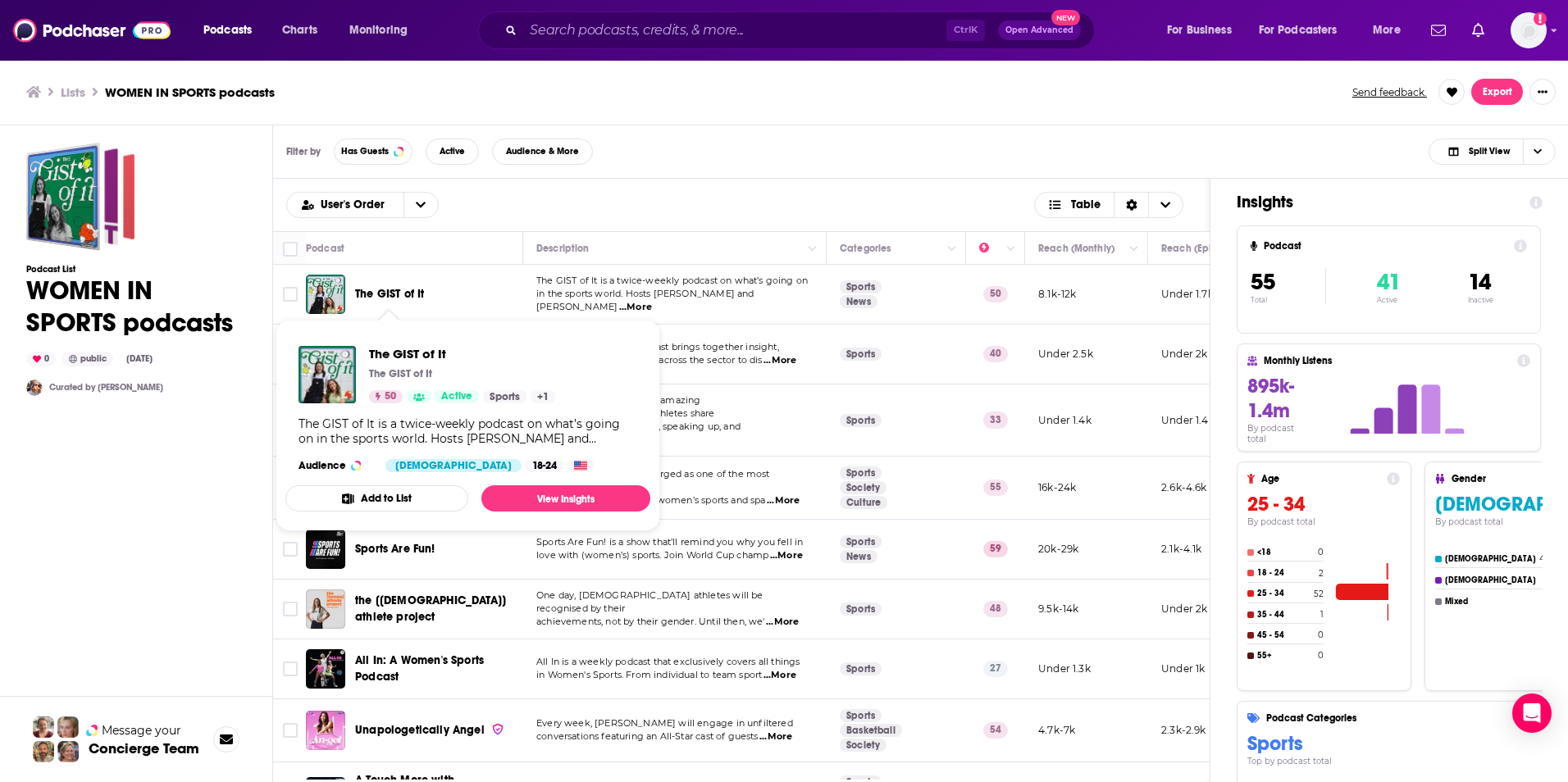
click at [400, 288] on span "The GIST of It" at bounding box center [390, 294] width 69 height 14
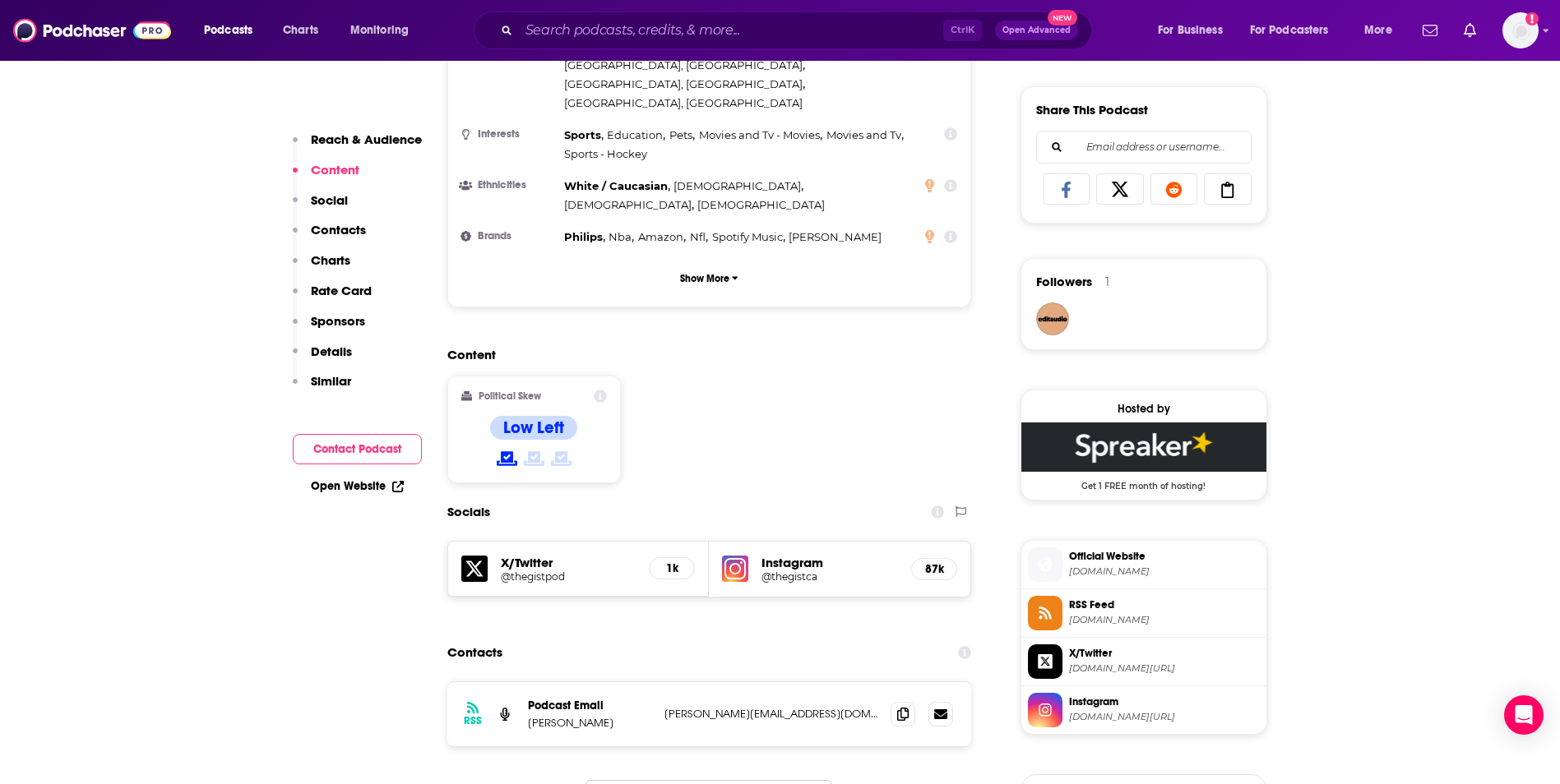
scroll to position [1034, 0]
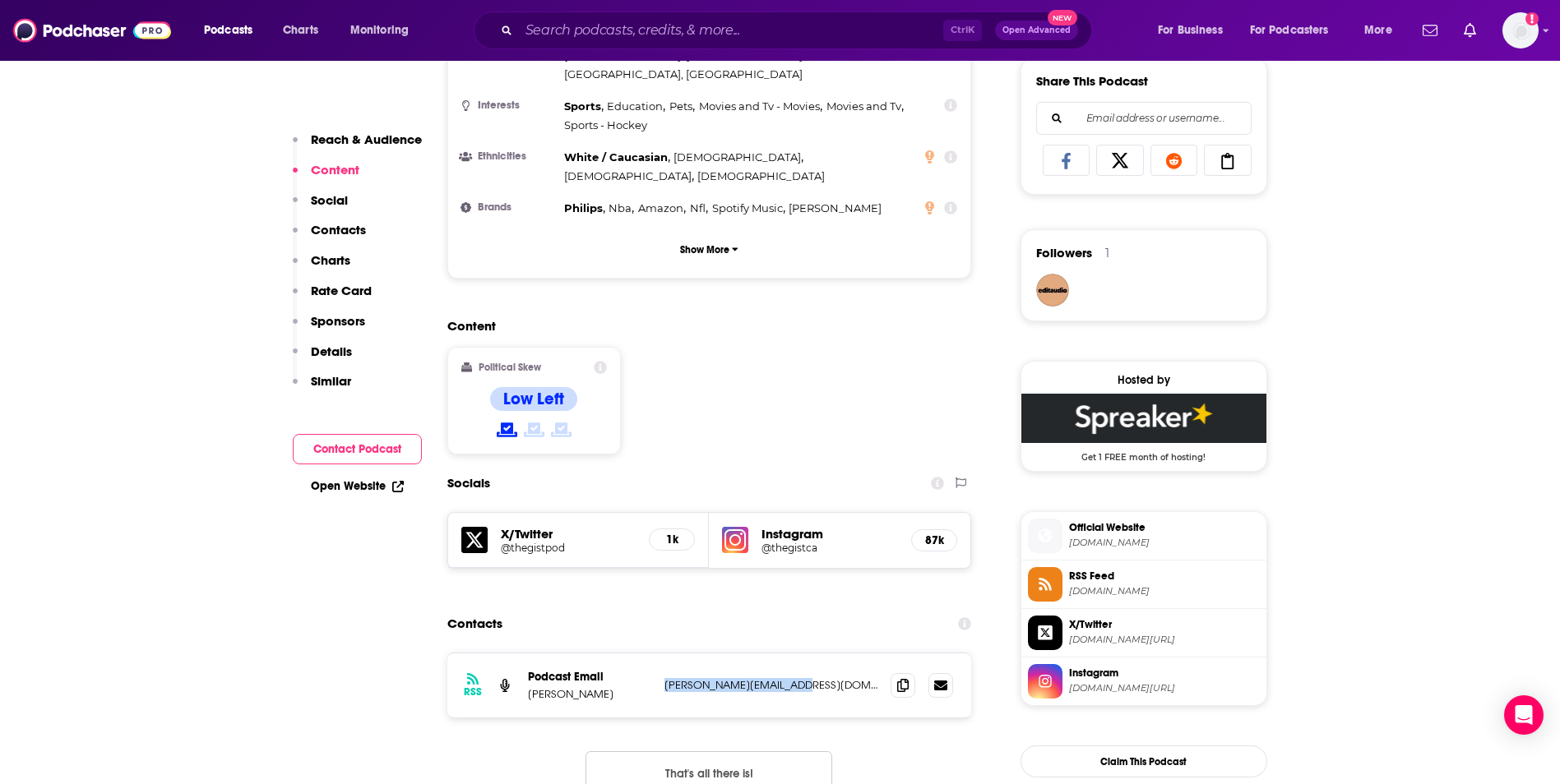
drag, startPoint x: 804, startPoint y: 588, endPoint x: 664, endPoint y: 587, distance: 140.0
click at [664, 678] on p "ellen@thegistsports.com" at bounding box center [771, 685] width 214 height 14
copy p "ellen@thegistsports.com"
click at [732, 678] on p "ellen@thegistsports.com" at bounding box center [771, 685] width 214 height 14
click at [731, 678] on p "ellen@thegistsports.com" at bounding box center [771, 685] width 214 height 14
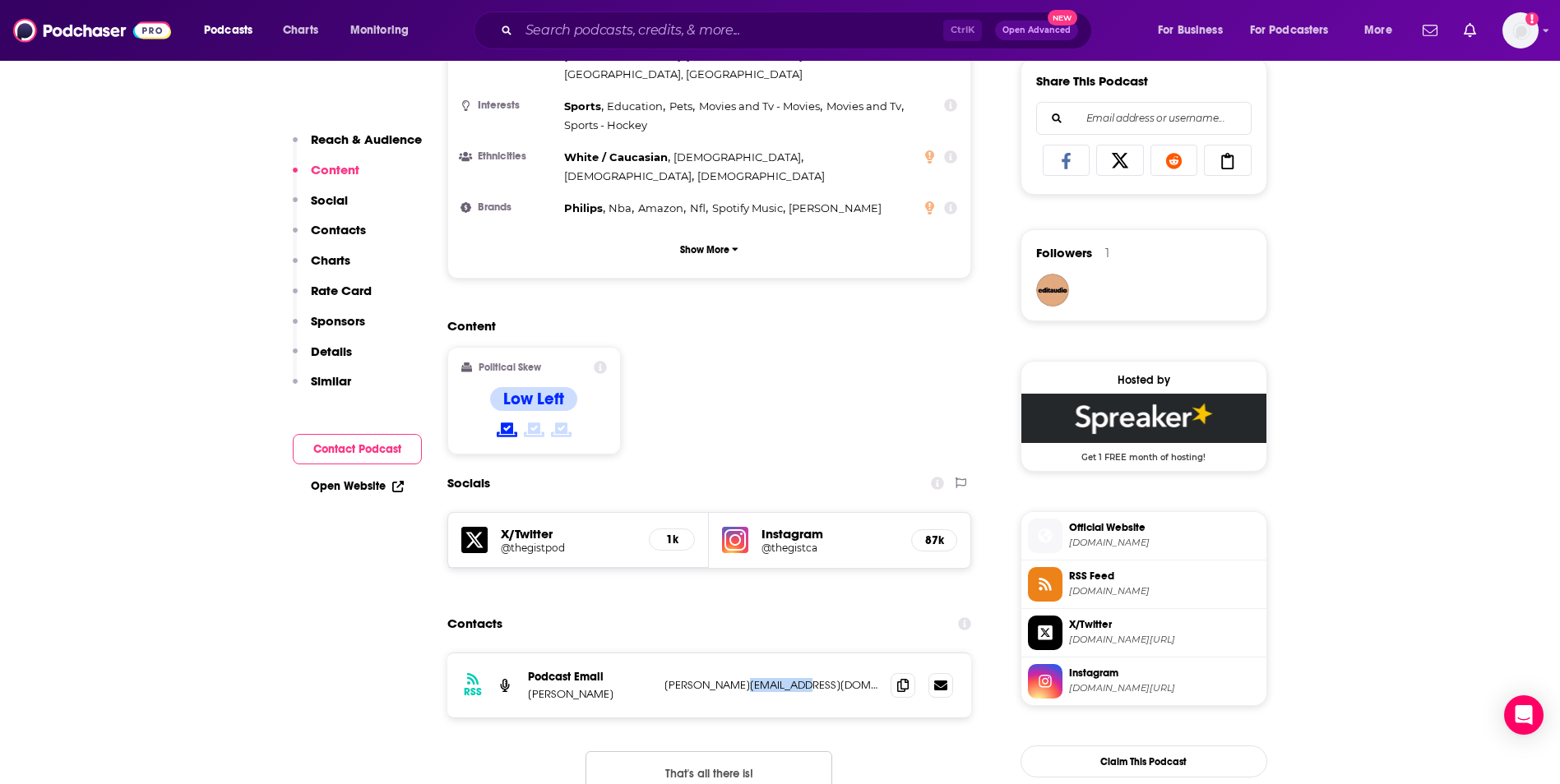
click at [731, 678] on p "ellen@thegistsports.com" at bounding box center [771, 685] width 214 height 14
click at [731, 678] on p "ellen@thegistsports.com" at bounding box center [771, 685] width 214 height 14
